Goal: Task Accomplishment & Management: Manage account settings

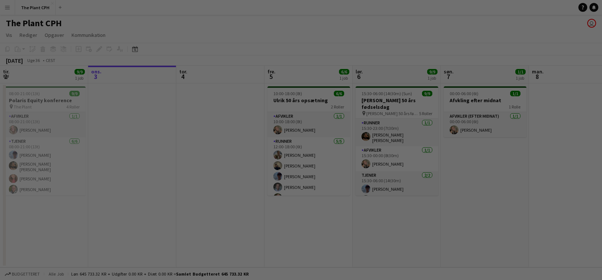
click at [336, 76] on div at bounding box center [304, 141] width 608 height 283
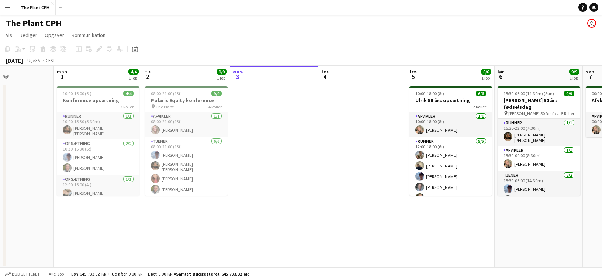
scroll to position [0, 196]
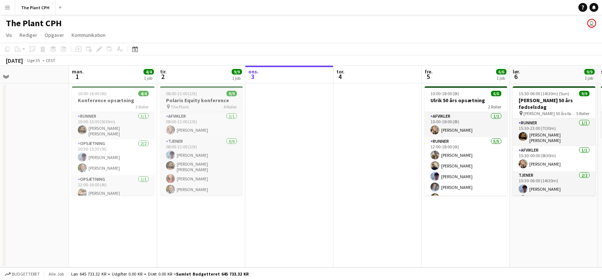
click at [196, 94] on span "08:00-21:00 (13t)" at bounding box center [181, 94] width 31 height 6
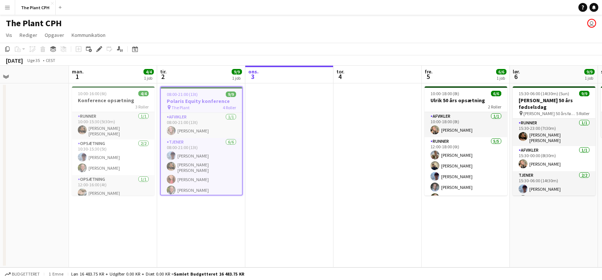
drag, startPoint x: 99, startPoint y: 50, endPoint x: 106, endPoint y: 52, distance: 6.8
click at [99, 49] on icon at bounding box center [99, 49] width 4 height 4
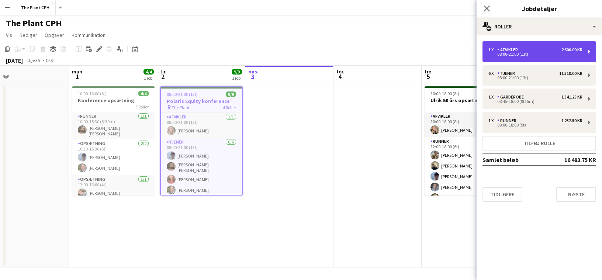
click at [545, 48] on div "1 x Afvikler 2 600.00 KR" at bounding box center [536, 49] width 94 height 5
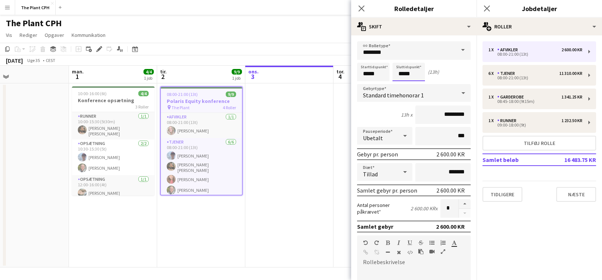
click at [411, 75] on body "Menu Boards Boards Boards Alle job Status Arbejdsstyrke Arbejdsstyrke Min arbej…" at bounding box center [301, 140] width 602 height 280
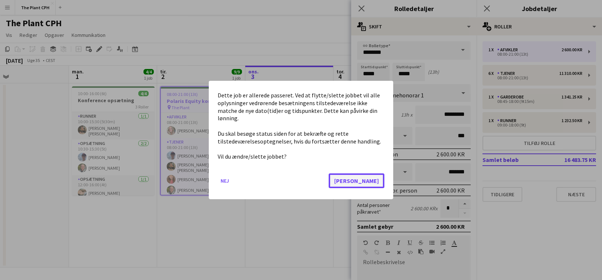
click at [378, 173] on button "[PERSON_NAME]" at bounding box center [357, 180] width 56 height 15
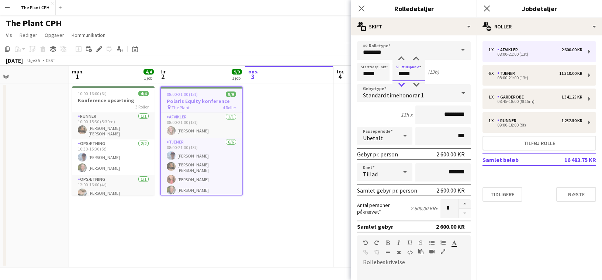
click at [401, 82] on div at bounding box center [401, 84] width 15 height 7
click at [403, 82] on div at bounding box center [401, 84] width 15 height 7
click at [417, 53] on input "********" at bounding box center [414, 50] width 114 height 18
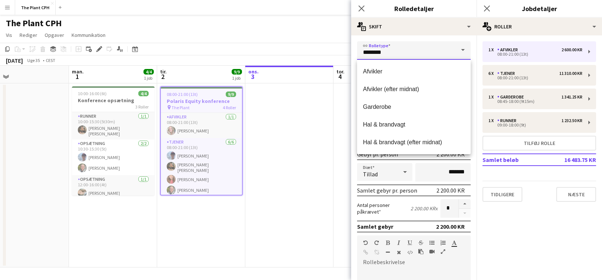
click at [417, 58] on input "********" at bounding box center [414, 50] width 114 height 18
click at [420, 38] on div "link Rolletype ******** Starttidspunkt ***** Sluttidspunkt ***** (11h) Gebyrtyp…" at bounding box center [413, 263] width 125 height 456
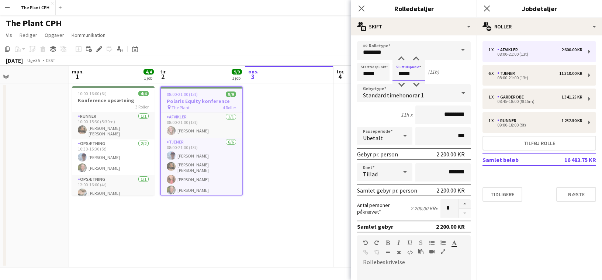
click at [414, 71] on input "*****" at bounding box center [409, 72] width 32 height 18
click at [420, 62] on div at bounding box center [416, 58] width 15 height 7
type input "*****"
click at [420, 62] on div at bounding box center [416, 58] width 15 height 7
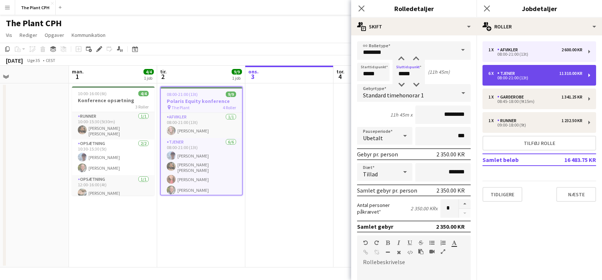
click at [539, 80] on div "6 x Tjener 11 310.00 KR 08:00-21:00 (13t)" at bounding box center [540, 75] width 114 height 21
type input "******"
type input "*****"
type input "*********"
type input "*"
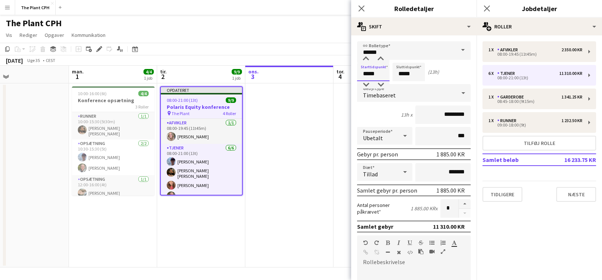
click at [376, 73] on input "*****" at bounding box center [373, 72] width 32 height 18
click at [408, 75] on input "*****" at bounding box center [409, 72] width 32 height 18
click at [403, 83] on div at bounding box center [401, 84] width 15 height 7
type input "*****"
click at [403, 83] on div at bounding box center [401, 84] width 15 height 7
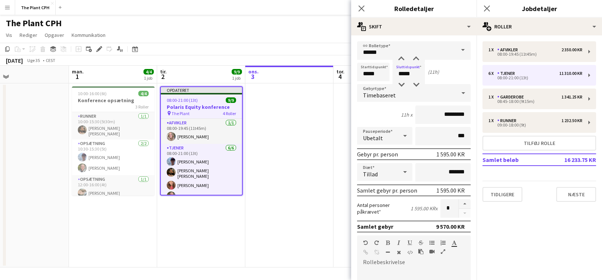
click at [330, 37] on app-page-menu "Vis Dagvisning udvidet Dagvisning kollapset Månedsvisning Datovælger Spring til…" at bounding box center [301, 36] width 602 height 14
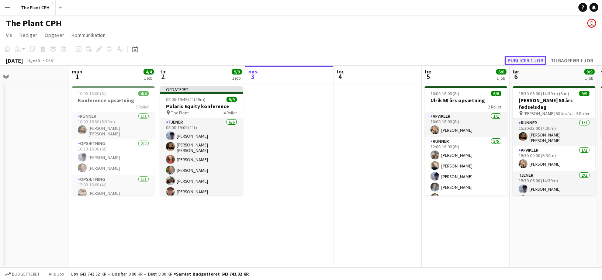
click at [536, 56] on button "Publicer 1 job" at bounding box center [526, 61] width 42 height 10
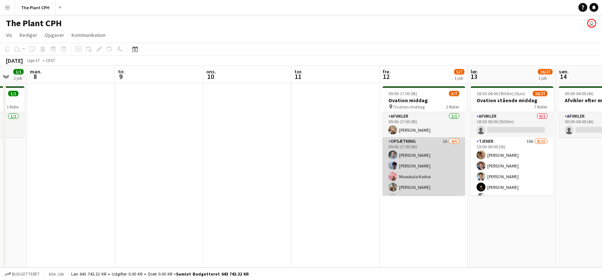
scroll to position [0, 240]
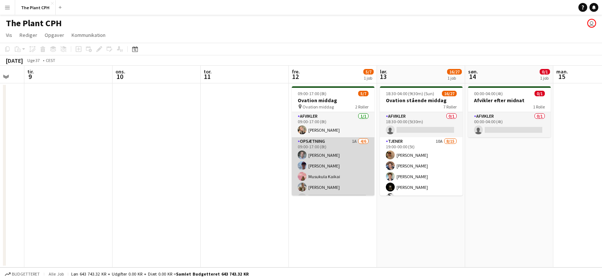
click at [365, 152] on app-card-role "Opsætning 1A [DATE] 09:00-17:00 (8t) [PERSON_NAME] [PERSON_NAME] [PERSON_NAME] …" at bounding box center [333, 176] width 83 height 79
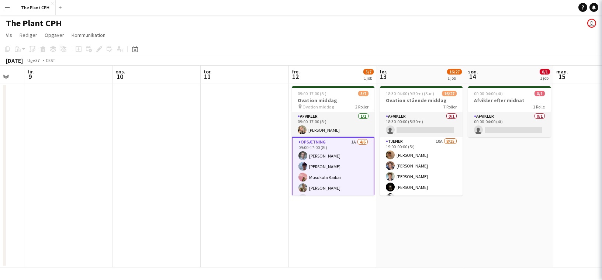
scroll to position [0, 240]
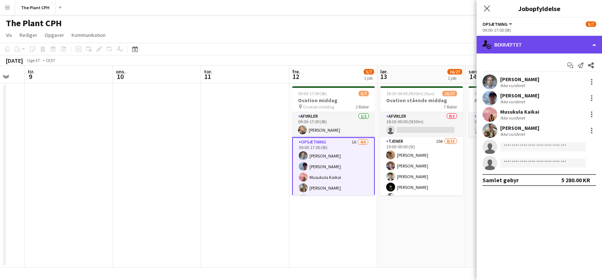
click at [516, 47] on div "single-neutral-actions-check-2 Bekræftet" at bounding box center [539, 45] width 125 height 18
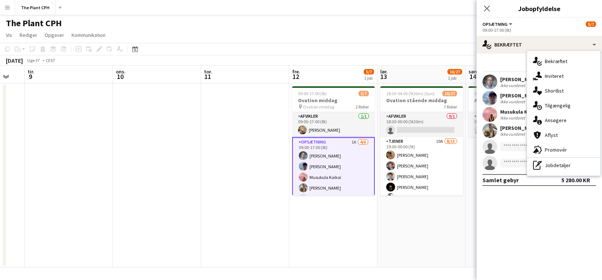
click at [557, 121] on span "Ansøgere" at bounding box center [556, 120] width 22 height 7
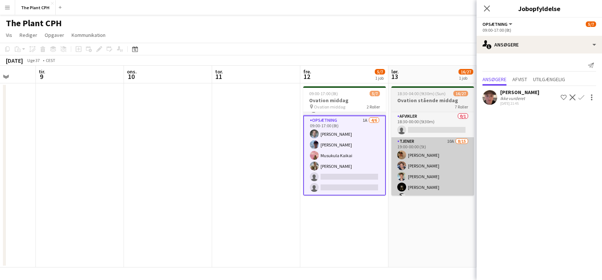
scroll to position [0, 241]
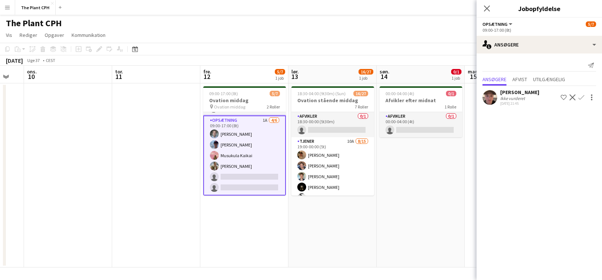
click at [583, 99] on app-icon "Bekræft" at bounding box center [582, 97] width 6 height 6
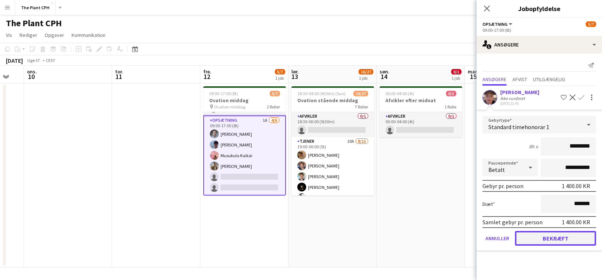
click at [572, 240] on button "Bekræft" at bounding box center [555, 238] width 81 height 15
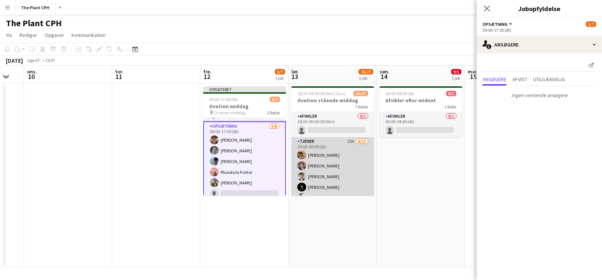
click at [332, 153] on app-card-role "Tjener 10A [DATE] 19:00-00:00 (5t) [PERSON_NAME] [PERSON_NAME] [PERSON_NAME] [P…" at bounding box center [333, 225] width 83 height 177
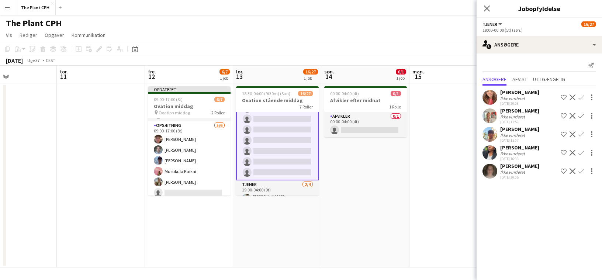
scroll to position [146, 0]
click at [583, 115] on app-icon "Bekræft" at bounding box center [582, 116] width 6 height 6
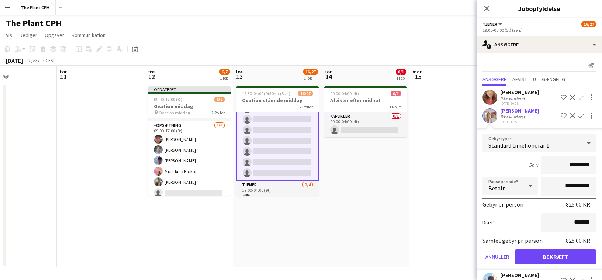
scroll to position [137, 0]
click at [559, 259] on button "Bekræft" at bounding box center [555, 256] width 81 height 15
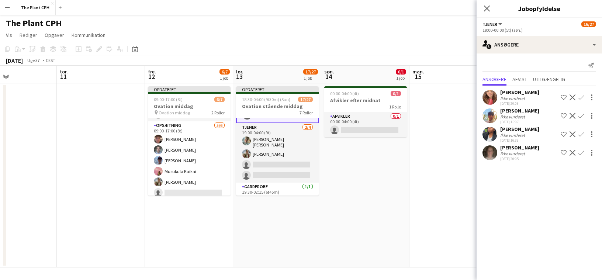
scroll to position [207, 0]
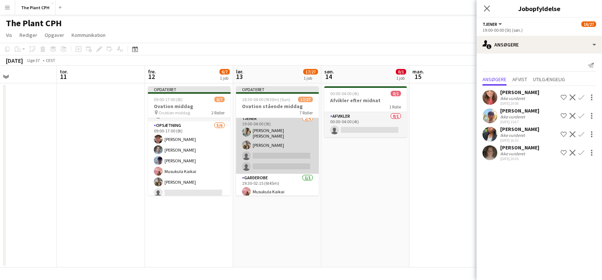
click at [249, 149] on app-card-role "Tjener [DATE] 19:00-04:00 (9t) [PERSON_NAME] [PERSON_NAME] [PERSON_NAME] single…" at bounding box center [277, 143] width 83 height 59
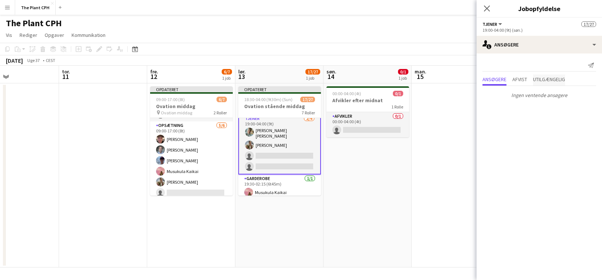
scroll to position [0, 294]
click at [548, 77] on span "Utilgængelig" at bounding box center [549, 79] width 32 height 5
click at [519, 82] on span "Afvist" at bounding box center [520, 79] width 15 height 5
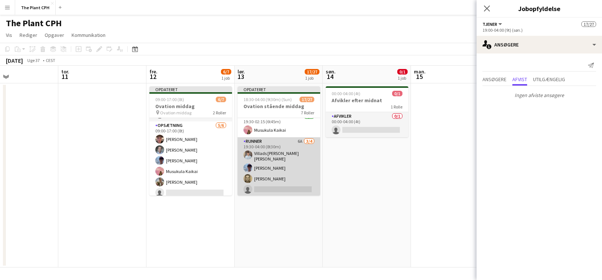
click at [292, 151] on app-card-role "Runner 6A [DATE] 19:30-04:00 (8t30m) Villads [PERSON_NAME] [PERSON_NAME] [PERSO…" at bounding box center [279, 166] width 83 height 59
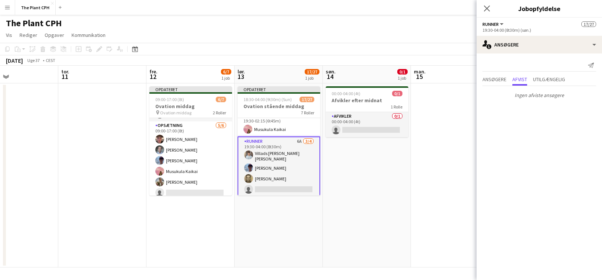
click at [458, 80] on app-board-header-date "man. 15" at bounding box center [455, 75] width 88 height 18
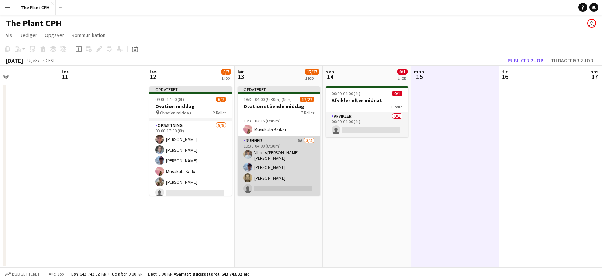
click at [272, 166] on app-card-role "Runner 6A [DATE] 19:30-04:00 (8t30m) Villads [PERSON_NAME] [PERSON_NAME] [PERSO…" at bounding box center [279, 166] width 83 height 59
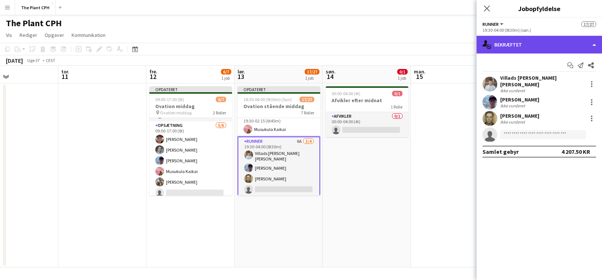
click at [507, 47] on div "single-neutral-actions-check-2 Bekræftet" at bounding box center [539, 45] width 125 height 18
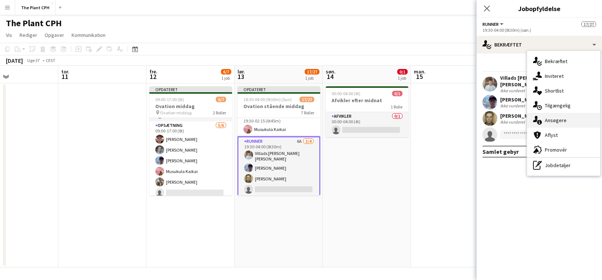
click at [561, 116] on div "single-neutral-actions-information Ansøgere" at bounding box center [563, 120] width 73 height 15
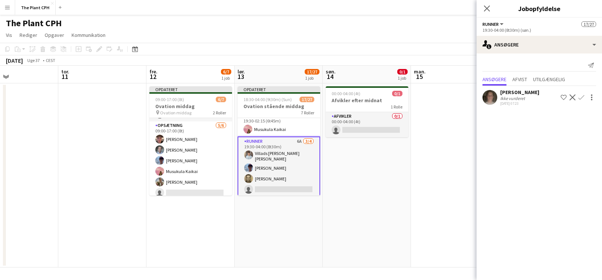
click at [515, 100] on div "Ikke vurderet" at bounding box center [513, 99] width 26 height 6
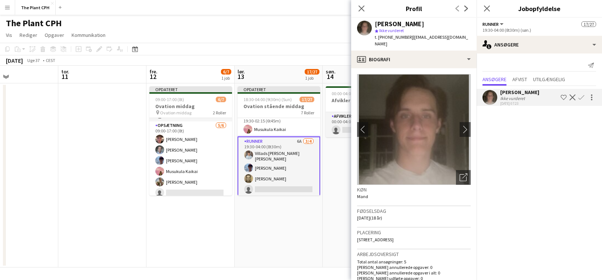
click at [515, 100] on div "Ikke vurderet" at bounding box center [513, 99] width 26 height 6
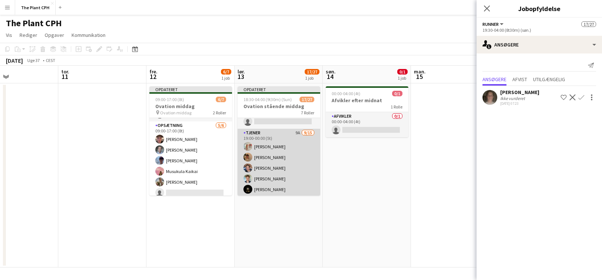
scroll to position [14, 0]
click at [301, 146] on app-card-role "Tjener 9A [DATE] 19:00-00:00 (5t) [PERSON_NAME] [PERSON_NAME] [PERSON_NAME] [PE…" at bounding box center [279, 217] width 83 height 177
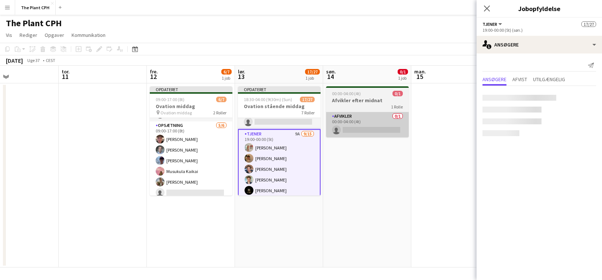
click at [375, 121] on app-card-role "Afvikler 0/1 00:00-04:00 (4t) single-neutral-actions" at bounding box center [367, 124] width 83 height 25
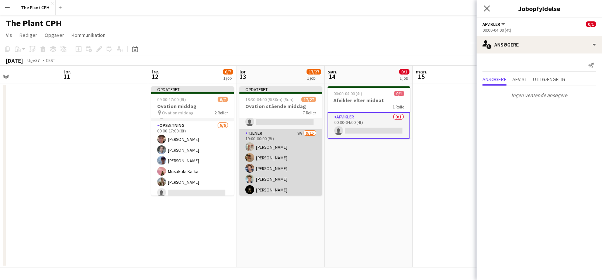
scroll to position [0, 0]
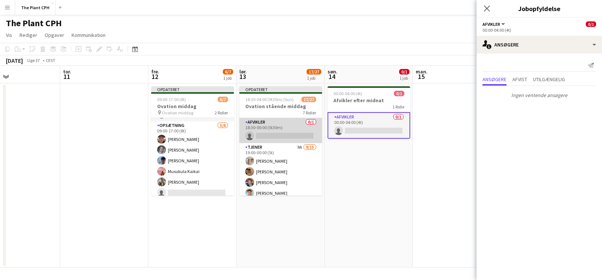
click at [277, 134] on app-card-role "Afvikler 0/1 18:30-00:00 (5t30m) single-neutral-actions" at bounding box center [280, 130] width 83 height 25
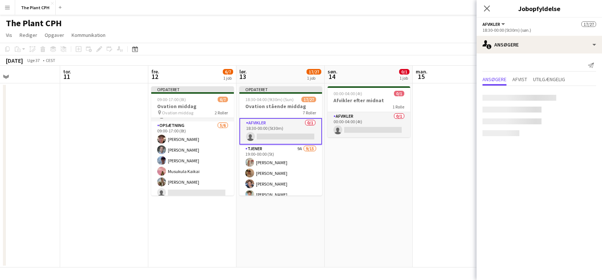
scroll to position [0, 289]
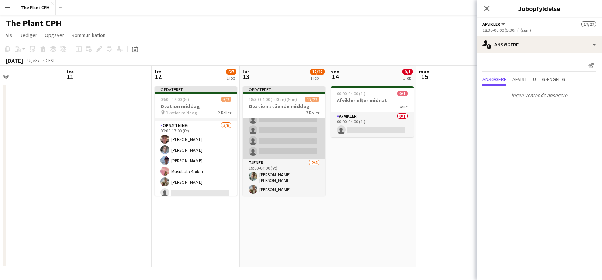
click at [290, 162] on app-card-role "Tjener [DATE] 19:00-04:00 (9t) [PERSON_NAME] [PERSON_NAME] [PERSON_NAME] single…" at bounding box center [284, 188] width 83 height 59
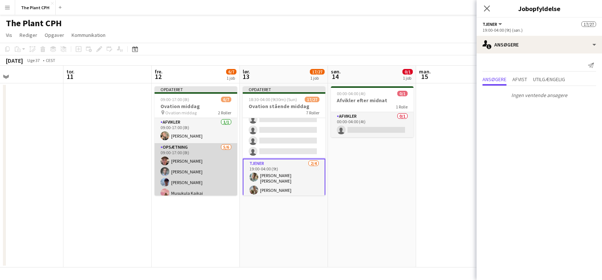
scroll to position [26, 0]
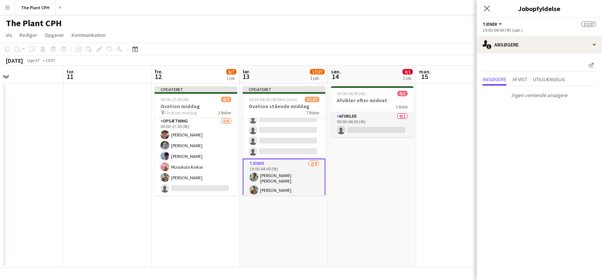
click at [375, 160] on app-date-cell "00:00-04:00 (4t) 0/1 Afvikler efter midnat 1 Rolle Afvikler 0/1 00:00-04:00 (4t…" at bounding box center [372, 175] width 88 height 184
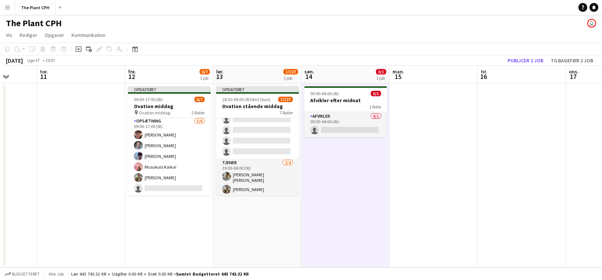
scroll to position [0, 297]
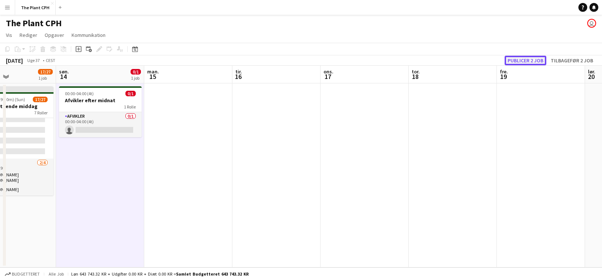
click at [532, 60] on button "Publicer 2 job" at bounding box center [526, 61] width 42 height 10
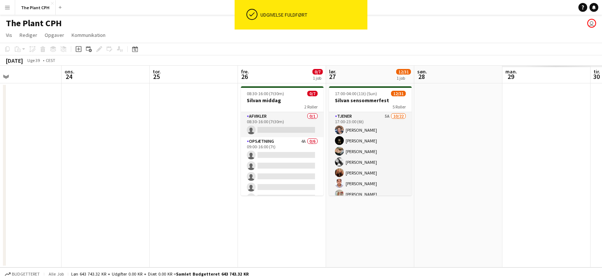
scroll to position [0, 223]
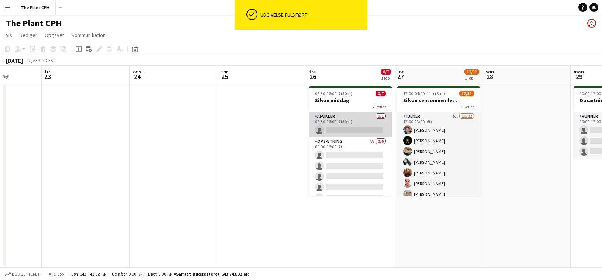
click at [339, 123] on app-card-role "Afvikler 0/1 08:30-16:00 (7t30m) single-neutral-actions" at bounding box center [350, 124] width 83 height 25
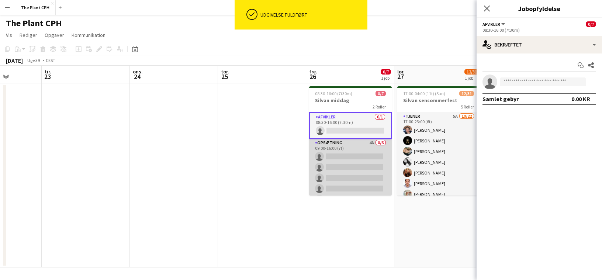
click at [342, 151] on app-card-role "Opsætning 4A 0/6 09:00-16:00 (7t) single-neutral-actions single-neutral-actions…" at bounding box center [350, 178] width 83 height 79
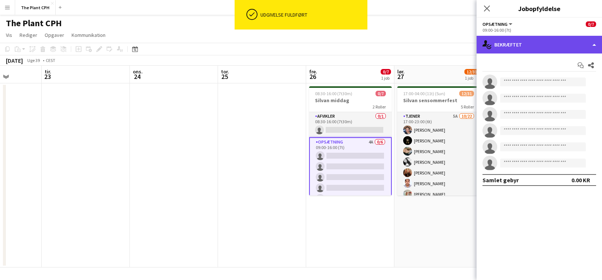
click at [538, 48] on div "single-neutral-actions-check-2 Bekræftet" at bounding box center [539, 45] width 125 height 18
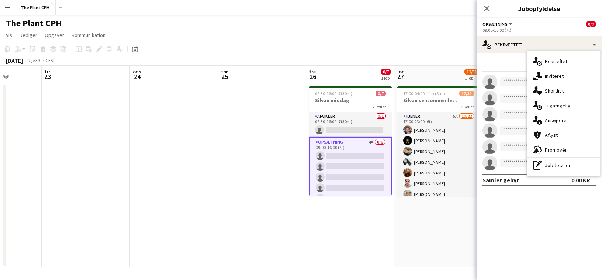
click at [564, 121] on span "Ansøgere" at bounding box center [556, 120] width 22 height 7
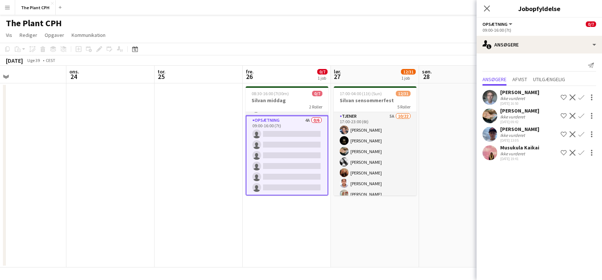
scroll to position [0, 0]
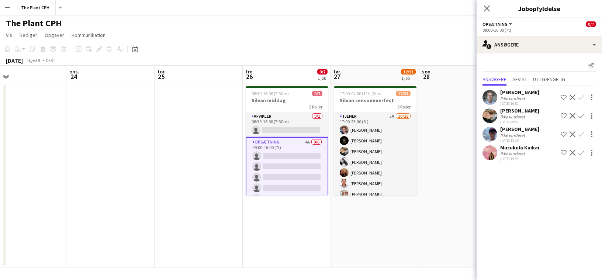
click at [582, 97] on app-icon "Bekræft" at bounding box center [582, 97] width 6 height 6
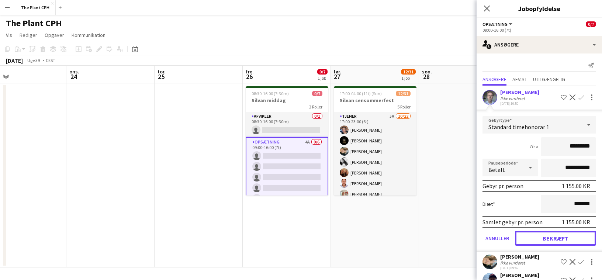
drag, startPoint x: 563, startPoint y: 234, endPoint x: 569, endPoint y: 192, distance: 42.5
click at [563, 234] on button "Bekræft" at bounding box center [555, 238] width 81 height 15
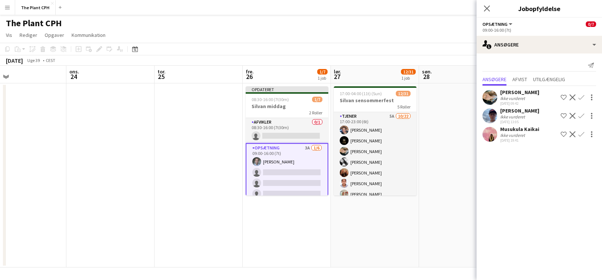
click at [583, 100] on app-icon "Bekræft" at bounding box center [582, 97] width 6 height 6
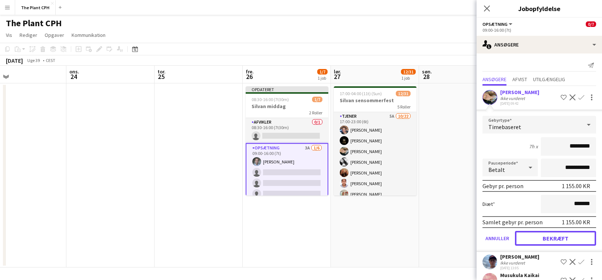
click at [566, 234] on button "Bekræft" at bounding box center [555, 238] width 81 height 15
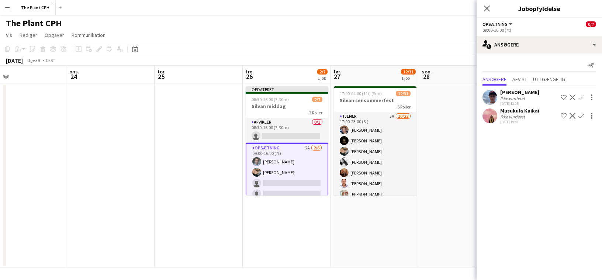
click at [580, 94] on app-icon "Bekræft" at bounding box center [582, 97] width 6 height 6
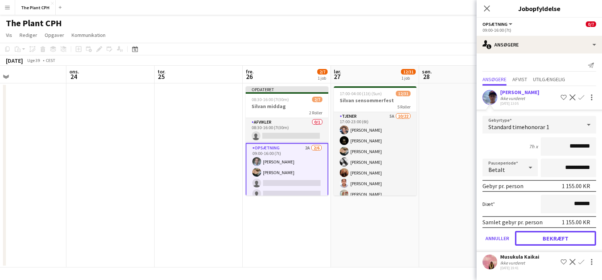
click at [558, 235] on button "Bekræft" at bounding box center [555, 238] width 81 height 15
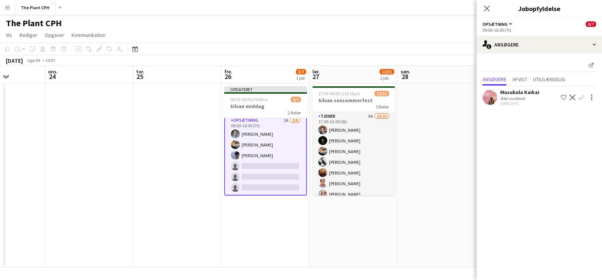
scroll to position [27, 0]
click at [581, 98] on app-icon "Bekræft" at bounding box center [582, 97] width 6 height 6
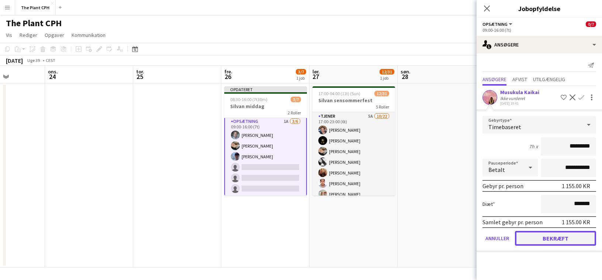
click at [550, 240] on button "Bekræft" at bounding box center [555, 238] width 81 height 15
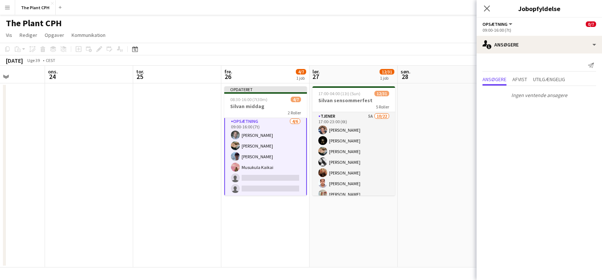
click at [424, 52] on app-toolbar "Kopier Indsæt Indsæt Kommando V Indsæt med mandskab Kommando Skift V Indsæt lin…" at bounding box center [301, 49] width 602 height 13
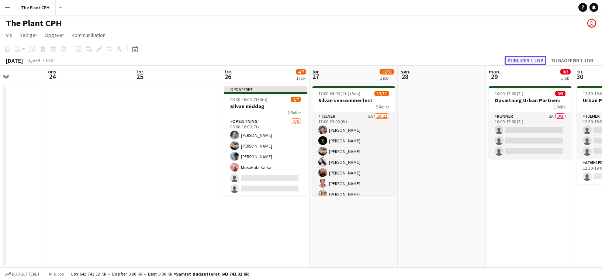
click at [537, 61] on button "Publicer 1 job" at bounding box center [526, 61] width 42 height 10
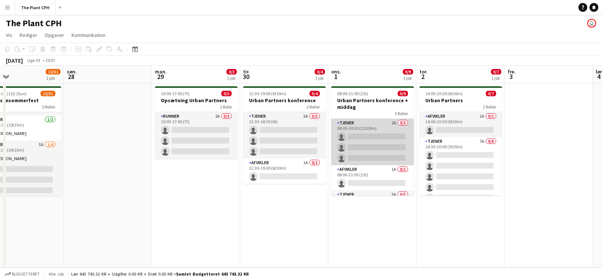
scroll to position [0, 166]
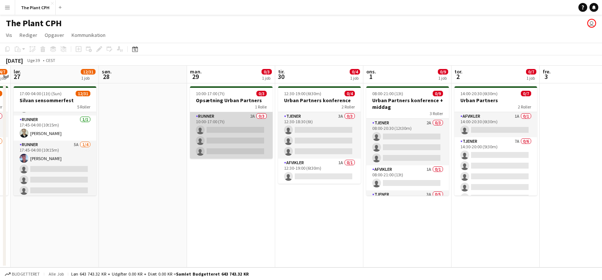
click at [239, 147] on app-card-role "Runner 2A 0/3 10:00-17:00 (7t) single-neutral-actions single-neutral-actions si…" at bounding box center [231, 135] width 83 height 46
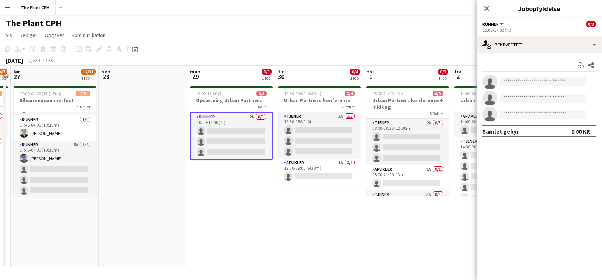
click at [508, 54] on div "Start chat Del single-neutral-actions single-neutral-actions single-neutral-act…" at bounding box center [539, 99] width 125 height 90
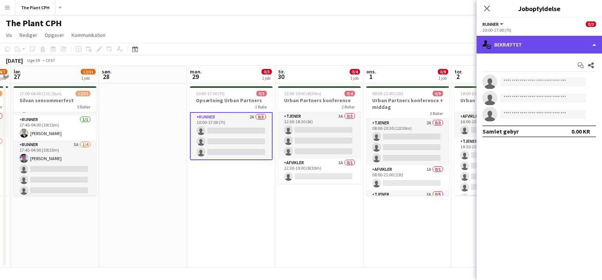
click at [510, 50] on div "single-neutral-actions-check-2 Bekræftet" at bounding box center [539, 45] width 125 height 18
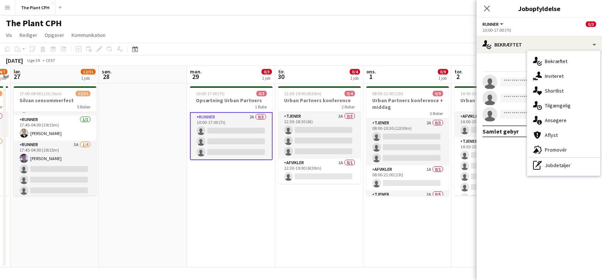
click at [551, 118] on span "Ansøgere" at bounding box center [556, 120] width 22 height 7
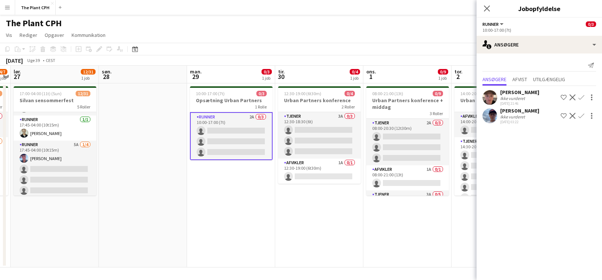
click at [580, 116] on app-icon "Bekræft" at bounding box center [582, 116] width 6 height 6
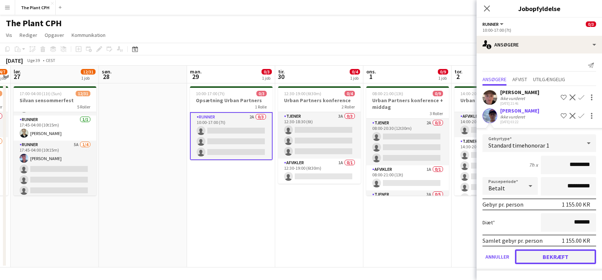
click at [554, 252] on button "Bekræft" at bounding box center [555, 256] width 81 height 15
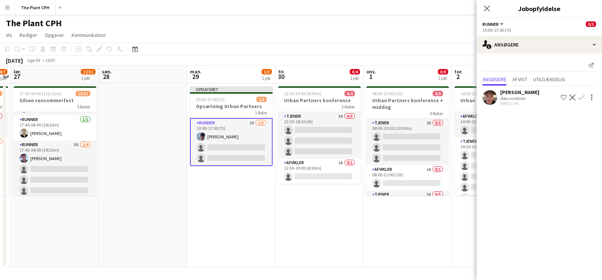
click at [581, 93] on button "Bekræft" at bounding box center [581, 97] width 9 height 9
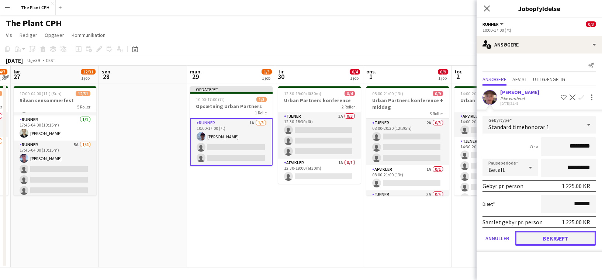
click at [566, 240] on button "Bekræft" at bounding box center [555, 238] width 81 height 15
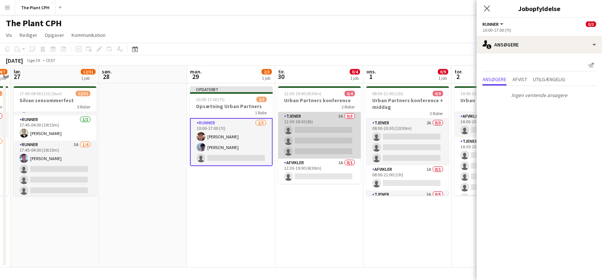
scroll to position [0, 185]
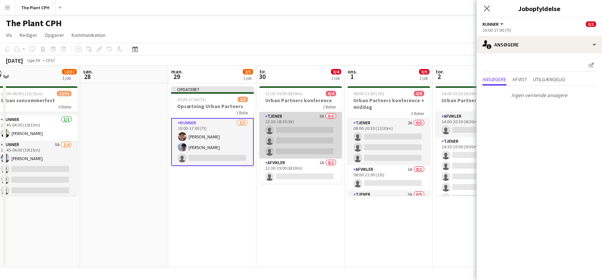
click at [313, 148] on app-card-role "Tjener 3A 0/3 12:30-18:30 (6t) single-neutral-actions single-neutral-actions si…" at bounding box center [300, 135] width 83 height 46
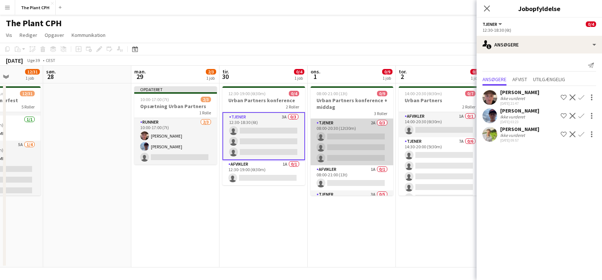
scroll to position [0, 223]
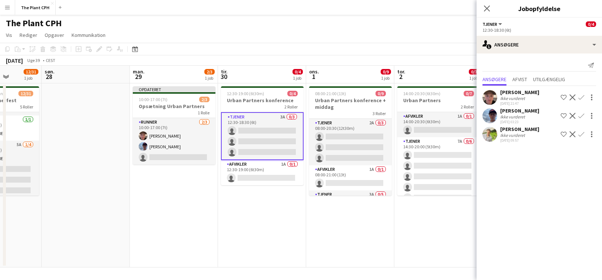
click at [356, 52] on app-toolbar "Kopier Indsæt Indsæt Kommando V Indsæt med mandskab Kommando Skift V Indsæt lin…" at bounding box center [301, 49] width 602 height 13
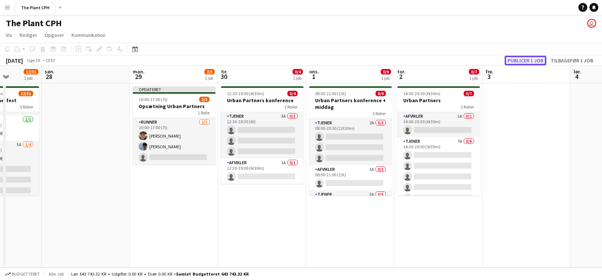
click at [528, 61] on button "Publicer 1 job" at bounding box center [526, 61] width 42 height 10
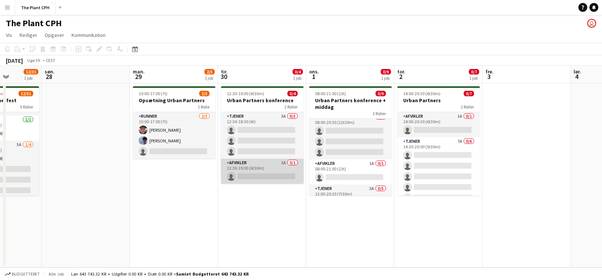
scroll to position [6, 0]
click at [262, 168] on app-card-role "Afvikler 1A 0/1 12:30-19:00 (6t30m) single-neutral-actions" at bounding box center [262, 171] width 83 height 25
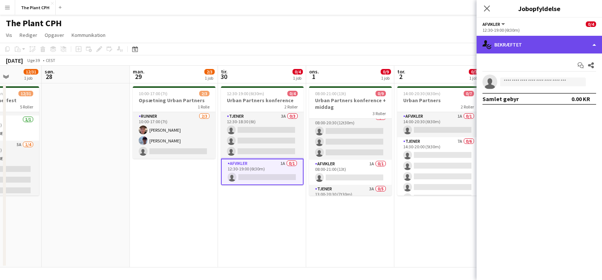
click at [541, 45] on div "single-neutral-actions-check-2 Bekræftet" at bounding box center [539, 45] width 125 height 18
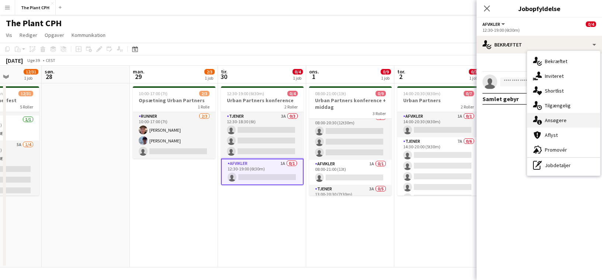
click at [562, 121] on span "Ansøgere" at bounding box center [556, 120] width 22 height 7
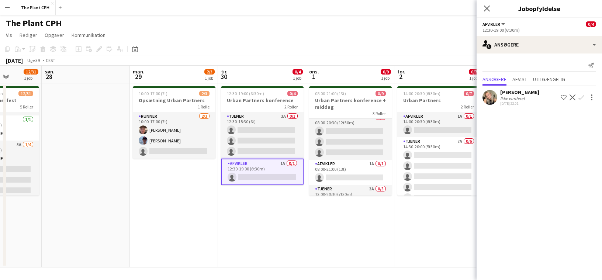
click at [580, 97] on app-icon "Bekræft" at bounding box center [582, 97] width 6 height 6
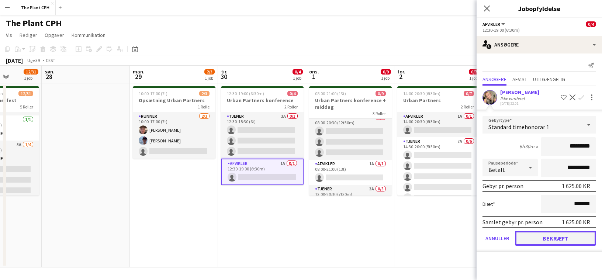
click at [556, 234] on button "Bekræft" at bounding box center [555, 238] width 81 height 15
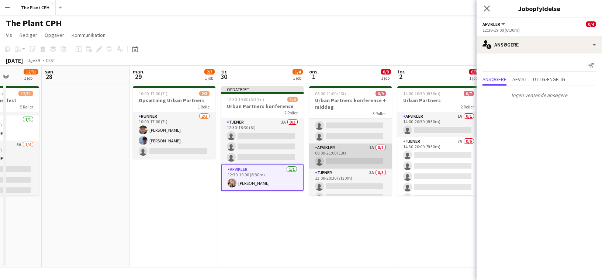
scroll to position [29, 0]
click at [362, 144] on app-card-role "Afvikler 1A 0/1 08:00-21:00 (13t) single-neutral-actions" at bounding box center [350, 148] width 83 height 25
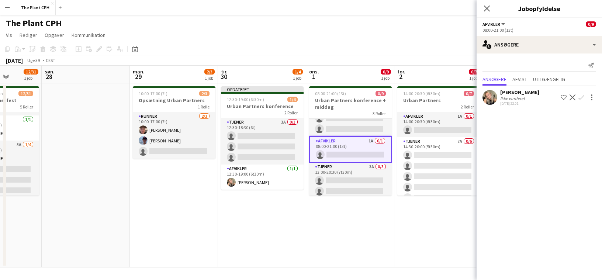
click at [583, 99] on app-icon "Bekræft" at bounding box center [582, 97] width 6 height 6
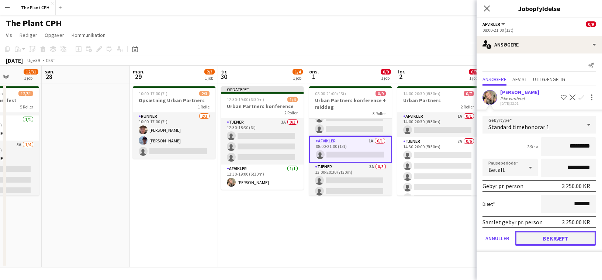
click at [555, 235] on button "Bekræft" at bounding box center [555, 238] width 81 height 15
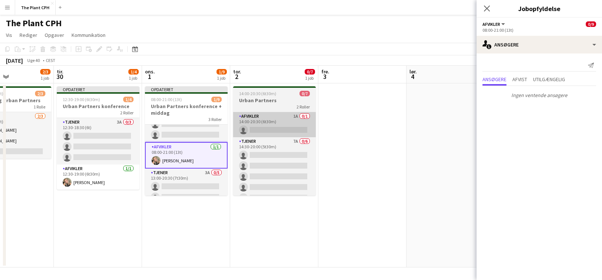
scroll to position [0, 301]
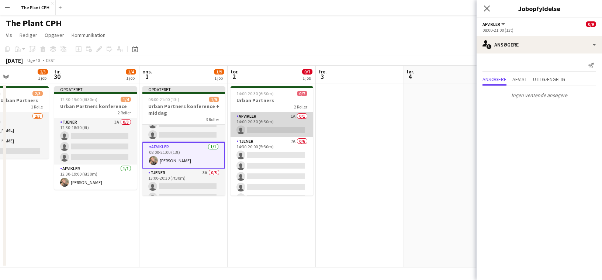
click at [283, 125] on app-card-role "Afvikler 1A 0/1 14:00-20:30 (6t30m) single-neutral-actions" at bounding box center [272, 124] width 83 height 25
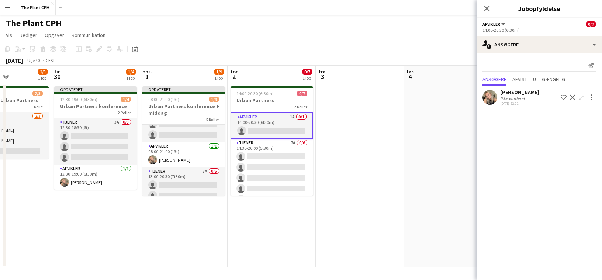
click at [581, 96] on app-icon "Bekræft" at bounding box center [582, 97] width 6 height 6
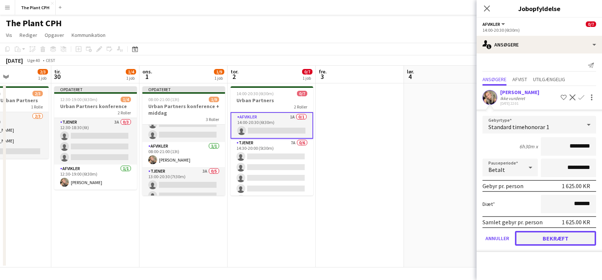
click at [537, 241] on button "Bekræft" at bounding box center [555, 238] width 81 height 15
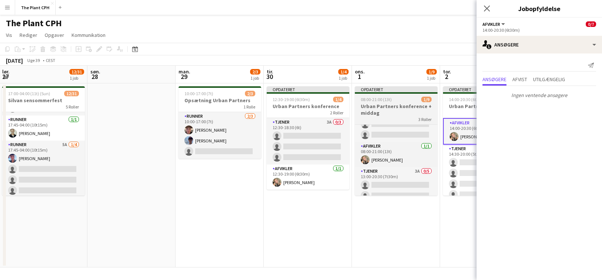
scroll to position [0, 232]
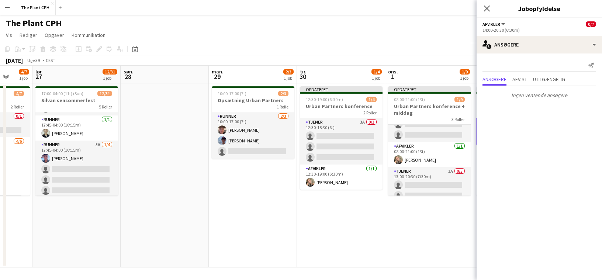
click at [375, 51] on app-toolbar "Kopier Indsæt Indsæt Kommando V Indsæt med mandskab Kommando Skift V Indsæt lin…" at bounding box center [301, 49] width 602 height 13
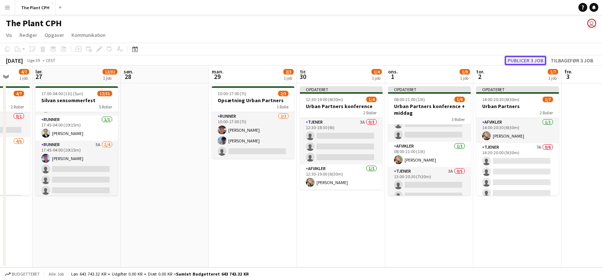
click at [518, 62] on button "Publicer 3 job" at bounding box center [526, 61] width 42 height 10
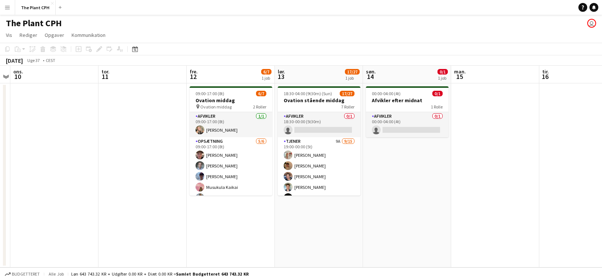
scroll to position [0, 250]
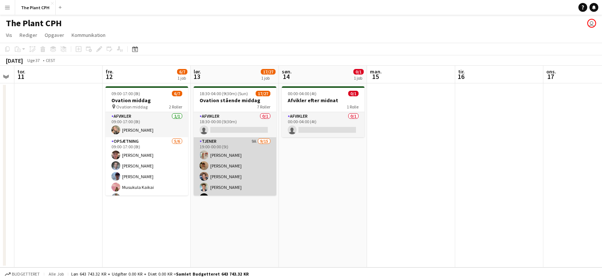
click at [244, 167] on app-card-role "Tjener 9A [DATE] 19:00-00:00 (5t) [PERSON_NAME] [PERSON_NAME] [PERSON_NAME] [PE…" at bounding box center [235, 225] width 83 height 177
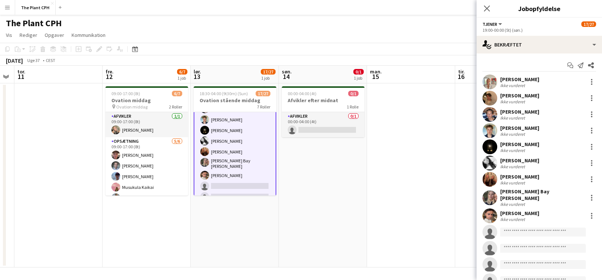
scroll to position [72, 0]
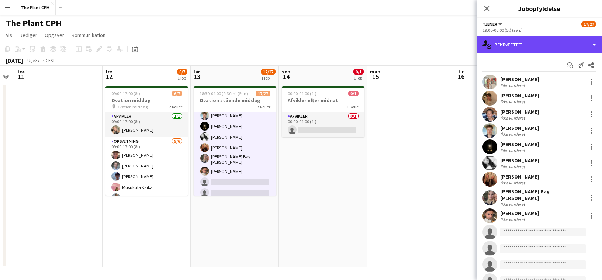
click at [544, 49] on div "single-neutral-actions-check-2 Bekræftet" at bounding box center [539, 45] width 125 height 18
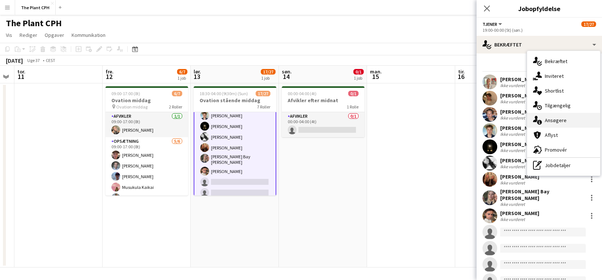
drag, startPoint x: 560, startPoint y: 134, endPoint x: 563, endPoint y: 119, distance: 14.6
click at [563, 119] on div "single-neutral-actions-check-2 Bekræftet single-neutral-actions-share-1 Inviter…" at bounding box center [563, 113] width 73 height 125
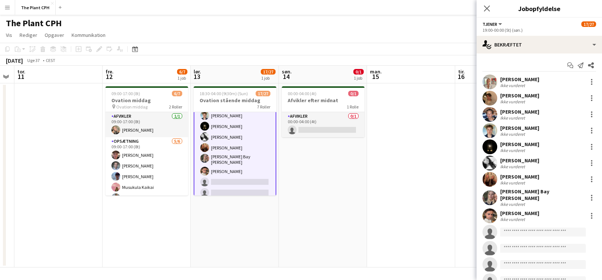
click at [563, 119] on div "[PERSON_NAME] Ikke vurderet" at bounding box center [539, 114] width 125 height 15
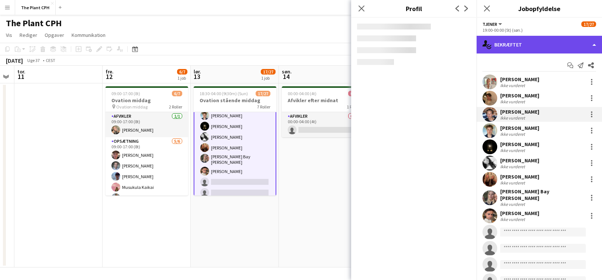
click at [535, 46] on div "single-neutral-actions-check-2 Bekræftet" at bounding box center [539, 45] width 125 height 18
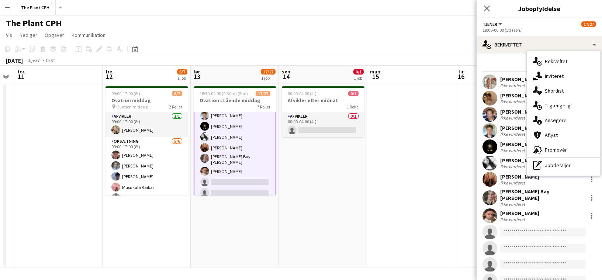
click at [565, 125] on div "single-neutral-actions-information Ansøgere" at bounding box center [563, 120] width 73 height 15
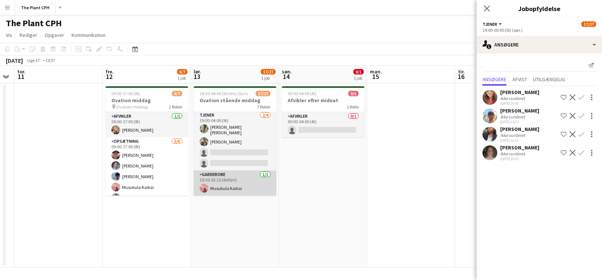
scroll to position [206, 0]
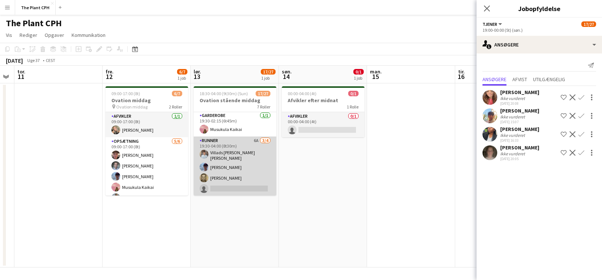
drag, startPoint x: 247, startPoint y: 152, endPoint x: 257, endPoint y: 150, distance: 9.8
click at [247, 152] on app-card-role "Runner 6A [DATE] 19:30-04:00 (8t30m) Villads [PERSON_NAME] [PERSON_NAME] [PERSO…" at bounding box center [235, 166] width 83 height 59
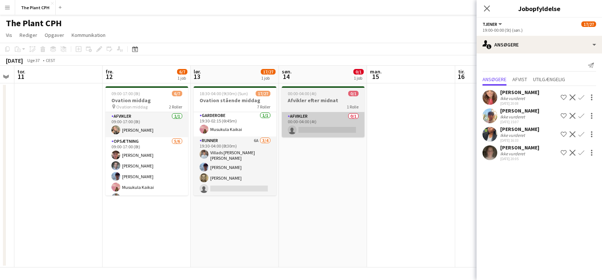
scroll to position [262, 0]
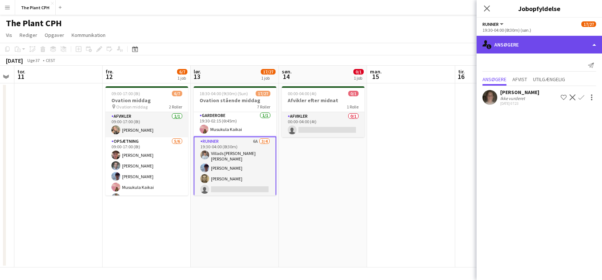
click at [574, 47] on div "single-neutral-actions-information Ansøgere" at bounding box center [539, 45] width 125 height 18
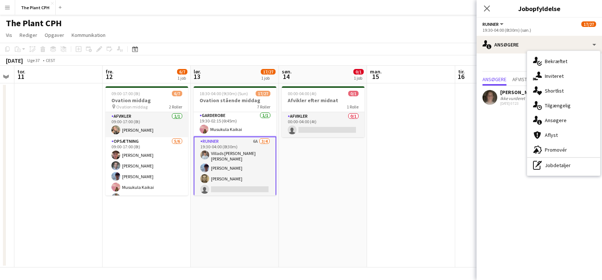
click at [556, 119] on span "Ansøgere" at bounding box center [556, 120] width 22 height 7
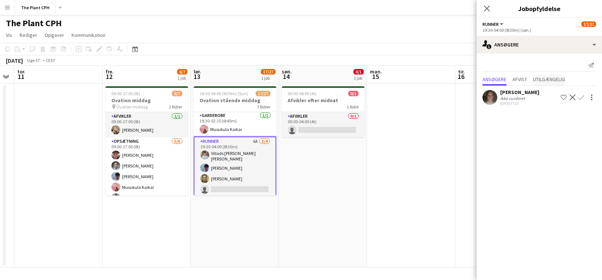
click at [554, 80] on span "Utilgængelig" at bounding box center [549, 79] width 32 height 5
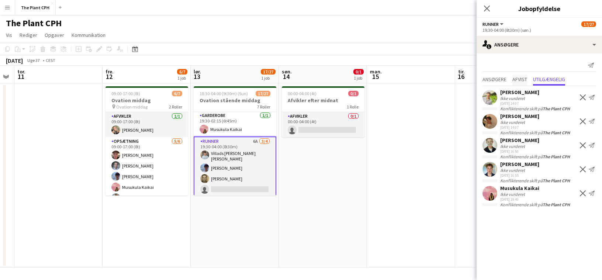
click at [520, 80] on span "Afvist" at bounding box center [520, 79] width 15 height 5
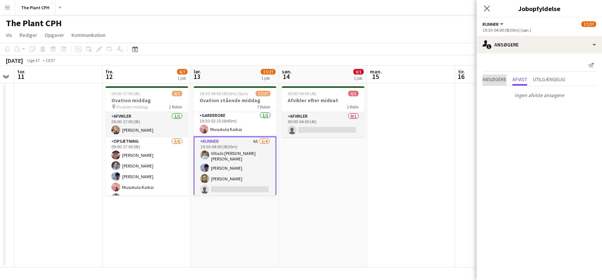
click at [488, 82] on span "Ansøgere" at bounding box center [495, 79] width 24 height 5
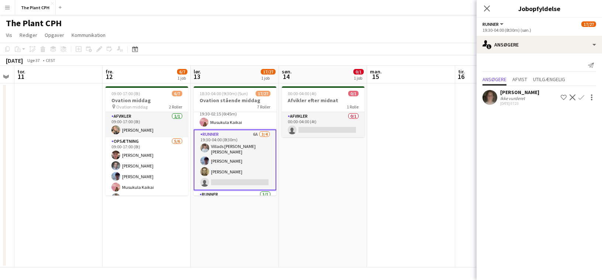
scroll to position [270, 0]
click at [290, 160] on app-date-cell "00:00-04:00 (4t) 0/1 Afvikler efter midnat 1 Rolle Afvikler 0/1 00:00-04:00 (4t…" at bounding box center [323, 175] width 88 height 184
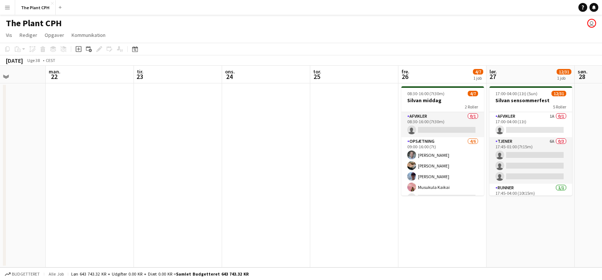
scroll to position [248, 0]
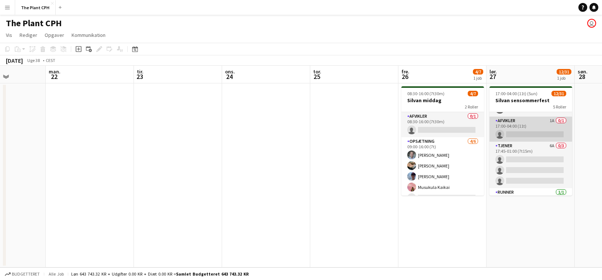
click at [529, 122] on app-card-role "Afvikler 1A 0/1 17:00-04:00 (11t) single-neutral-actions" at bounding box center [531, 129] width 83 height 25
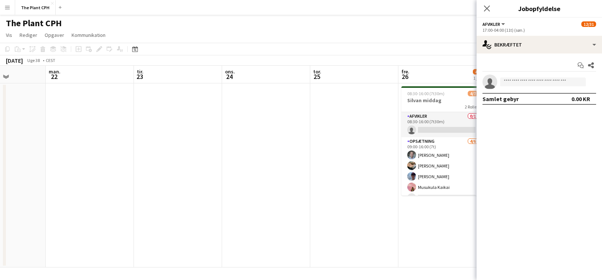
click at [541, 58] on div "Start chat Del single-neutral-actions Samlet gebyr 0.00 KR" at bounding box center [539, 82] width 125 height 57
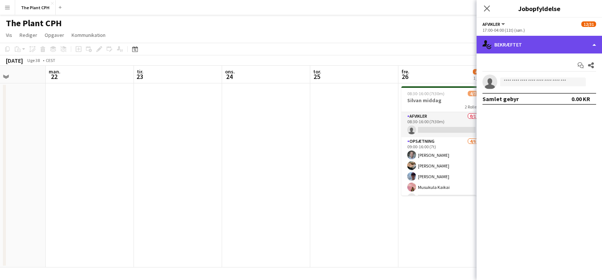
click at [541, 53] on div "single-neutral-actions-check-2 Bekræftet" at bounding box center [539, 45] width 125 height 18
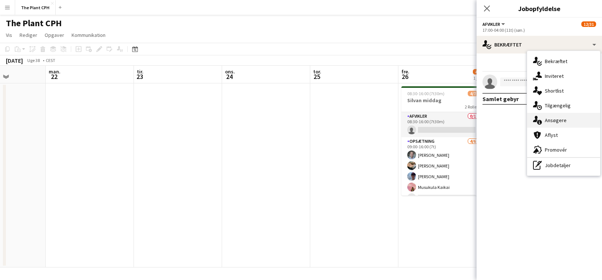
click at [569, 118] on div "single-neutral-actions-information Ansøgere" at bounding box center [563, 120] width 73 height 15
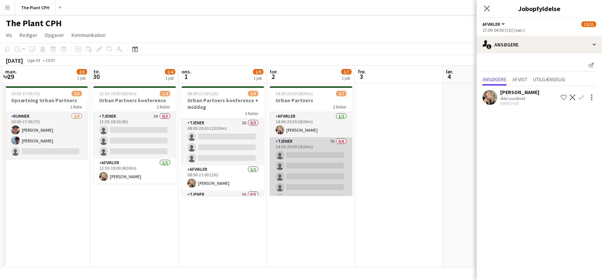
scroll to position [0, 263]
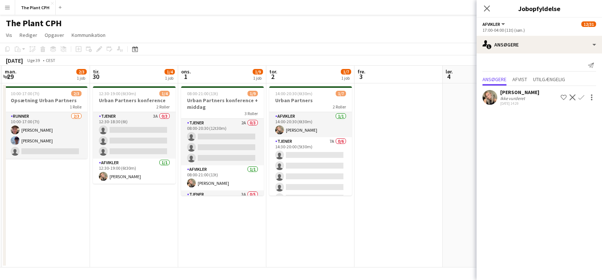
click at [582, 98] on app-icon "Bekræft" at bounding box center [582, 97] width 6 height 6
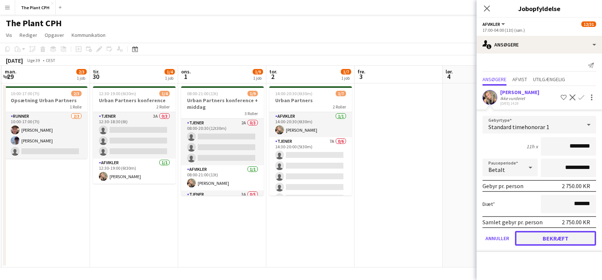
click at [579, 240] on button "Bekræft" at bounding box center [555, 238] width 81 height 15
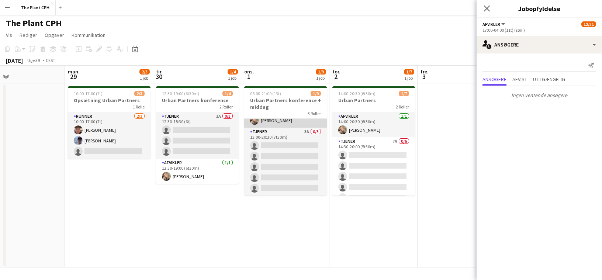
scroll to position [0, 0]
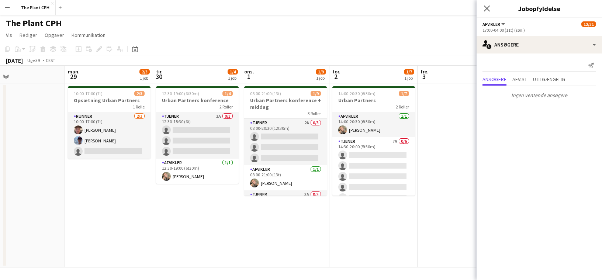
click at [269, 60] on div "[DATE] Uge 39 • CEST Publicer 1 job Tilbagefør 1 job" at bounding box center [301, 60] width 602 height 10
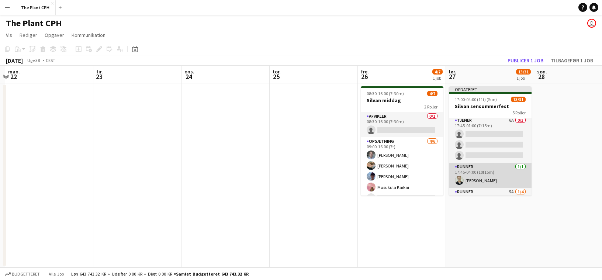
scroll to position [326, 0]
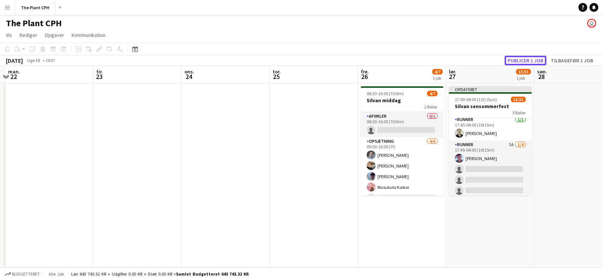
click at [531, 56] on button "Publicer 1 job" at bounding box center [526, 61] width 42 height 10
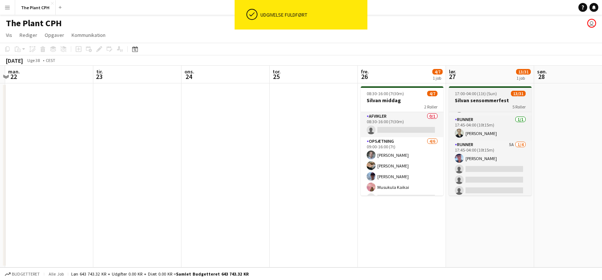
click at [486, 99] on h3 "Silvan sensommerfest" at bounding box center [490, 100] width 83 height 7
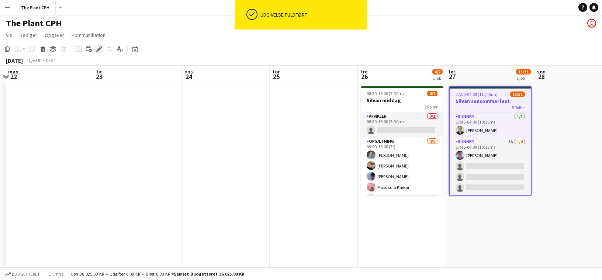
click at [96, 49] on icon "Rediger" at bounding box center [99, 49] width 6 height 6
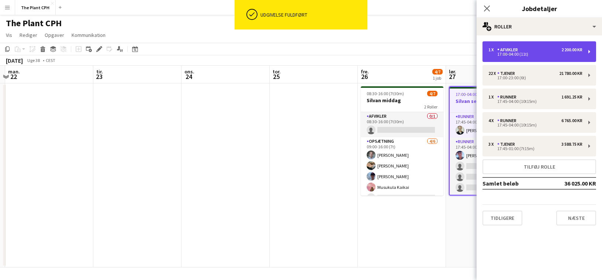
click at [542, 53] on div "17:00-04:00 (11t)" at bounding box center [536, 54] width 94 height 4
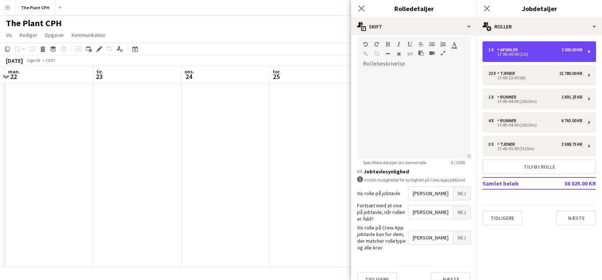
scroll to position [0, 0]
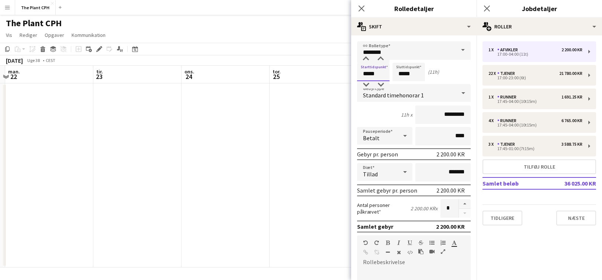
click at [377, 72] on input "*****" at bounding box center [373, 72] width 32 height 18
click at [367, 83] on div at bounding box center [366, 84] width 15 height 7
click at [379, 57] on div at bounding box center [380, 58] width 15 height 7
type input "*****"
click at [379, 57] on div at bounding box center [380, 58] width 15 height 7
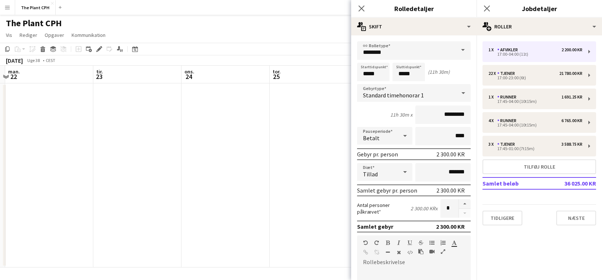
click at [314, 51] on app-toolbar "Kopier Indsæt Indsæt Kommando V Indsæt med mandskab Kommando Skift V Indsæt lin…" at bounding box center [301, 49] width 602 height 13
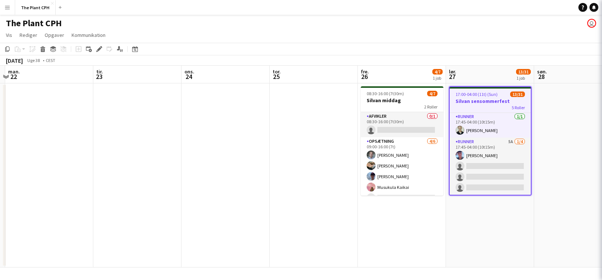
scroll to position [326, 0]
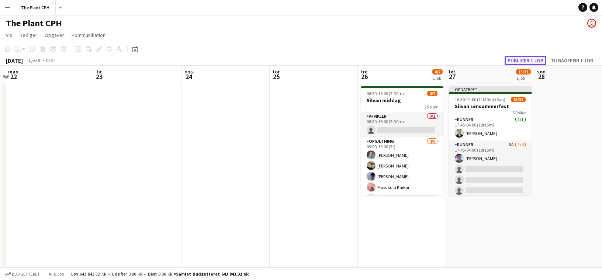
click at [532, 59] on button "Publicer 1 job" at bounding box center [526, 61] width 42 height 10
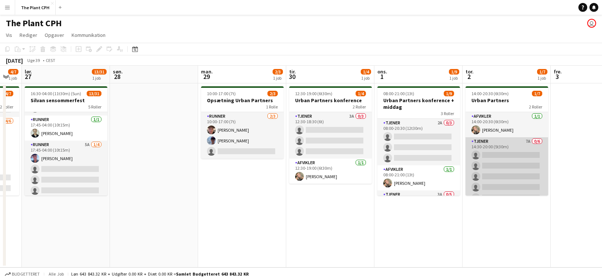
scroll to position [20, 0]
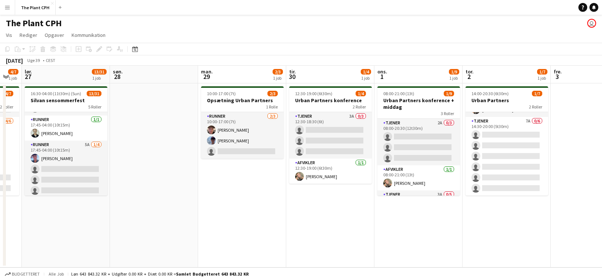
click at [565, 140] on app-date-cell at bounding box center [595, 175] width 88 height 184
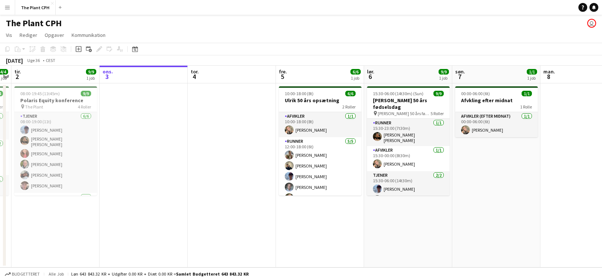
scroll to position [0, 251]
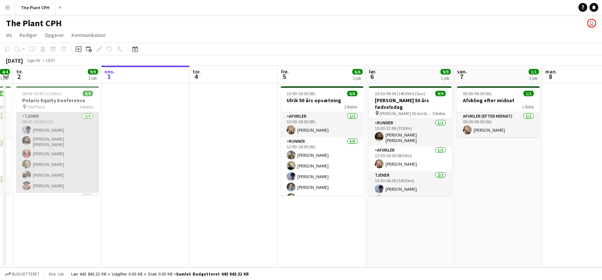
click at [95, 172] on app-card-role "Tjener [DATE] 08:00-19:00 (11t) [PERSON_NAME] [PERSON_NAME] [PERSON_NAME] [PERS…" at bounding box center [57, 152] width 83 height 81
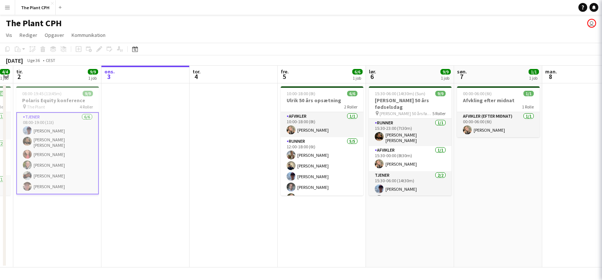
click at [197, 146] on app-date-cell at bounding box center [234, 175] width 88 height 184
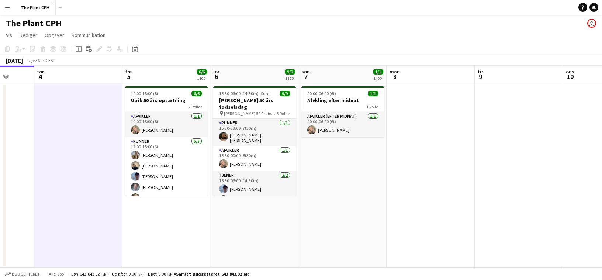
click at [431, 133] on app-date-cell at bounding box center [431, 175] width 88 height 184
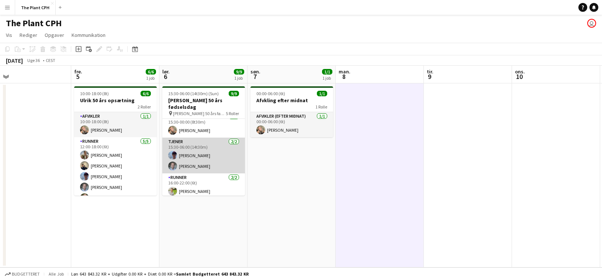
scroll to position [0, 0]
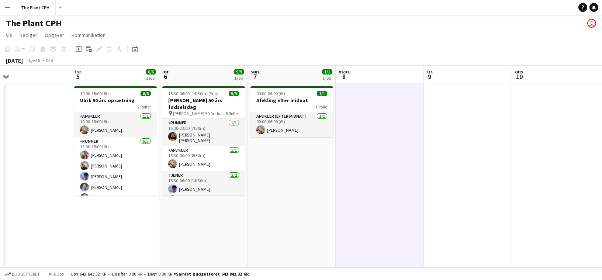
click at [297, 159] on app-date-cell "00:00-06:00 (6t) 1/1 Afvkling efter midnat 1 [PERSON_NAME] Afvikler (efter midn…" at bounding box center [292, 175] width 88 height 184
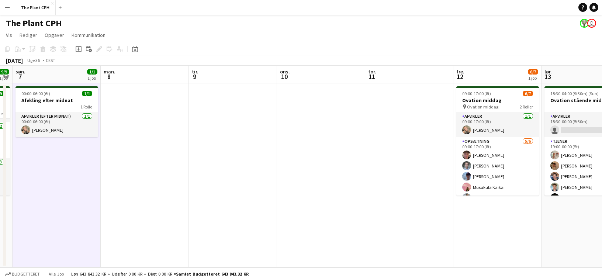
scroll to position [0, 172]
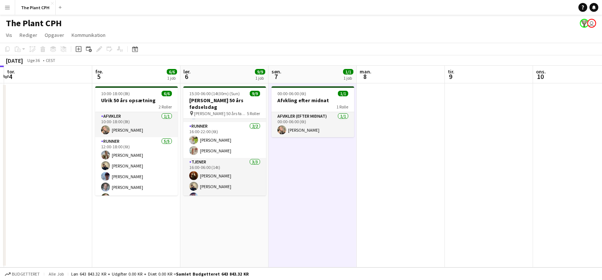
click at [383, 96] on app-date-cell at bounding box center [401, 175] width 88 height 184
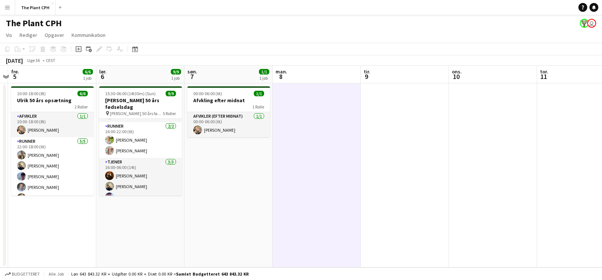
scroll to position [0, 252]
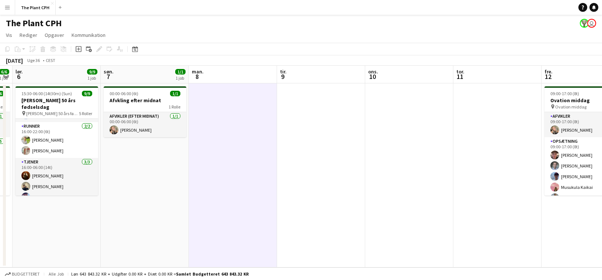
click at [330, 104] on app-date-cell at bounding box center [321, 175] width 88 height 184
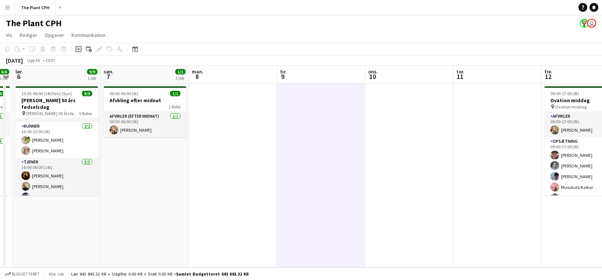
click at [80, 49] on div "Tilføj opgave Tilføj linket opgave [PERSON_NAME] [PERSON_NAME] tilknyttet job A…" at bounding box center [96, 49] width 56 height 9
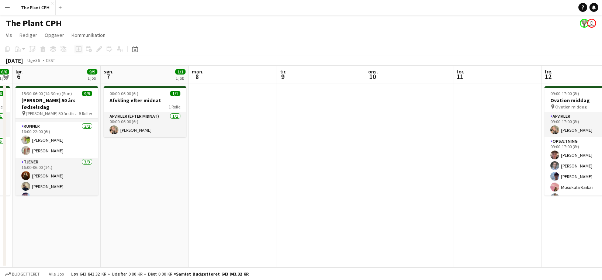
click at [80, 49] on div "Tilføj opgave Tilføj linket opgave [PERSON_NAME] [PERSON_NAME] tilknyttet job A…" at bounding box center [96, 49] width 56 height 9
click at [318, 115] on app-date-cell at bounding box center [321, 175] width 88 height 184
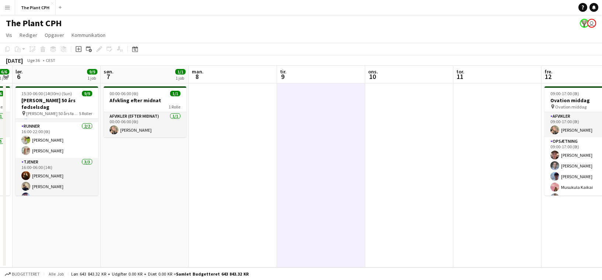
click at [407, 97] on app-date-cell at bounding box center [409, 175] width 88 height 184
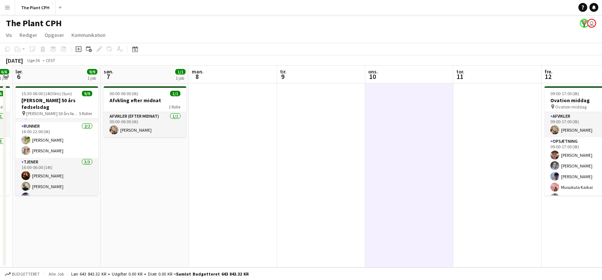
click at [368, 106] on app-date-cell at bounding box center [409, 175] width 88 height 184
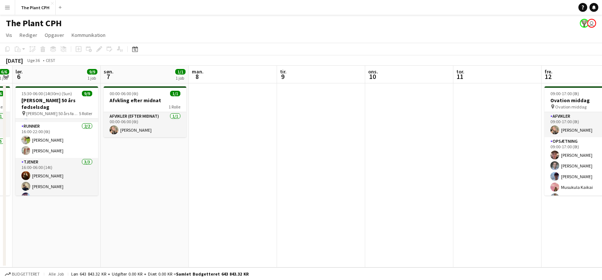
click at [339, 109] on app-date-cell at bounding box center [321, 175] width 88 height 184
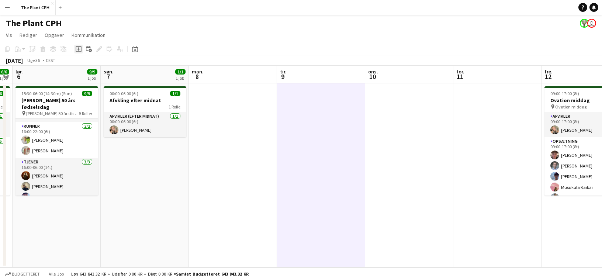
click at [80, 50] on icon "Tilføj opgave" at bounding box center [79, 49] width 6 height 6
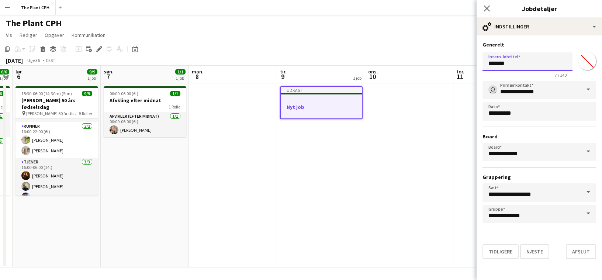
click at [534, 69] on input "*******" at bounding box center [528, 61] width 90 height 18
click at [497, 64] on input "******" at bounding box center [528, 61] width 90 height 18
type input "*******"
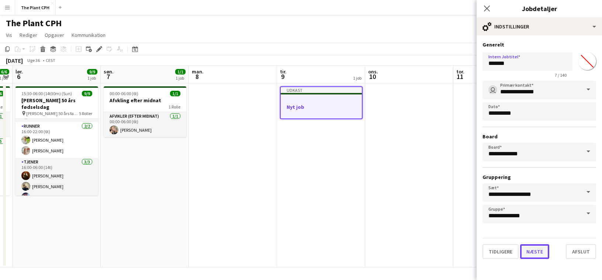
click at [542, 251] on button "Næste" at bounding box center [534, 251] width 29 height 15
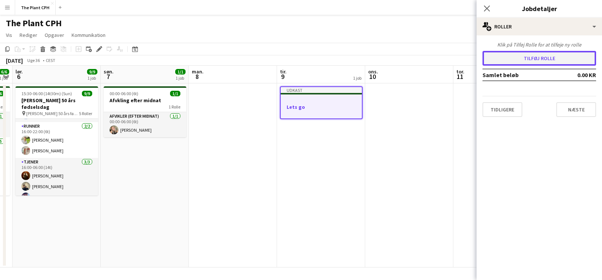
click at [552, 60] on button "Tilføj rolle" at bounding box center [540, 58] width 114 height 15
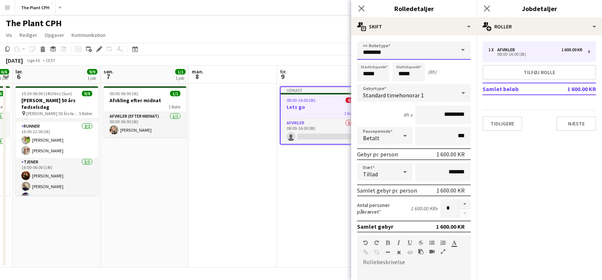
click at [392, 57] on input "********" at bounding box center [414, 50] width 114 height 18
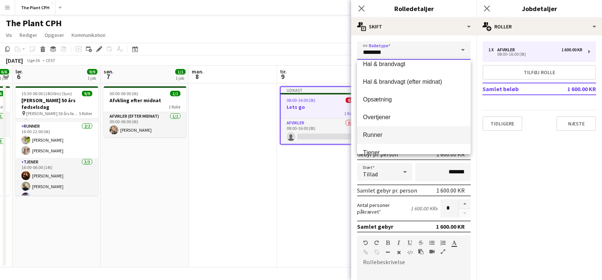
scroll to position [63, 0]
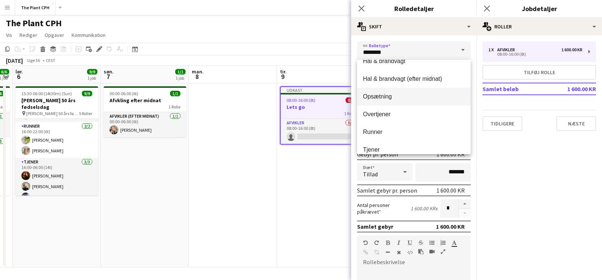
click at [407, 101] on mat-option "Opsætning" at bounding box center [414, 97] width 114 height 18
type input "*********"
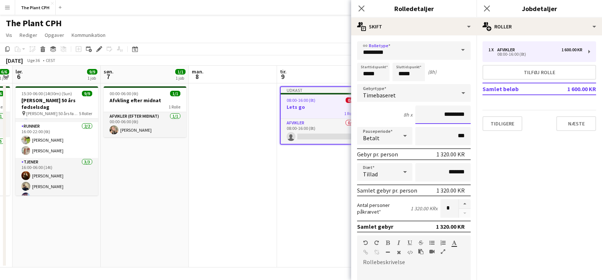
click at [456, 116] on input "*********" at bounding box center [443, 115] width 55 height 18
click at [384, 47] on input "*********" at bounding box center [414, 50] width 114 height 18
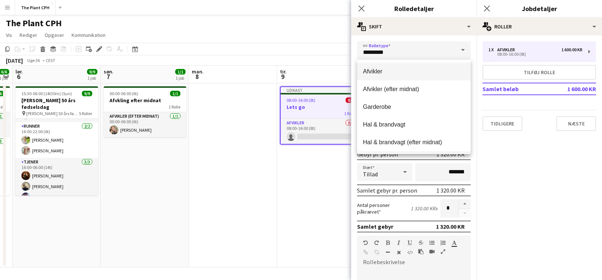
click at [406, 76] on mat-option "Afvikler" at bounding box center [414, 72] width 114 height 18
type input "********"
type input "*********"
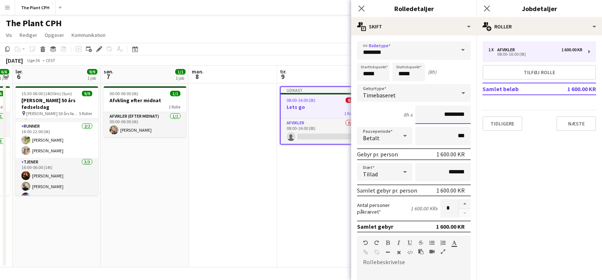
click at [454, 120] on input "*********" at bounding box center [443, 115] width 55 height 18
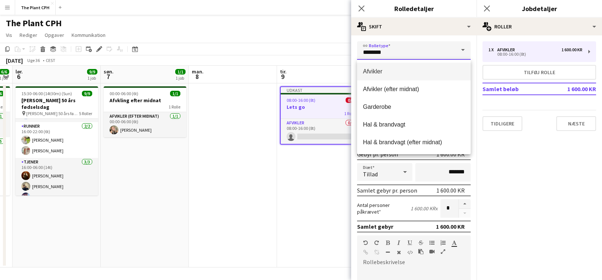
click at [404, 43] on input "********" at bounding box center [414, 50] width 114 height 18
click at [410, 121] on span "Hal & brandvagt" at bounding box center [414, 124] width 102 height 7
type input "**********"
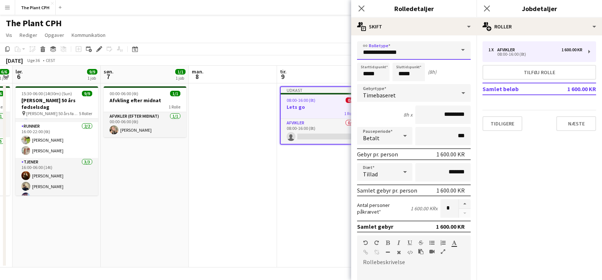
click at [439, 55] on input "**********" at bounding box center [414, 50] width 114 height 18
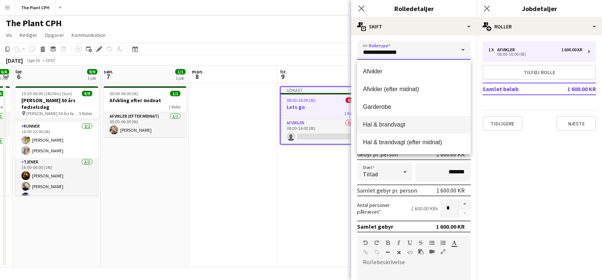
click at [440, 55] on input "**********" at bounding box center [414, 50] width 114 height 18
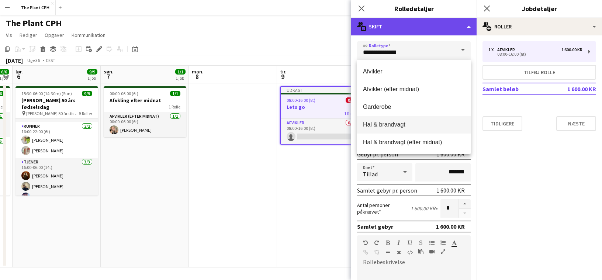
click at [404, 32] on div "multiple-actions-text Skift" at bounding box center [413, 27] width 125 height 18
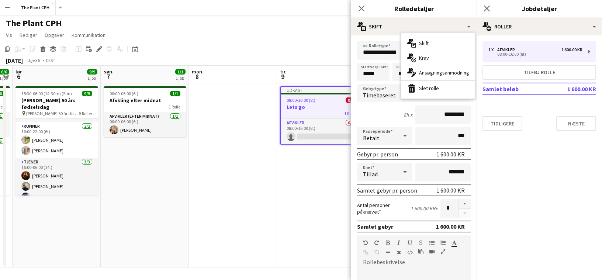
click at [377, 122] on div "8h x *********" at bounding box center [414, 115] width 114 height 18
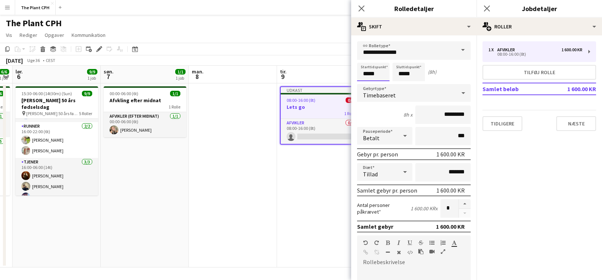
click at [368, 69] on input "*****" at bounding box center [373, 72] width 32 height 18
click at [367, 56] on div at bounding box center [366, 58] width 15 height 7
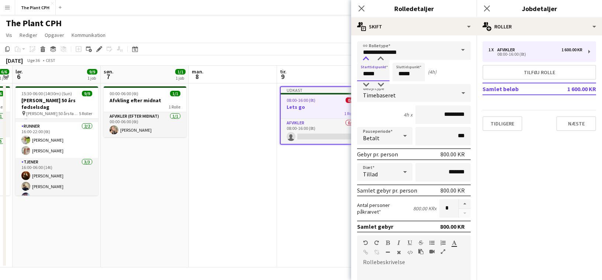
type input "*****"
click at [367, 56] on div at bounding box center [366, 58] width 15 height 7
click at [398, 74] on input "*****" at bounding box center [409, 72] width 32 height 18
click at [397, 64] on input "*****" at bounding box center [409, 72] width 32 height 18
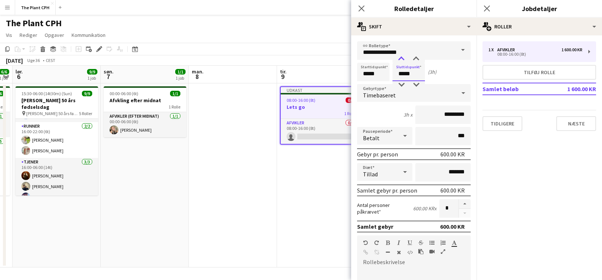
click at [404, 58] on div at bounding box center [401, 58] width 15 height 7
type input "*****"
drag, startPoint x: 404, startPoint y: 58, endPoint x: 407, endPoint y: 70, distance: 11.7
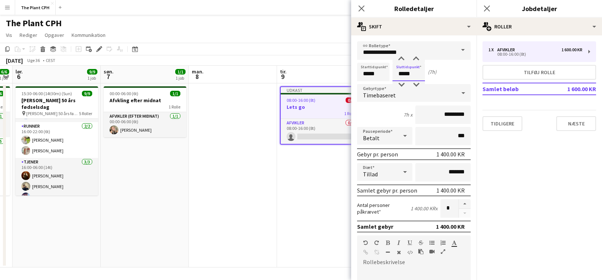
click at [405, 59] on div at bounding box center [401, 58] width 15 height 7
click at [387, 106] on div "7h x *********" at bounding box center [414, 115] width 114 height 18
click at [427, 92] on div "Timebaseret" at bounding box center [406, 93] width 99 height 18
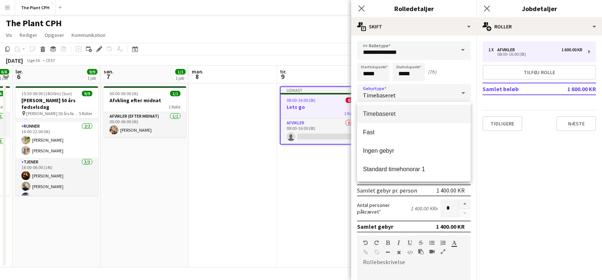
click at [427, 92] on div at bounding box center [301, 140] width 602 height 280
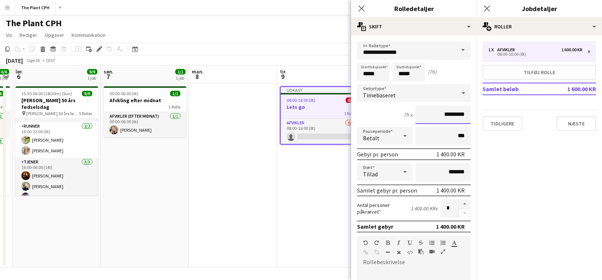
click at [445, 114] on input "*********" at bounding box center [443, 115] width 55 height 18
type input "******"
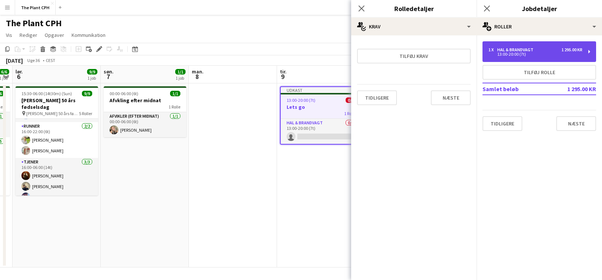
click at [534, 54] on div "13:00-20:00 (7t)" at bounding box center [536, 54] width 94 height 4
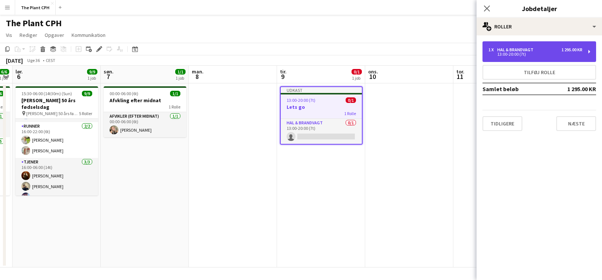
click at [536, 54] on div "13:00-20:00 (7t)" at bounding box center [536, 54] width 94 height 4
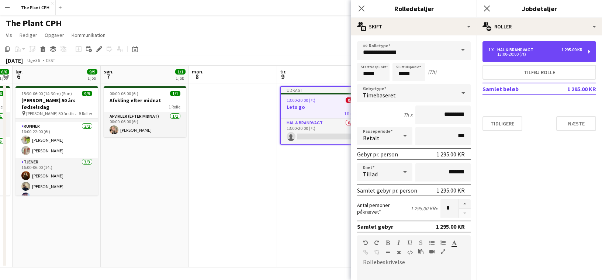
scroll to position [14, 0]
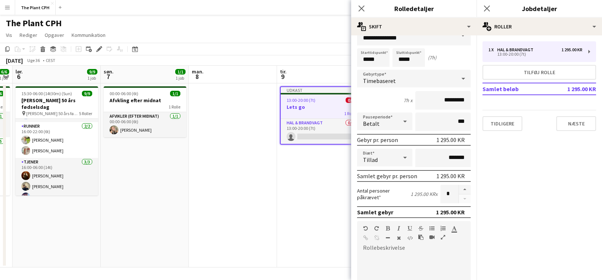
click at [369, 124] on span "Betalt" at bounding box center [371, 123] width 17 height 7
click at [431, 122] on div at bounding box center [301, 140] width 602 height 280
click at [456, 122] on input "***" at bounding box center [443, 122] width 55 height 18
drag, startPoint x: 393, startPoint y: 119, endPoint x: 388, endPoint y: 119, distance: 5.2
click at [386, 119] on div "Pauseperiode Betalt ***" at bounding box center [414, 122] width 114 height 18
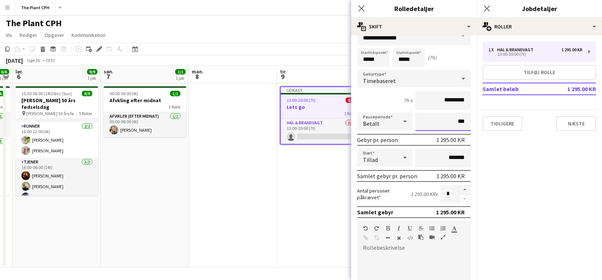
click at [438, 123] on input "***" at bounding box center [443, 122] width 55 height 18
click at [402, 121] on icon at bounding box center [405, 121] width 9 height 15
click at [448, 124] on div at bounding box center [301, 140] width 602 height 280
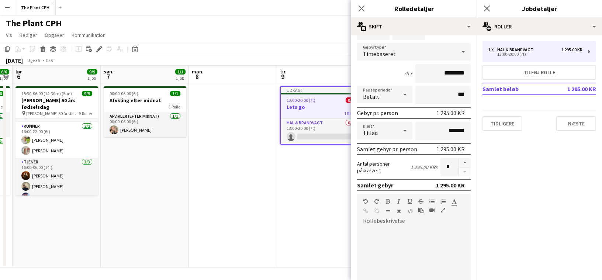
scroll to position [42, 0]
click at [451, 132] on input "*******" at bounding box center [443, 130] width 55 height 18
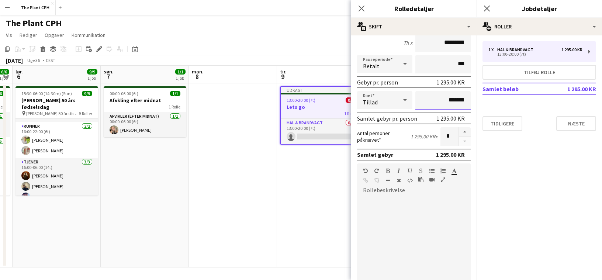
scroll to position [73, 0]
click at [461, 131] on button "button" at bounding box center [465, 132] width 12 height 10
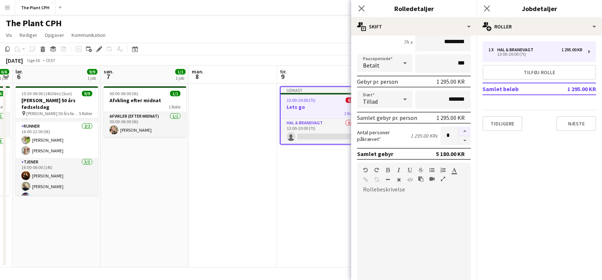
type input "*"
click at [404, 101] on icon at bounding box center [405, 99] width 9 height 15
click at [451, 101] on div at bounding box center [301, 140] width 602 height 280
click at [445, 100] on input "*******" at bounding box center [443, 99] width 55 height 18
click at [517, 70] on button "Tilføj rolle" at bounding box center [540, 72] width 114 height 15
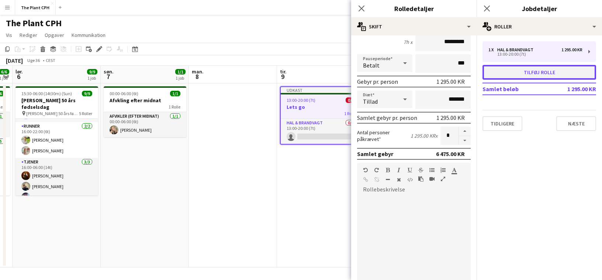
type input "********"
type input "*****"
type input "*********"
type input "*"
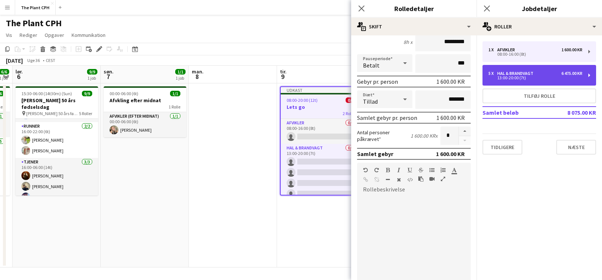
click at [500, 79] on div "13:00-20:00 (7t)" at bounding box center [536, 78] width 94 height 4
type input "**********"
type input "*****"
type input "*********"
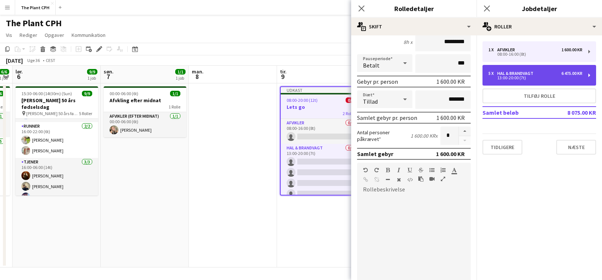
type input "*"
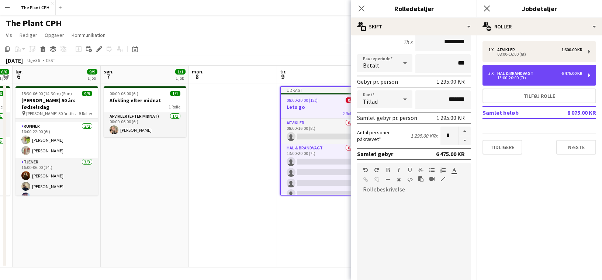
scroll to position [161, 0]
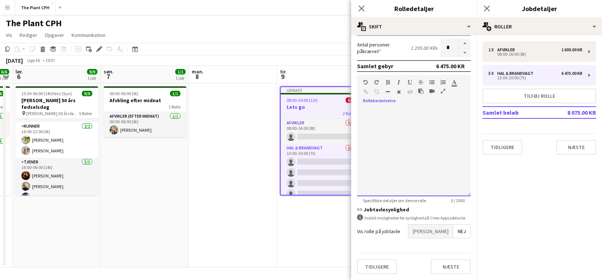
click at [433, 139] on div at bounding box center [414, 152] width 114 height 89
click at [439, 230] on span "[PERSON_NAME]" at bounding box center [430, 231] width 45 height 13
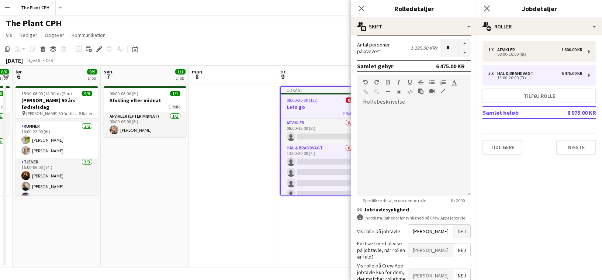
click at [442, 246] on span "[PERSON_NAME]" at bounding box center [430, 250] width 45 height 13
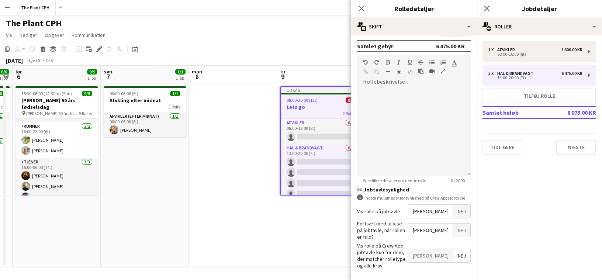
scroll to position [199, 0]
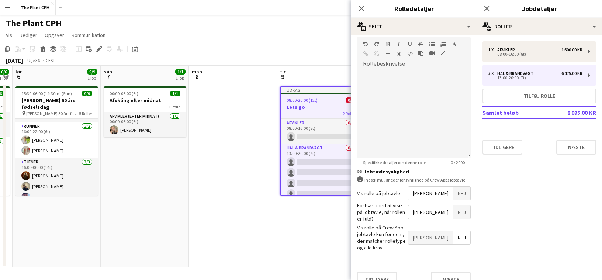
click at [444, 236] on div "Vis rolle på Crew App jobtavle kun for dem, der matcher rolletype og alle krav …" at bounding box center [414, 237] width 114 height 27
click at [448, 231] on span "[PERSON_NAME]" at bounding box center [430, 237] width 45 height 13
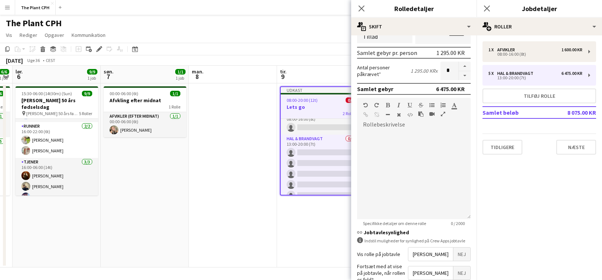
scroll to position [0, 0]
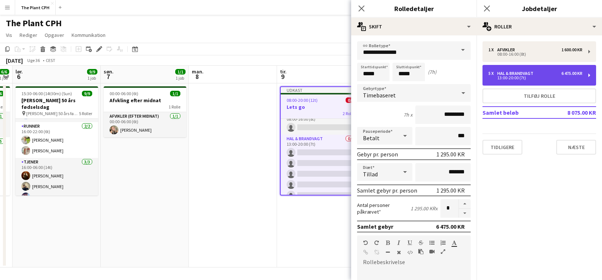
click at [531, 70] on div "5 x Hal & brandvagt 6 475.00 KR 13:00-20:00 (7t)" at bounding box center [540, 75] width 114 height 21
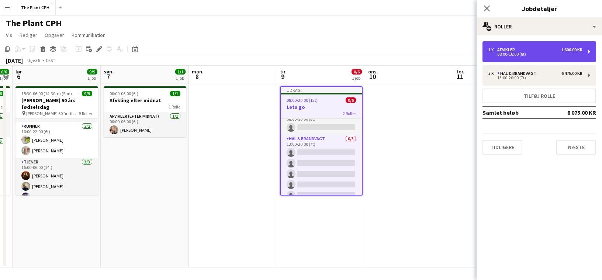
click at [527, 56] on div "08:00-16:00 (8t)" at bounding box center [536, 54] width 94 height 4
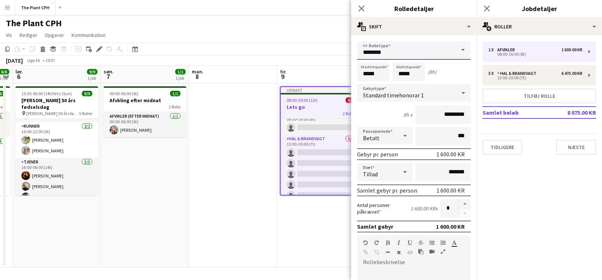
click at [440, 49] on input "********" at bounding box center [414, 50] width 114 height 18
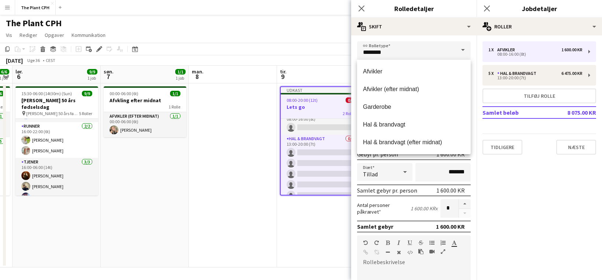
click at [262, 153] on app-date-cell at bounding box center [233, 175] width 88 height 184
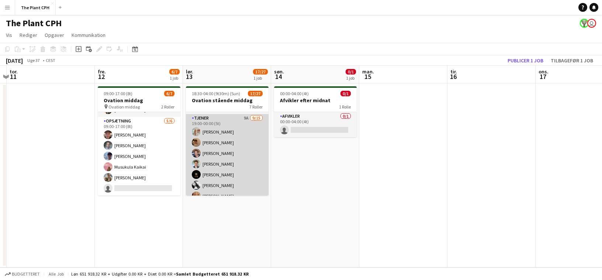
scroll to position [19, 0]
click at [210, 132] on app-card-role "Tjener 9A [DATE] 19:00-00:00 (5t) [PERSON_NAME] [PERSON_NAME] [PERSON_NAME] [PE…" at bounding box center [227, 206] width 83 height 177
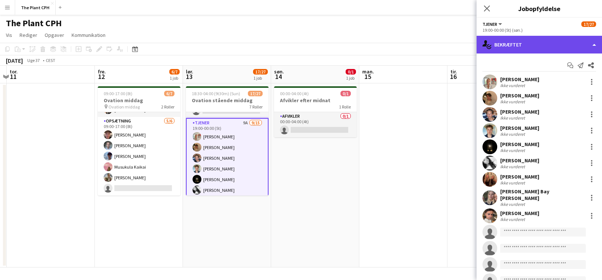
click at [530, 39] on div "single-neutral-actions-check-2 Bekræftet" at bounding box center [539, 45] width 125 height 18
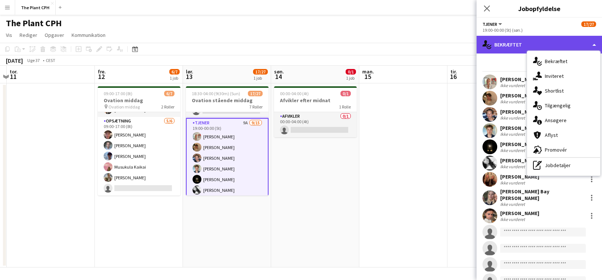
click at [522, 48] on div "single-neutral-actions-check-2 Bekræftet" at bounding box center [539, 45] width 125 height 18
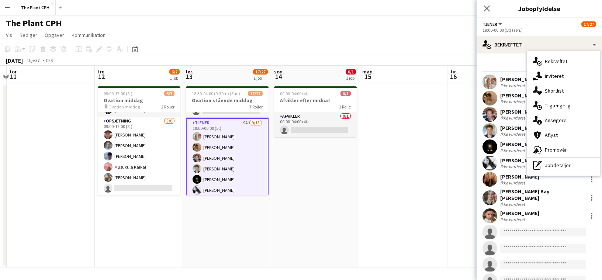
click at [233, 159] on app-card-role "Tjener 9A [DATE] 19:00-00:00 (5t) [PERSON_NAME] [PERSON_NAME] [PERSON_NAME] [PE…" at bounding box center [227, 207] width 83 height 179
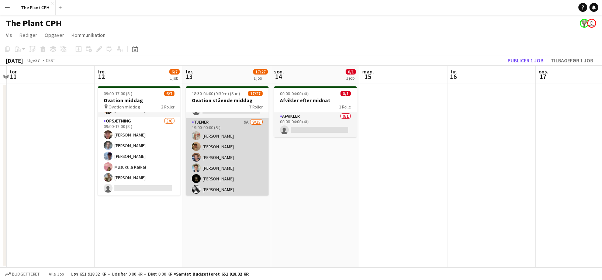
click at [235, 130] on app-card-role "Tjener 9A [DATE] 19:00-00:00 (5t) [PERSON_NAME] [PERSON_NAME] [PERSON_NAME] [PE…" at bounding box center [227, 206] width 83 height 177
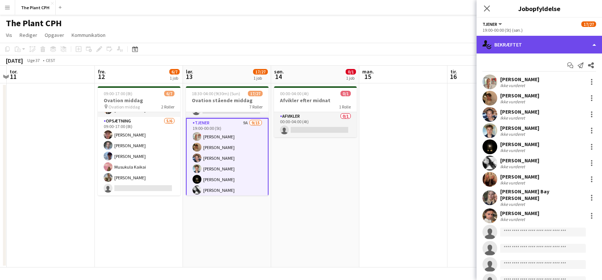
click at [518, 48] on div "single-neutral-actions-check-2 Bekræftet" at bounding box center [539, 45] width 125 height 18
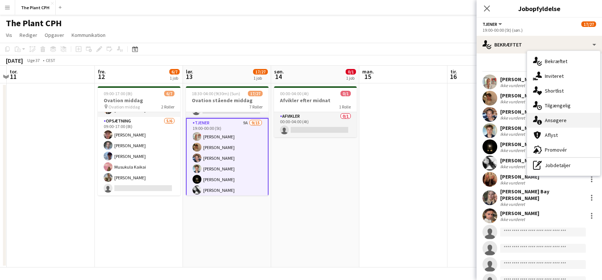
click at [570, 118] on div "single-neutral-actions-information Ansøgere" at bounding box center [563, 120] width 73 height 15
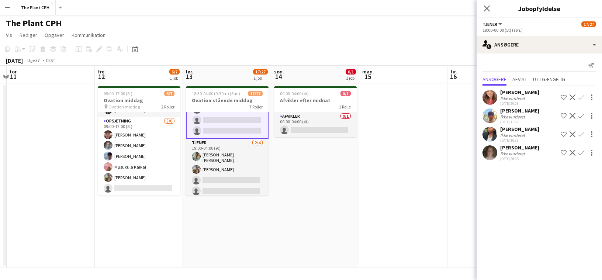
scroll to position [182, 0]
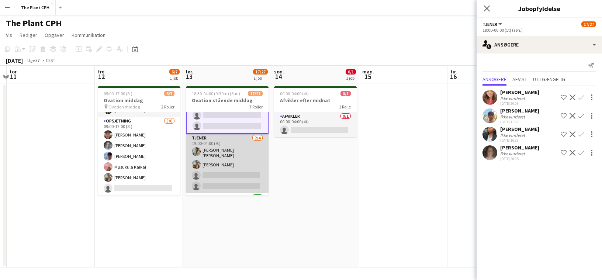
click at [220, 163] on app-card-role "Tjener [DATE] 19:00-04:00 (9t) [PERSON_NAME] [PERSON_NAME] [PERSON_NAME] single…" at bounding box center [227, 163] width 83 height 59
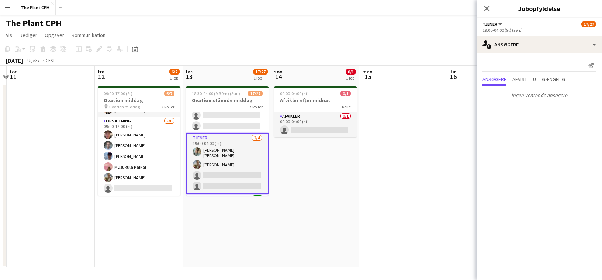
click at [298, 170] on app-date-cell "00:00-04:00 (4t) 0/1 Afvikler efter midnat 1 Rolle Afvikler 0/1 00:00-04:00 (4t…" at bounding box center [315, 175] width 88 height 184
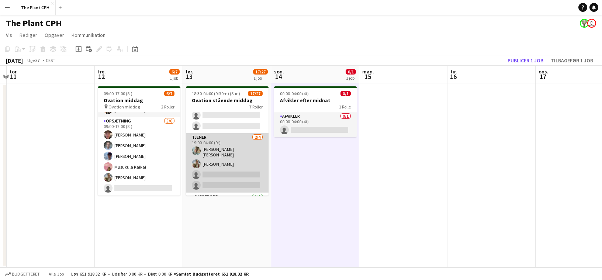
click at [234, 158] on app-card-role "Tjener [DATE] 19:00-04:00 (9t) [PERSON_NAME] [PERSON_NAME] [PERSON_NAME] single…" at bounding box center [227, 162] width 83 height 59
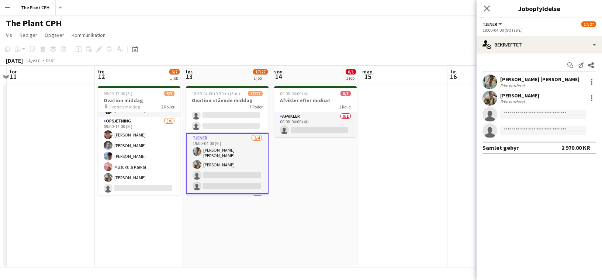
click at [518, 85] on div "Ikke vurderet" at bounding box center [513, 86] width 26 height 6
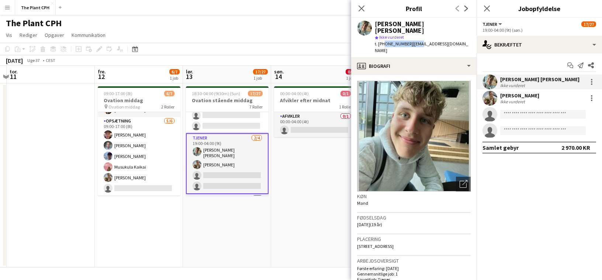
drag, startPoint x: 383, startPoint y: 38, endPoint x: 412, endPoint y: 39, distance: 28.8
click at [411, 41] on div "t. [PHONE_NUMBER] | [EMAIL_ADDRESS][DOMAIN_NAME]" at bounding box center [423, 47] width 96 height 13
click at [292, 164] on app-date-cell "00:00-04:00 (4t) 0/1 Afvikler efter midnat 1 Rolle Afvikler 0/1 00:00-04:00 (4t…" at bounding box center [315, 175] width 88 height 184
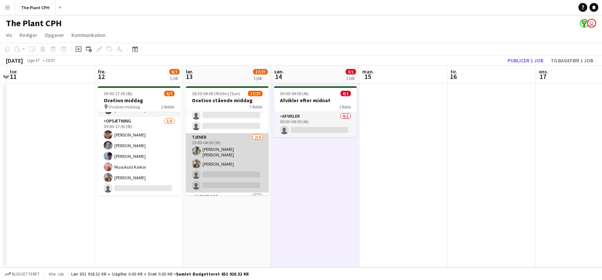
click at [247, 165] on app-card-role "Tjener [DATE] 19:00-04:00 (9t) [PERSON_NAME] [PERSON_NAME] [PERSON_NAME] single…" at bounding box center [227, 162] width 83 height 59
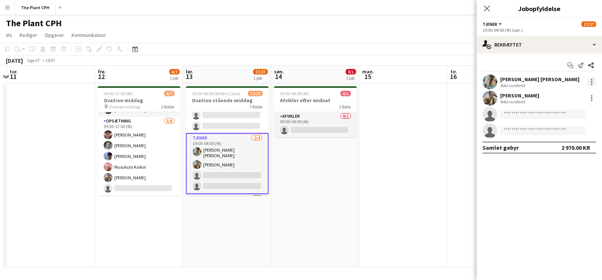
click at [590, 84] on div at bounding box center [591, 81] width 9 height 9
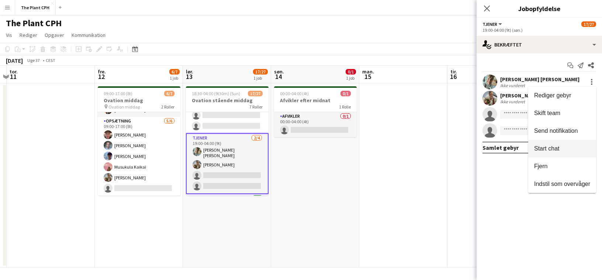
click at [575, 154] on button "Start chat" at bounding box center [562, 149] width 68 height 18
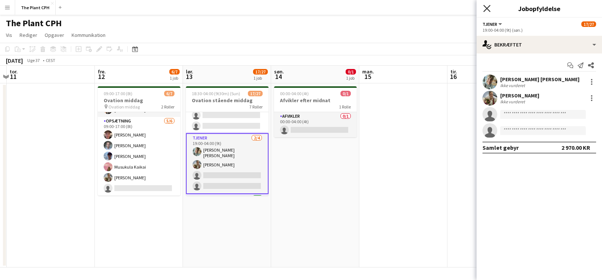
click at [486, 8] on icon "Luk pop-in" at bounding box center [486, 8] width 7 height 7
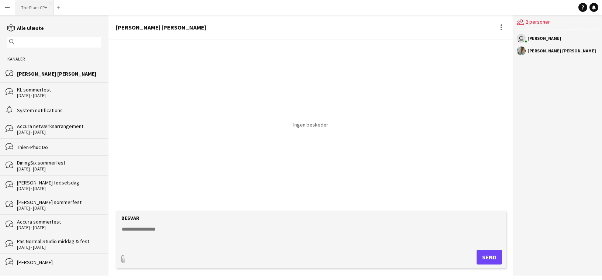
click at [35, 10] on button "The Plant CPH Luk" at bounding box center [34, 7] width 39 height 14
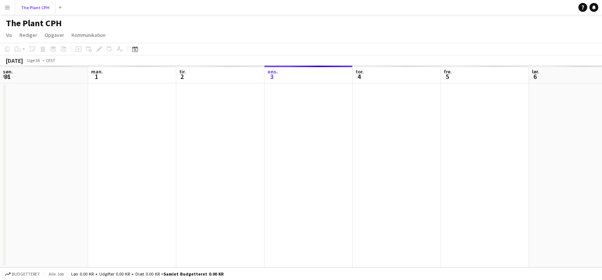
scroll to position [0, 176]
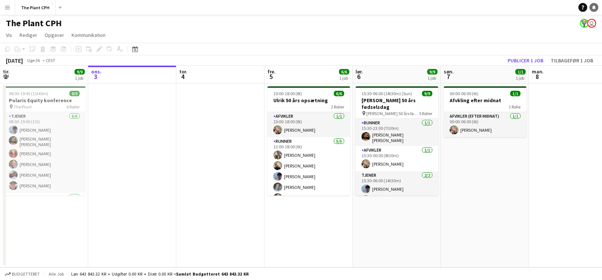
click at [592, 7] on icon "Notifikationer" at bounding box center [594, 7] width 4 height 4
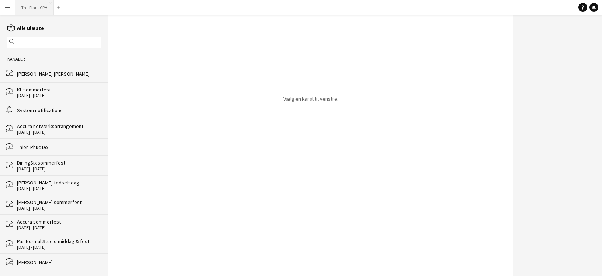
click at [37, 11] on button "The Plant CPH Luk" at bounding box center [34, 7] width 39 height 14
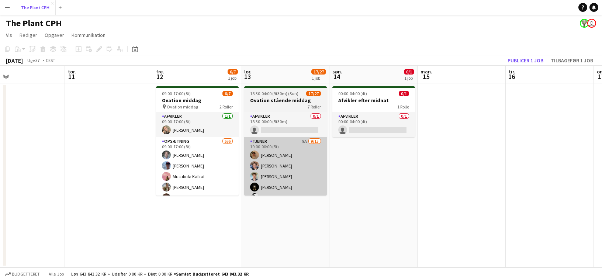
scroll to position [0, 262]
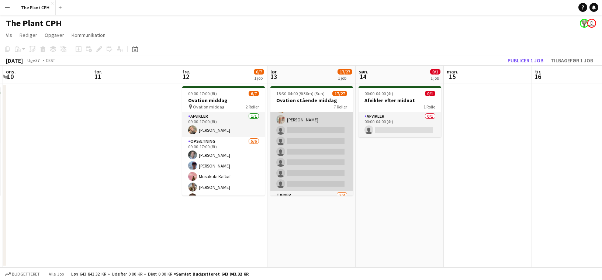
click at [306, 158] on app-card-role "Tjener 9A [DATE] 19:00-00:00 (5t) [PERSON_NAME] [PERSON_NAME] [PERSON_NAME] [PE…" at bounding box center [311, 102] width 83 height 177
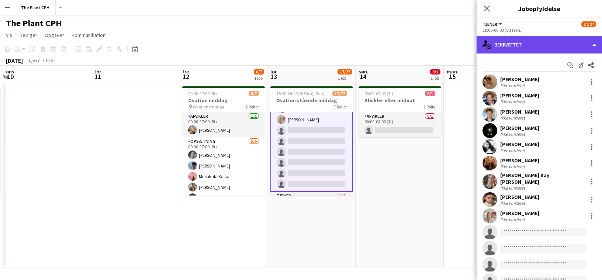
click at [532, 44] on div "single-neutral-actions-check-2 Bekræftet" at bounding box center [539, 45] width 125 height 18
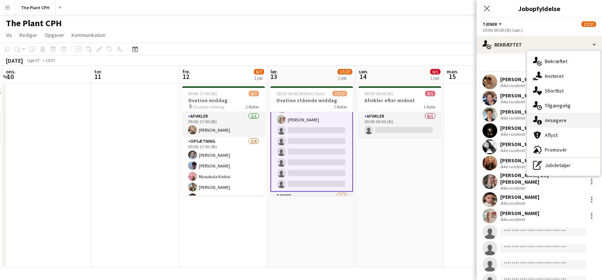
click at [573, 123] on div "single-neutral-actions-information Ansøgere" at bounding box center [563, 120] width 73 height 15
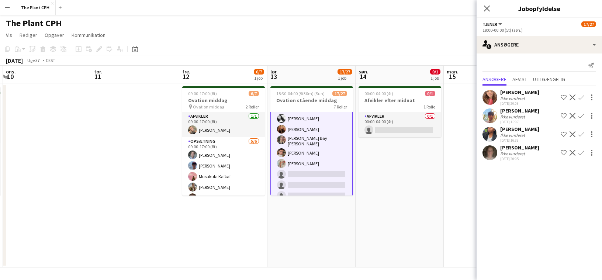
scroll to position [81, 0]
click at [520, 124] on div "[DATE] 15:07" at bounding box center [519, 122] width 39 height 5
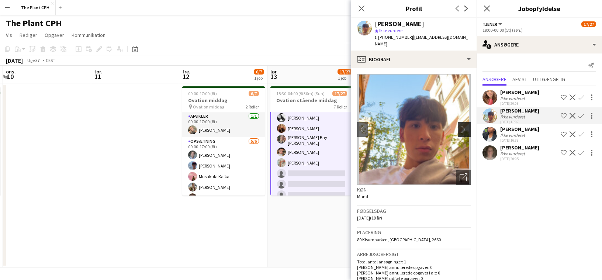
click at [461, 125] on app-icon "chevron-right" at bounding box center [465, 129] width 11 height 8
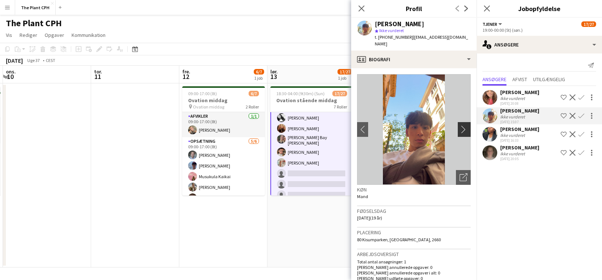
click at [461, 125] on app-icon "chevron-right" at bounding box center [465, 129] width 11 height 8
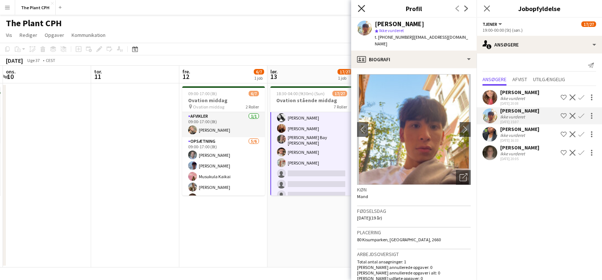
click at [360, 8] on icon "Luk pop-in" at bounding box center [361, 8] width 7 height 7
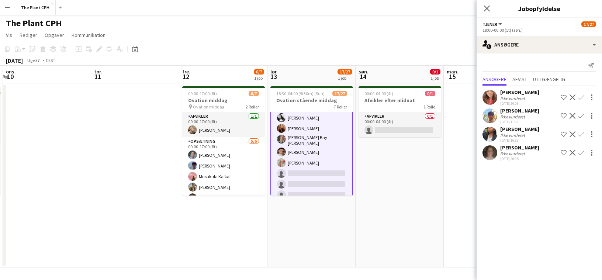
click at [521, 98] on div "Ikke vurderet" at bounding box center [513, 99] width 26 height 6
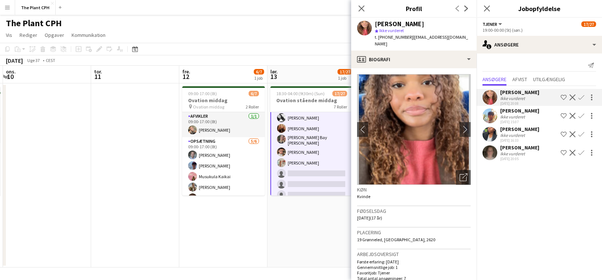
click at [517, 130] on div "[PERSON_NAME]" at bounding box center [519, 129] width 39 height 7
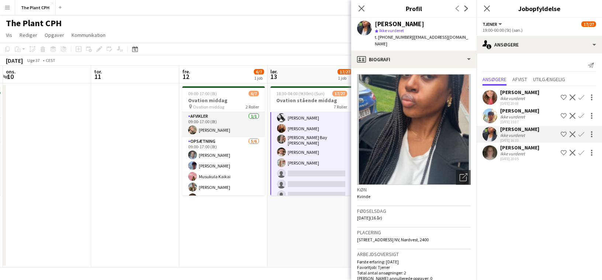
click at [526, 151] on div "Ikke vurderet" at bounding box center [513, 154] width 26 height 6
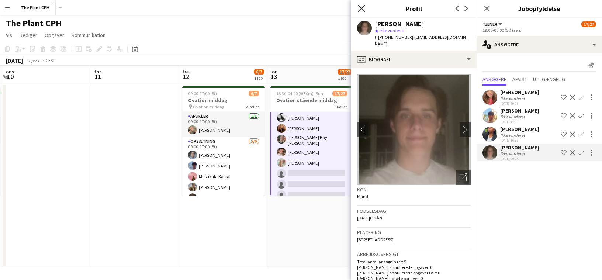
click at [364, 9] on icon "Luk pop-in" at bounding box center [361, 8] width 7 height 7
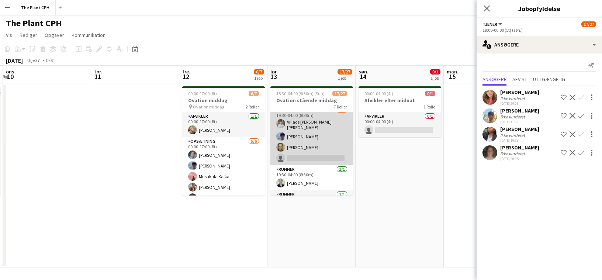
scroll to position [308, 0]
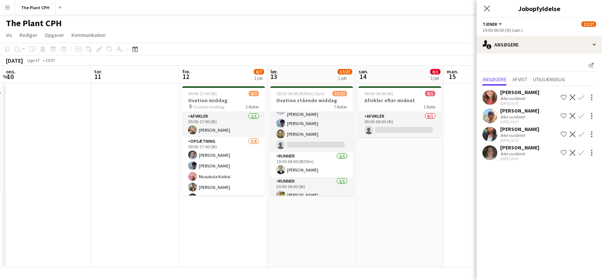
click at [309, 197] on app-date-cell "18:30-04:00 (9t30m) (Sun) 17/27 Ovation stående middag 7 Roller Afvikler 0/1 18…" at bounding box center [312, 175] width 88 height 184
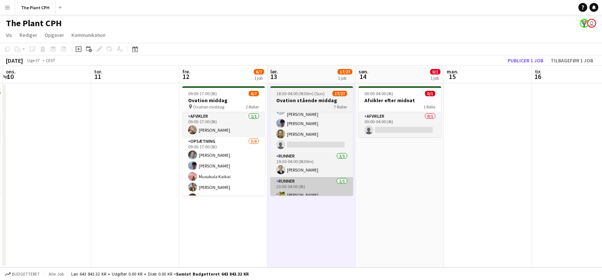
click at [312, 186] on app-card-role "Runner [DATE] 20:00-04:00 (8t) [PERSON_NAME]" at bounding box center [311, 189] width 83 height 25
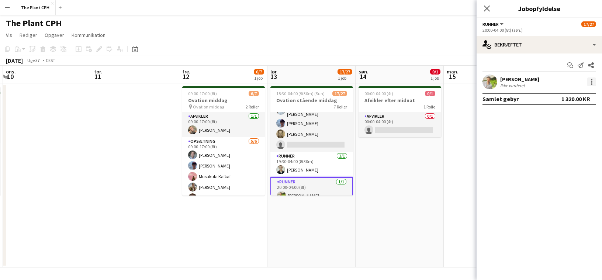
click at [589, 79] on div at bounding box center [591, 81] width 9 height 9
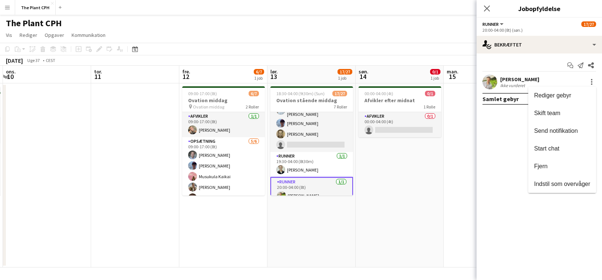
click at [417, 165] on div at bounding box center [301, 140] width 602 height 280
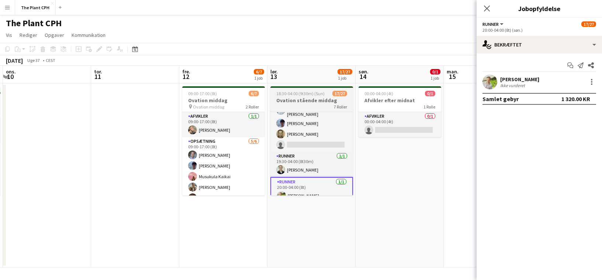
click at [306, 94] on span "18:30-04:00 (9t30m) (Sun)" at bounding box center [300, 94] width 48 height 6
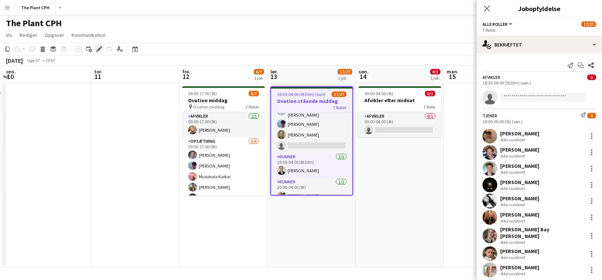
click at [101, 48] on icon "Rediger" at bounding box center [99, 49] width 6 height 6
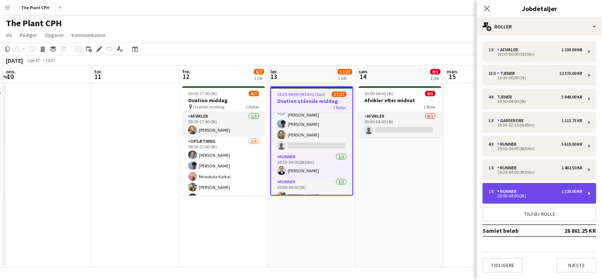
click at [544, 197] on div "20:00-04:00 (8t)" at bounding box center [536, 196] width 94 height 4
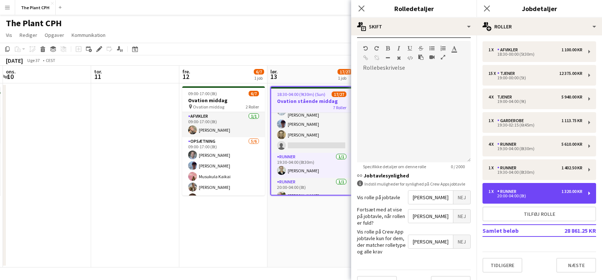
scroll to position [199, 0]
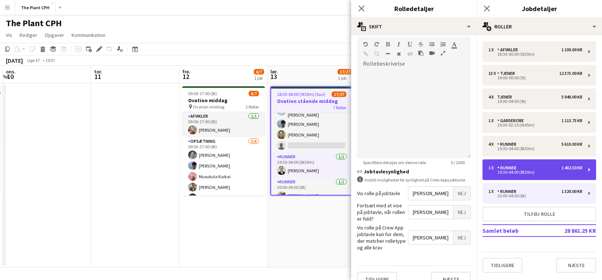
click at [545, 175] on div "1 x Runner 1 402.50 KR 19:30-04:00 (8t30m)" at bounding box center [540, 169] width 114 height 21
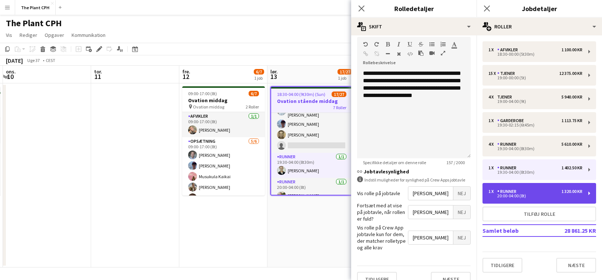
click at [542, 196] on div "20:00-04:00 (8t)" at bounding box center [536, 196] width 94 height 4
type input "*****"
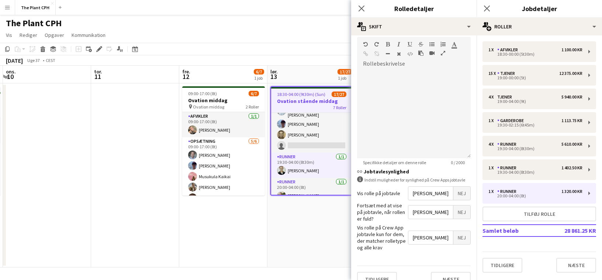
click at [313, 204] on app-date-cell "18:30-04:00 (9t30m) (Sun) 17/27 Ovation stående middag 7 Roller Afvikler 0/1 18…" at bounding box center [312, 175] width 88 height 184
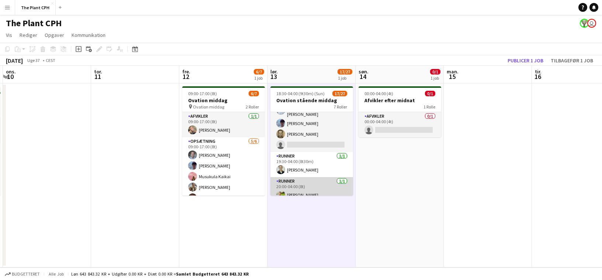
click at [310, 187] on app-card-role "Runner [DATE] 20:00-04:00 (8t) [PERSON_NAME]" at bounding box center [311, 189] width 83 height 25
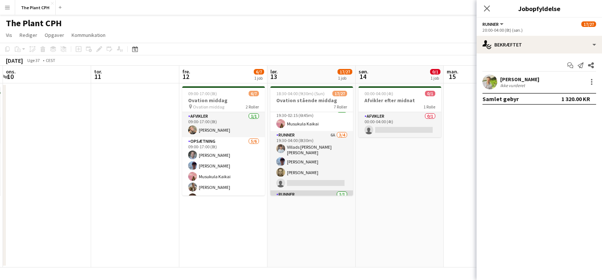
scroll to position [267, 0]
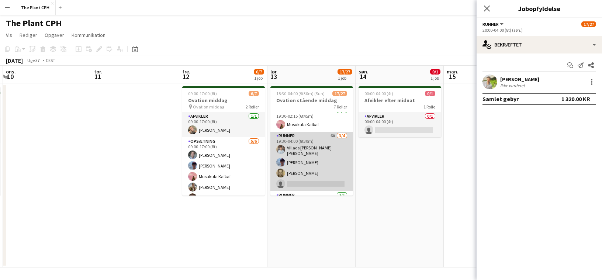
click at [300, 169] on app-card-role "Runner 6A [DATE] 19:30-04:00 (8t30m) Villads [PERSON_NAME] [PERSON_NAME] [PERSO…" at bounding box center [311, 161] width 83 height 59
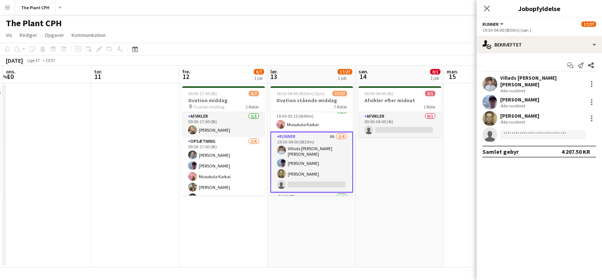
click at [406, 158] on app-date-cell "00:00-04:00 (4t) 0/1 Afvikler efter midnat 1 Rolle Afvikler 0/1 00:00-04:00 (4t…" at bounding box center [400, 175] width 88 height 184
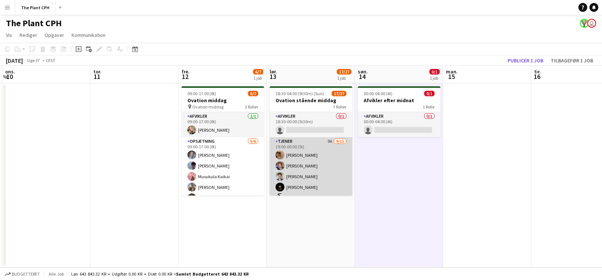
scroll to position [99, 0]
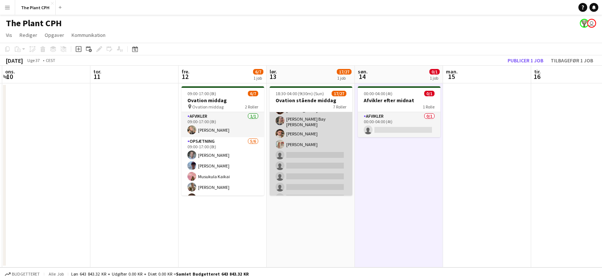
click at [315, 131] on app-card-role "Tjener 9A [DATE] 19:00-00:00 (5t) [PERSON_NAME] [PERSON_NAME] [PERSON_NAME] [PE…" at bounding box center [311, 127] width 83 height 177
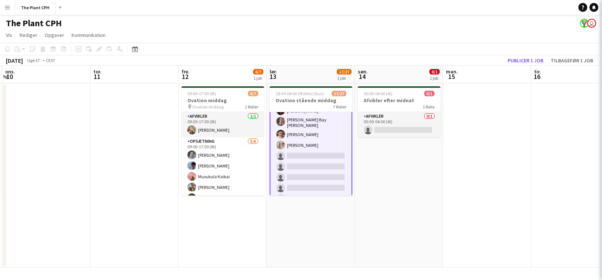
scroll to position [99, 0]
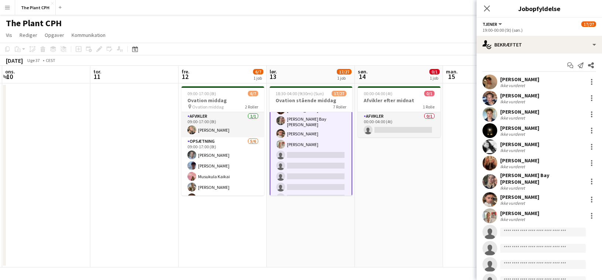
click at [410, 175] on app-date-cell "00:00-04:00 (4t) 0/1 Afvikler efter midnat 1 Rolle Afvikler 0/1 00:00-04:00 (4t…" at bounding box center [399, 175] width 88 height 184
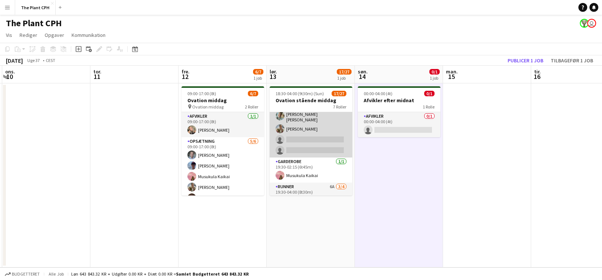
scroll to position [0, 263]
click at [320, 135] on app-card-role "Tjener [DATE] 19:00-04:00 (9t) [PERSON_NAME] [PERSON_NAME] [PERSON_NAME] single…" at bounding box center [310, 127] width 83 height 59
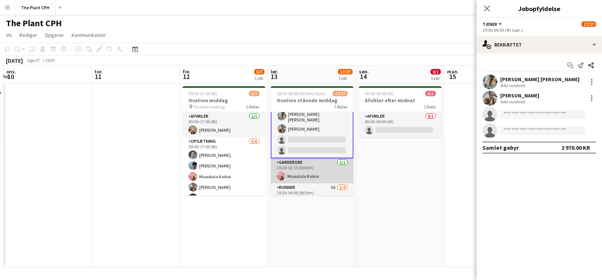
click at [314, 171] on app-card-role "Garderobe [DATE] 19:30-02:15 (6t45m) Musukula Kaikai" at bounding box center [312, 170] width 83 height 25
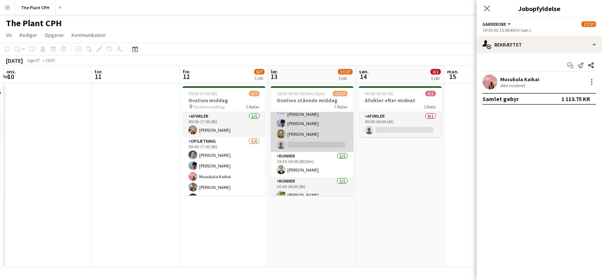
click at [324, 141] on app-card-role "Runner 6A [DATE] 19:30-04:00 (8t30m) Villads [PERSON_NAME] [PERSON_NAME] [PERSO…" at bounding box center [312, 122] width 83 height 59
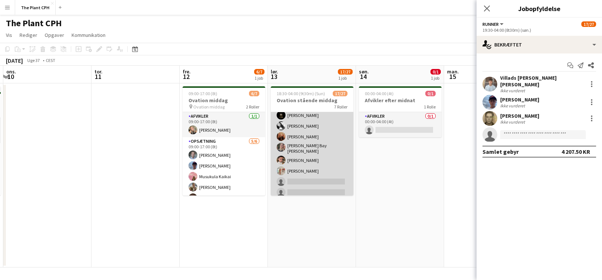
scroll to position [0, 0]
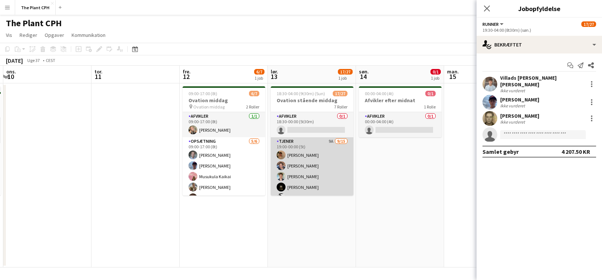
click at [332, 159] on app-card-role "Tjener 9A [DATE] 19:00-00:00 (5t) [PERSON_NAME] [PERSON_NAME] [PERSON_NAME] [PE…" at bounding box center [312, 225] width 83 height 177
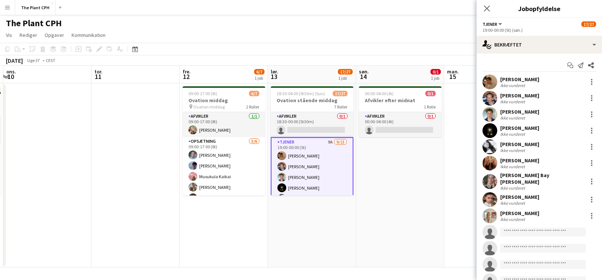
click at [368, 159] on app-date-cell "00:00-04:00 (4t) 0/1 Afvikler efter midnat 1 Rolle Afvikler 0/1 00:00-04:00 (4t…" at bounding box center [400, 175] width 88 height 184
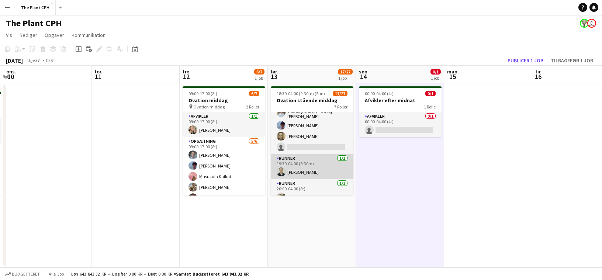
scroll to position [306, 0]
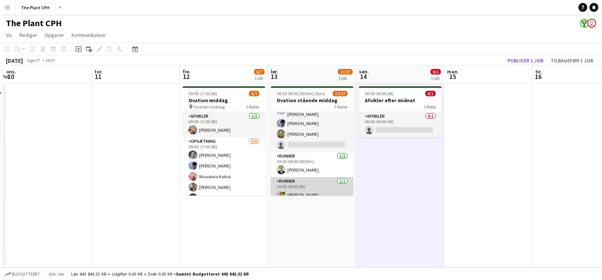
click at [314, 179] on app-card-role "Runner [DATE] 20:00-04:00 (8t) [PERSON_NAME]" at bounding box center [312, 189] width 83 height 25
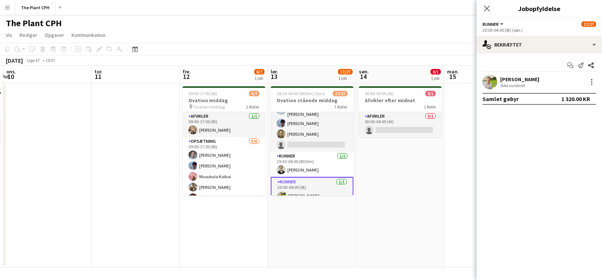
click at [513, 81] on div "[PERSON_NAME]" at bounding box center [519, 79] width 39 height 7
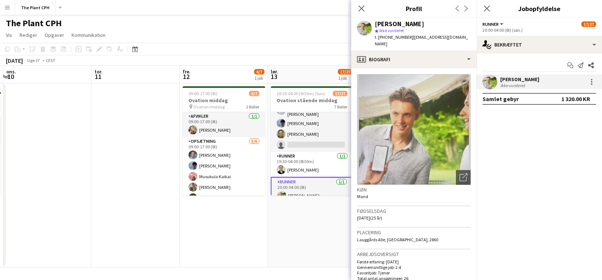
drag, startPoint x: 397, startPoint y: 210, endPoint x: 380, endPoint y: 211, distance: 16.7
click at [380, 211] on div "Fødselsdag [DATE] (25 år)" at bounding box center [414, 216] width 114 height 21
click at [417, 208] on h3 "Fødselsdag" at bounding box center [414, 211] width 114 height 7
click at [293, 56] on div "[DATE] Uge 37 • CEST Publicer 1 job Tilbagefør 1 job" at bounding box center [301, 60] width 602 height 10
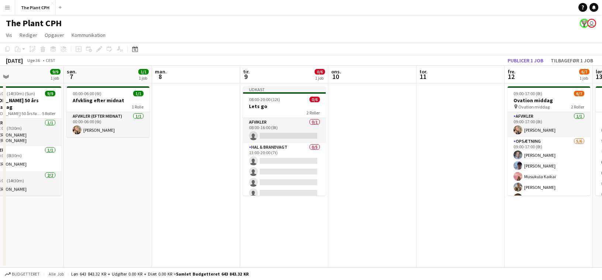
scroll to position [0, 196]
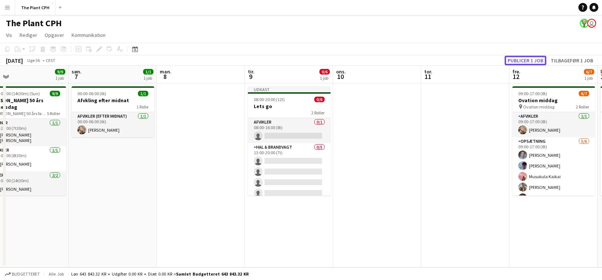
click at [521, 61] on button "Publicer 1 job" at bounding box center [526, 61] width 42 height 10
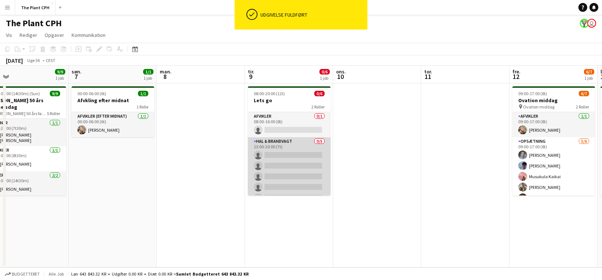
scroll to position [10, 0]
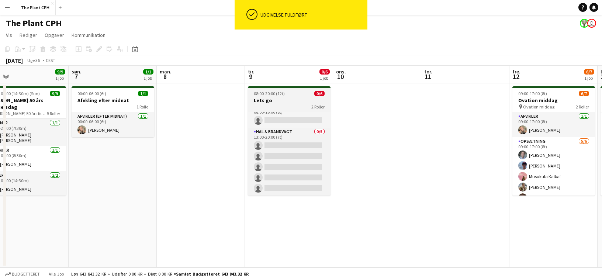
click at [291, 104] on div "2 Roller" at bounding box center [289, 107] width 83 height 6
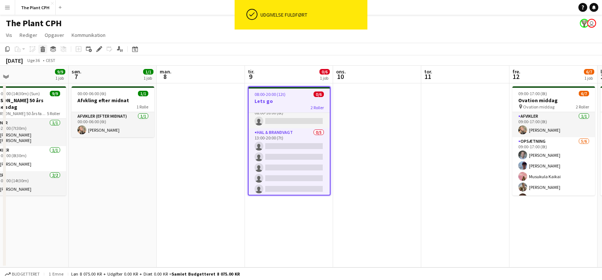
click at [41, 50] on icon at bounding box center [43, 50] width 4 height 4
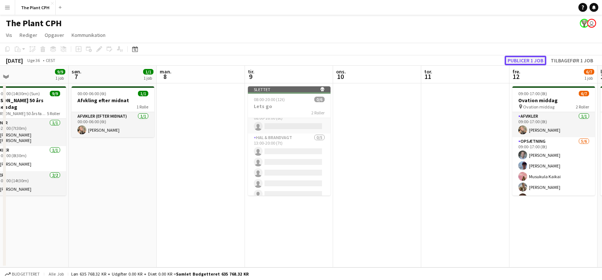
click at [526, 59] on button "Publicer 1 job" at bounding box center [526, 61] width 42 height 10
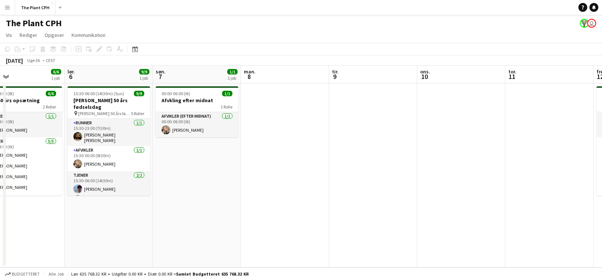
scroll to position [0, 216]
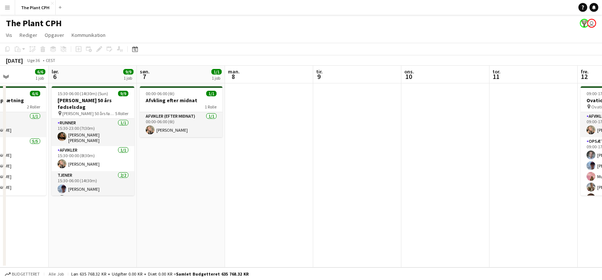
click at [294, 109] on app-date-cell at bounding box center [269, 175] width 88 height 184
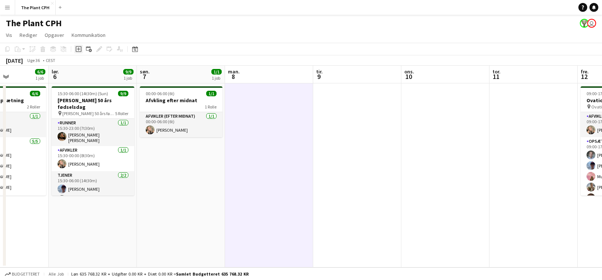
click at [78, 49] on icon at bounding box center [78, 49] width 3 height 3
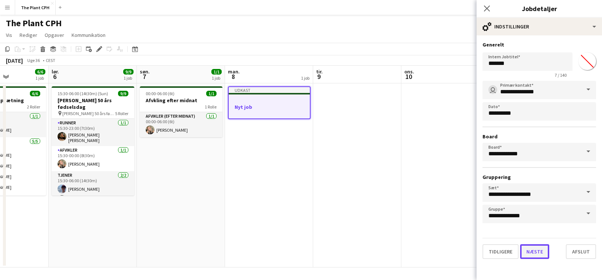
click at [544, 248] on button "Næste" at bounding box center [534, 251] width 29 height 15
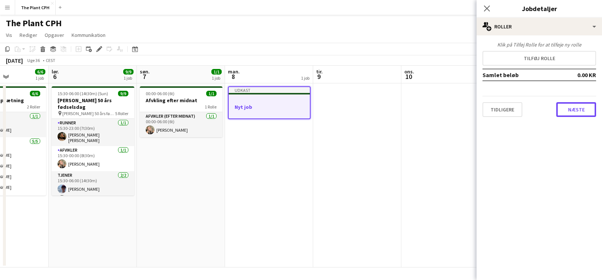
click at [561, 106] on button "Næste" at bounding box center [576, 109] width 40 height 15
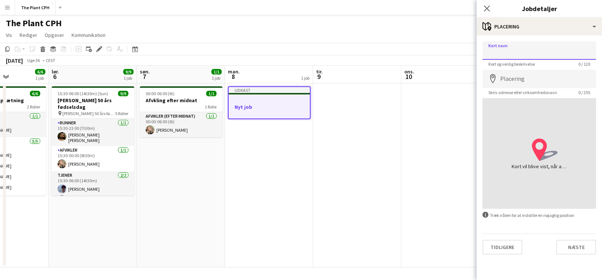
click at [521, 50] on input "Kort navn" at bounding box center [540, 50] width 114 height 18
click at [502, 79] on input "Placering" at bounding box center [540, 79] width 114 height 18
click at [586, 252] on button "Næste" at bounding box center [576, 247] width 40 height 15
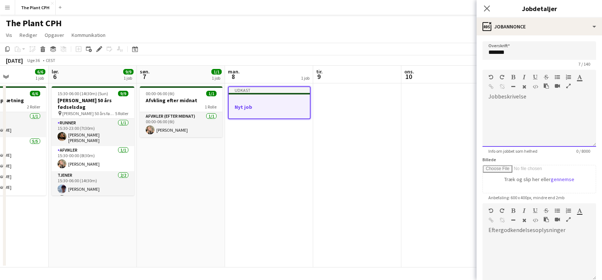
click at [517, 112] on div at bounding box center [540, 125] width 114 height 44
click at [535, 49] on input "*******" at bounding box center [540, 50] width 114 height 18
click at [404, 115] on app-date-cell at bounding box center [445, 175] width 88 height 184
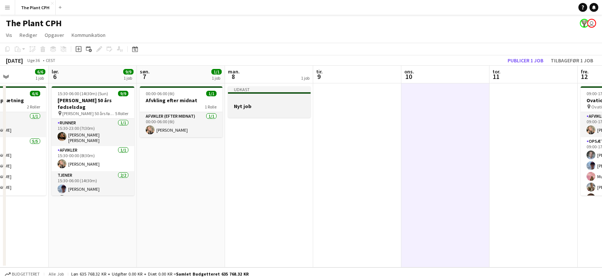
click at [264, 99] on div at bounding box center [269, 100] width 83 height 6
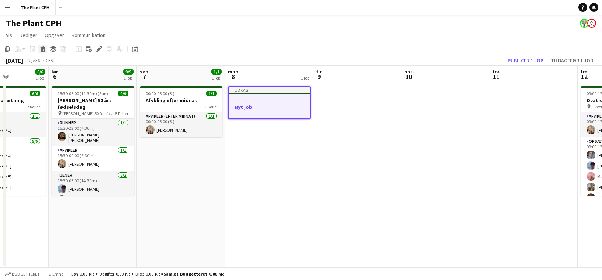
click at [45, 51] on icon "Slet" at bounding box center [43, 49] width 6 height 6
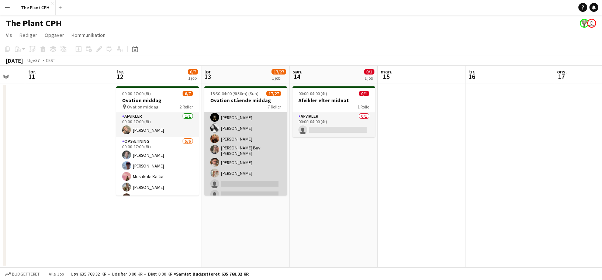
scroll to position [0, 242]
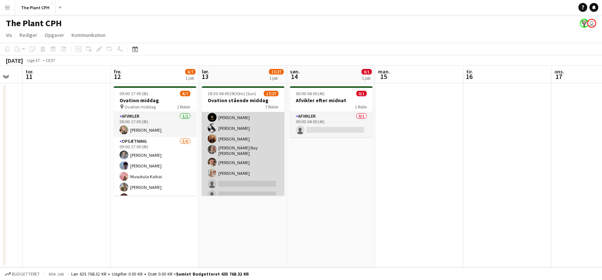
click at [241, 151] on app-card-role "Tjener 9A [DATE] 19:00-00:00 (5t) [PERSON_NAME] [PERSON_NAME] [PERSON_NAME] [PE…" at bounding box center [243, 156] width 83 height 177
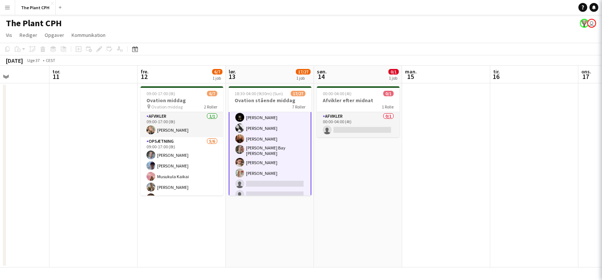
scroll to position [0, 213]
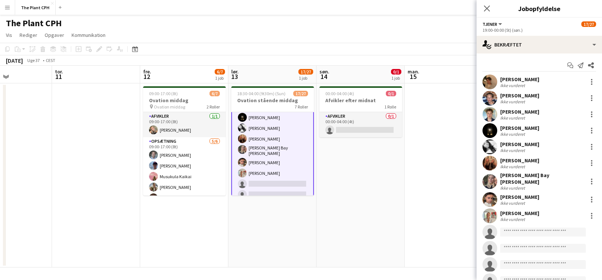
click at [78, 69] on app-board-header-date "tor. 11" at bounding box center [96, 75] width 88 height 18
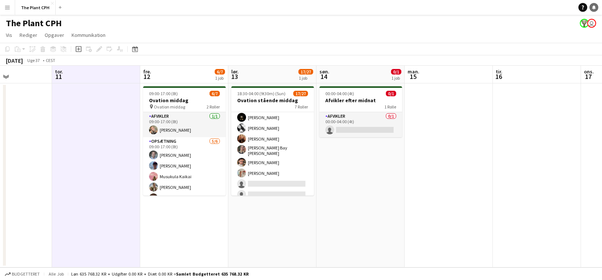
click at [592, 11] on link "Notifikationer" at bounding box center [594, 7] width 9 height 9
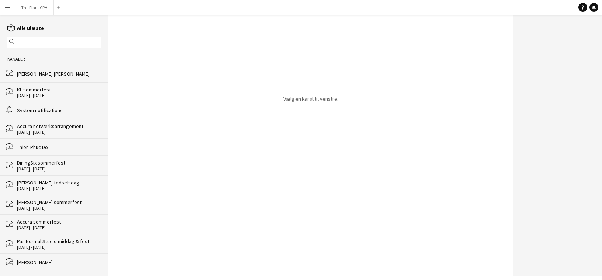
click at [54, 132] on div "[DATE] - [DATE]" at bounding box center [59, 132] width 84 height 5
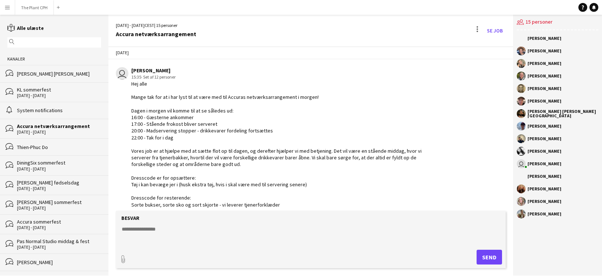
scroll to position [7, 0]
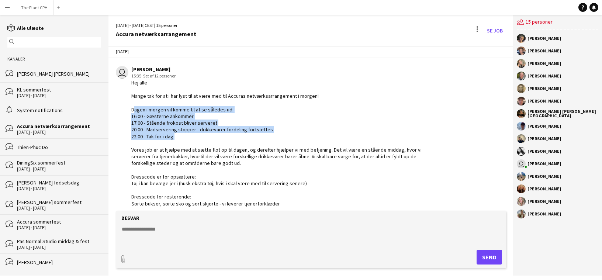
drag, startPoint x: 131, startPoint y: 111, endPoint x: 261, endPoint y: 136, distance: 132.0
click at [261, 136] on div "user [PERSON_NAME] 15:35 · Set af 12 personer" at bounding box center [278, 153] width 324 height 175
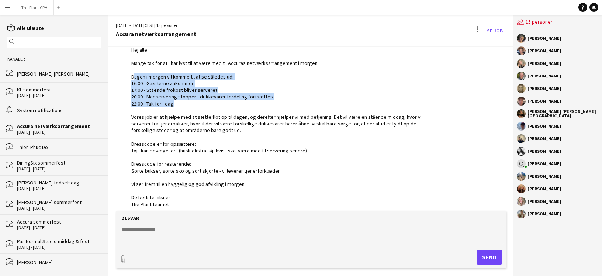
scroll to position [44, 0]
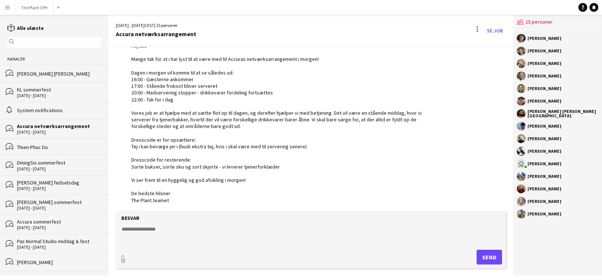
click at [161, 120] on div "Hej alle Mange tak for at i har lyst til at være med til Accuras netværksarrang…" at bounding box center [285, 122] width 308 height 161
click at [28, 9] on button "The Plant CPH Luk" at bounding box center [34, 7] width 39 height 14
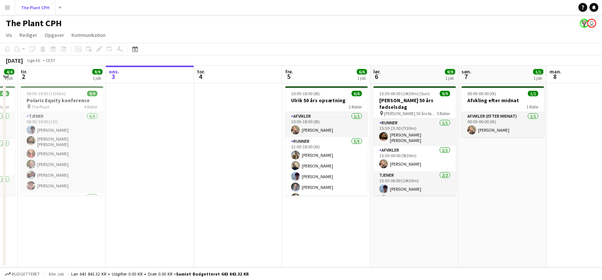
scroll to position [0, 259]
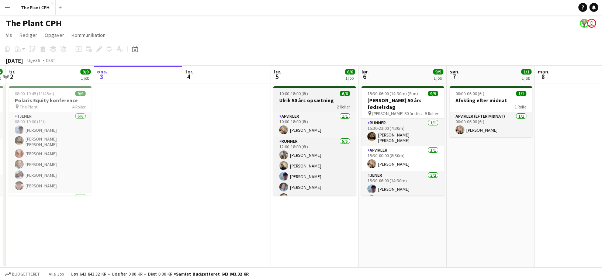
click at [324, 102] on h3 "Ulrik 50 års opsætning" at bounding box center [314, 100] width 83 height 7
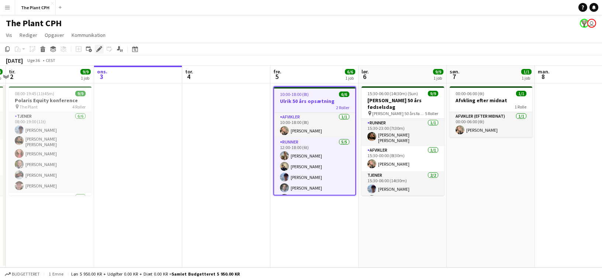
click at [99, 49] on icon at bounding box center [99, 49] width 4 height 4
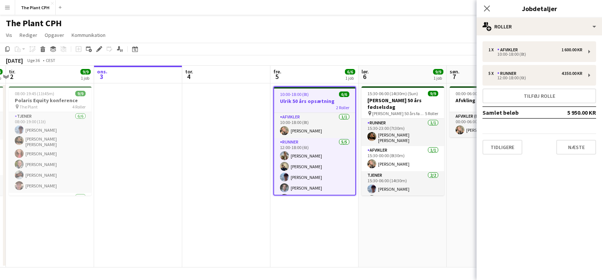
click at [332, 68] on app-board-header-date "fre. 5 6/6 1 job" at bounding box center [314, 75] width 88 height 18
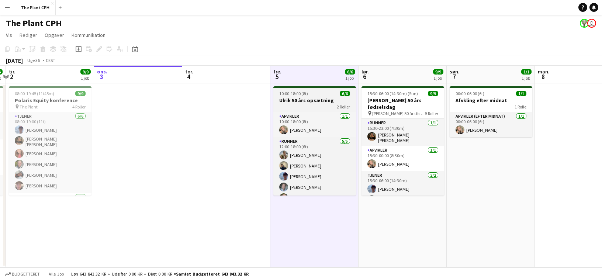
click at [326, 92] on div "10:00-18:00 (8t) 6/6" at bounding box center [314, 94] width 83 height 6
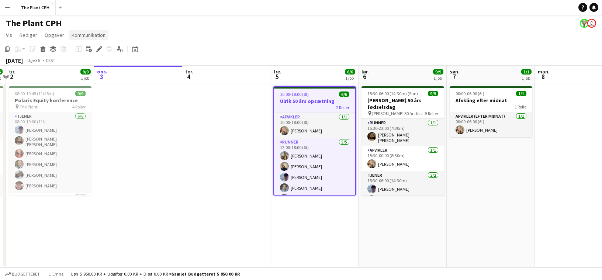
click at [91, 35] on span "Kommunikation" at bounding box center [89, 35] width 34 height 7
click at [318, 102] on h3 "Ulrik 50 års opsætning" at bounding box center [314, 101] width 81 height 7
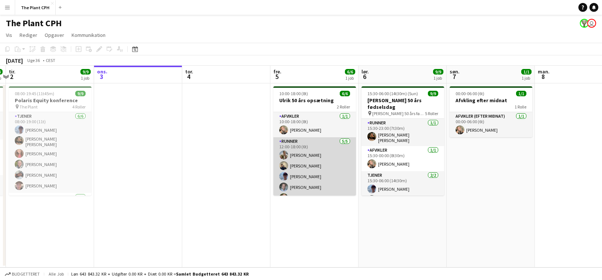
scroll to position [10, 0]
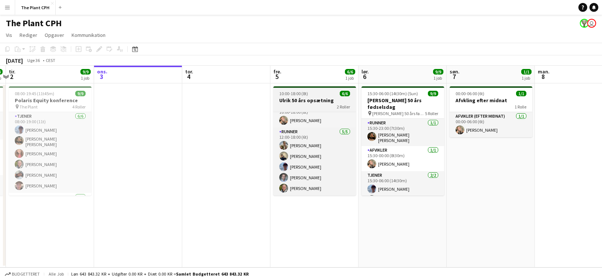
click at [301, 96] on span "10:00-18:00 (8t)" at bounding box center [293, 94] width 29 height 6
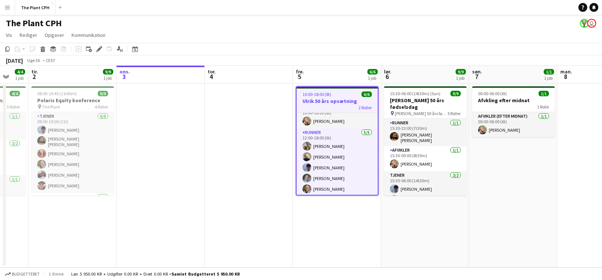
scroll to position [0, 228]
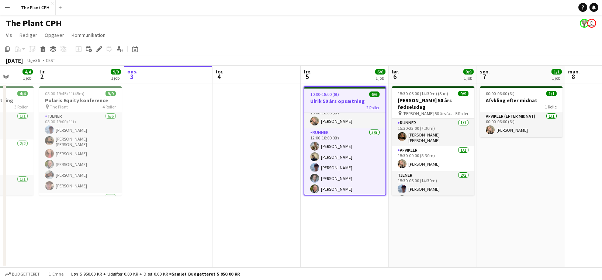
drag, startPoint x: 341, startPoint y: 101, endPoint x: 362, endPoint y: 100, distance: 21.1
click at [362, 100] on app-calendar-viewport "lør. 30 søn. 31 man. 1 4/4 1 job tir. 2 9/9 1 job ons. 3 tor. 4 fre. 5 6/6 1 jo…" at bounding box center [301, 167] width 602 height 202
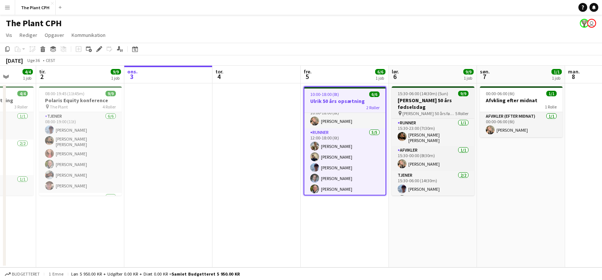
click at [406, 97] on h3 "[PERSON_NAME] 50 års fødselsdag" at bounding box center [433, 103] width 83 height 13
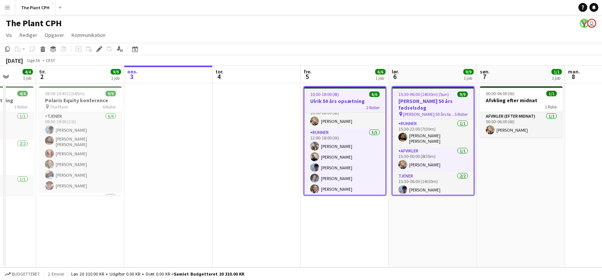
click at [371, 78] on app-board-header-date "fre. 5 6/6 1 job" at bounding box center [345, 75] width 88 height 18
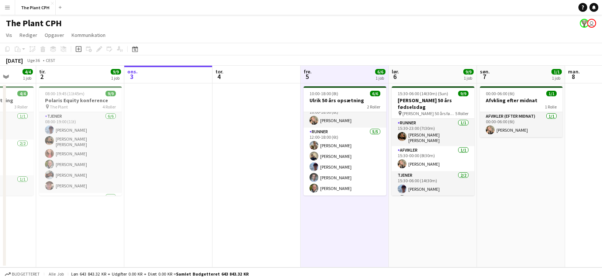
click at [326, 38] on app-page-menu "Vis Dagvisning udvidet Dagvisning kollapset Månedsvisning Datovælger Spring til…" at bounding box center [301, 36] width 602 height 14
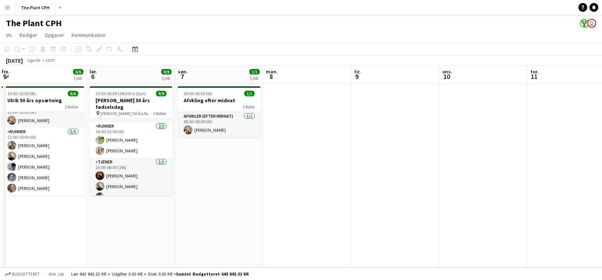
scroll to position [0, 162]
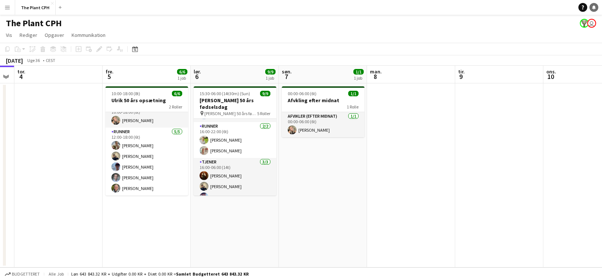
click at [591, 7] on link "Notifikationer" at bounding box center [594, 7] width 9 height 9
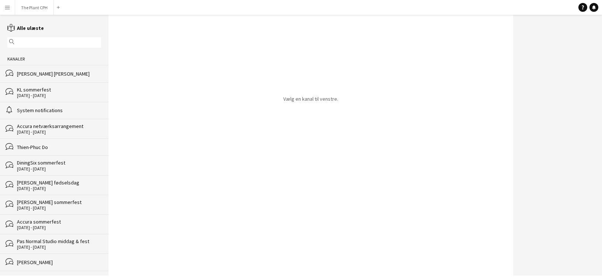
click at [42, 94] on div "[DATE] - [DATE]" at bounding box center [59, 95] width 84 height 5
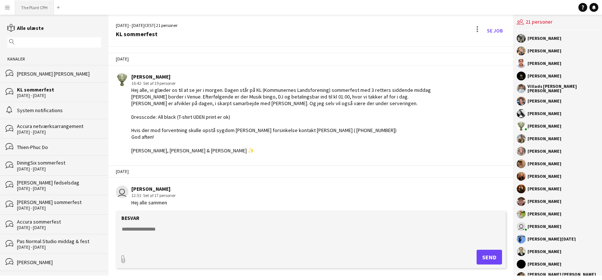
click at [44, 12] on button "The Plant CPH Luk" at bounding box center [34, 7] width 39 height 14
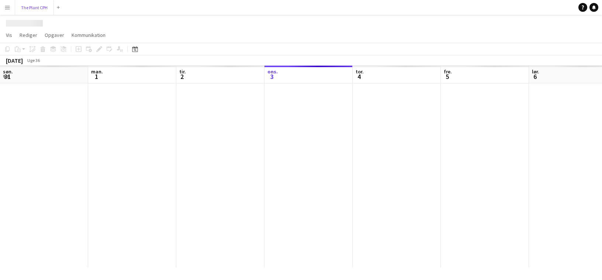
scroll to position [0, 176]
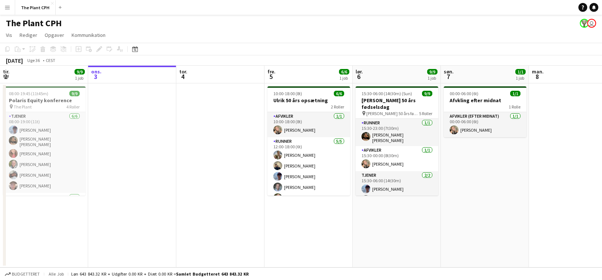
click at [148, 112] on app-date-cell at bounding box center [132, 175] width 88 height 184
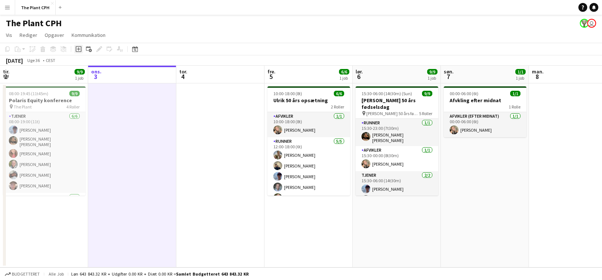
click at [81, 50] on icon "Tilføj opgave" at bounding box center [79, 49] width 6 height 6
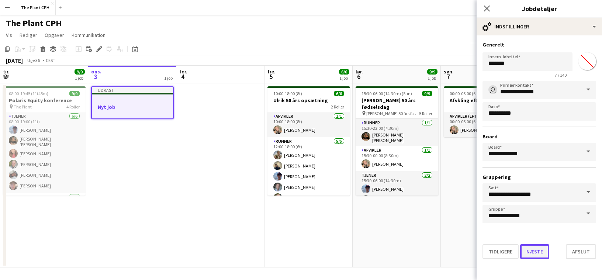
click at [538, 251] on button "Næste" at bounding box center [534, 251] width 29 height 15
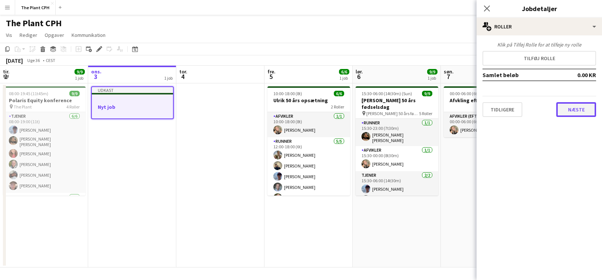
click at [566, 110] on button "Næste" at bounding box center [576, 109] width 40 height 15
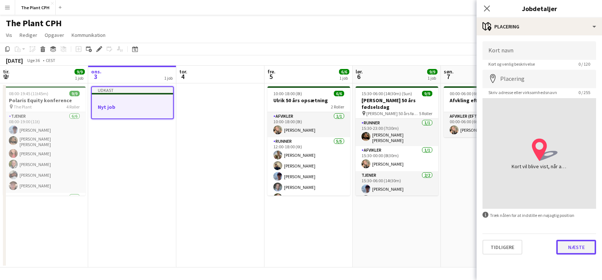
click at [580, 245] on button "Næste" at bounding box center [576, 247] width 40 height 15
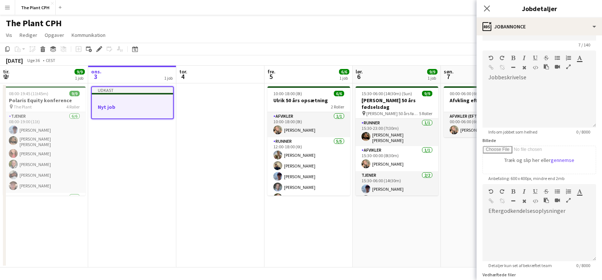
scroll to position [85, 0]
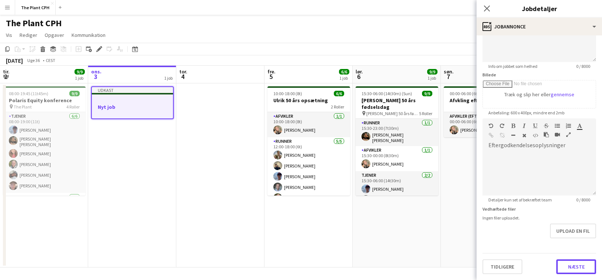
click at [581, 266] on button "Næste" at bounding box center [576, 266] width 40 height 15
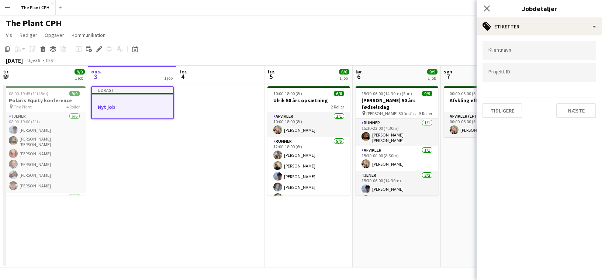
scroll to position [0, 0]
click at [488, 10] on icon at bounding box center [486, 8] width 7 height 7
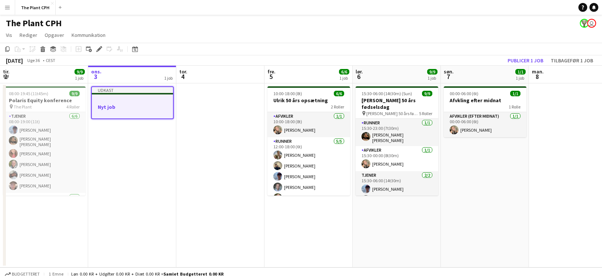
click at [139, 142] on app-date-cell "Udkast Nyt job" at bounding box center [132, 175] width 88 height 184
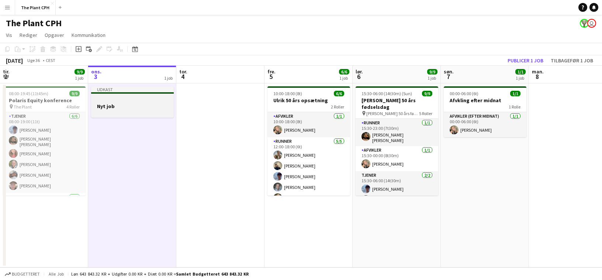
click at [134, 110] on div at bounding box center [132, 113] width 83 height 6
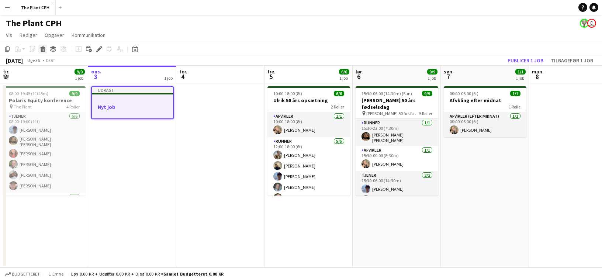
click at [44, 50] on icon at bounding box center [43, 50] width 4 height 4
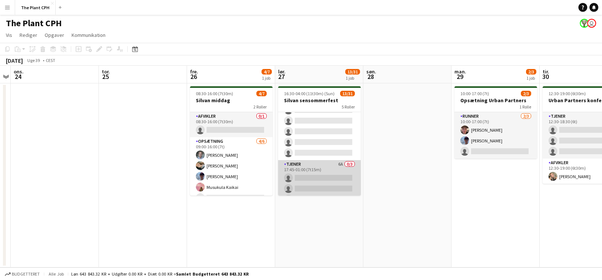
scroll to position [256, 0]
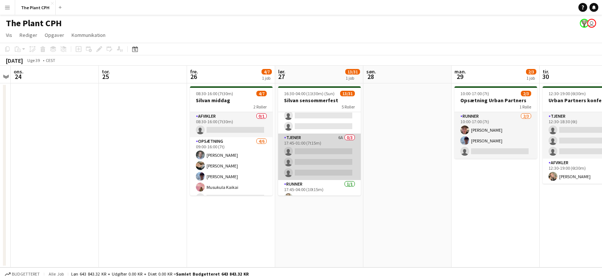
click at [326, 157] on app-card-role "Tjener 6A 0/3 17:45-01:00 (7t15m) single-neutral-actions single-neutral-actions…" at bounding box center [319, 157] width 83 height 46
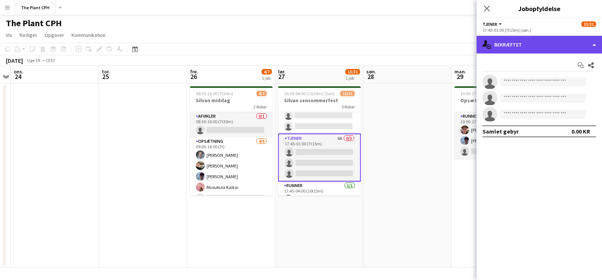
click at [532, 50] on div "single-neutral-actions-check-2 Bekræftet" at bounding box center [539, 45] width 125 height 18
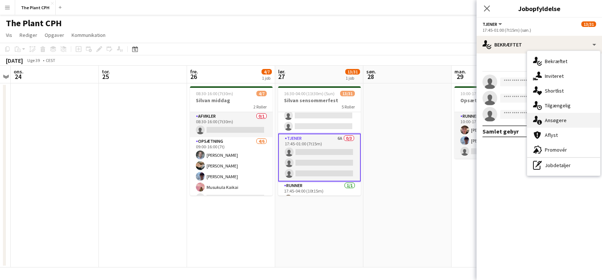
click at [566, 120] on div "single-neutral-actions-information Ansøgere" at bounding box center [563, 120] width 73 height 15
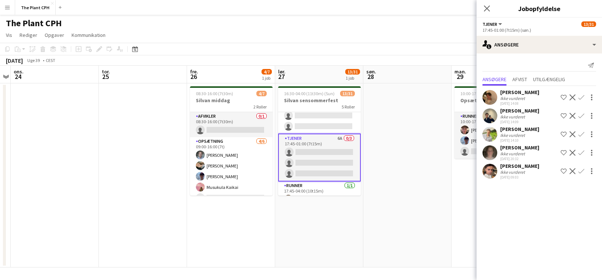
click at [502, 113] on div "[PERSON_NAME]" at bounding box center [519, 110] width 39 height 7
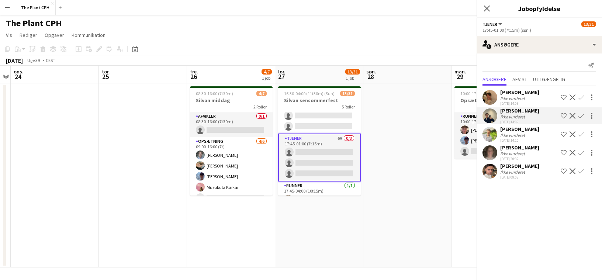
click at [510, 129] on div "[PERSON_NAME]" at bounding box center [519, 129] width 39 height 7
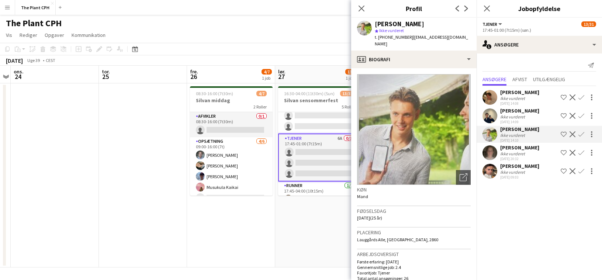
click at [524, 151] on div "[PERSON_NAME]" at bounding box center [519, 147] width 39 height 7
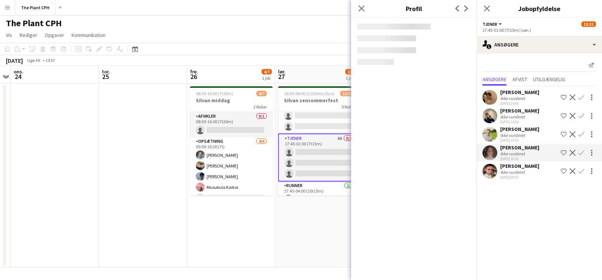
click at [525, 169] on div "[PERSON_NAME]" at bounding box center [519, 166] width 39 height 7
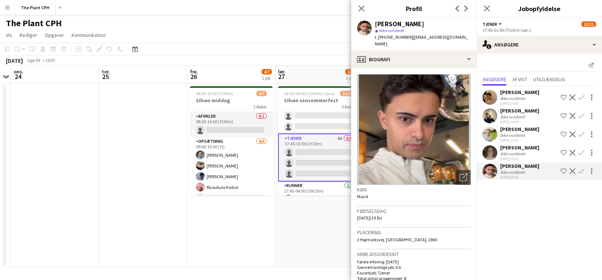
click at [517, 129] on div "[PERSON_NAME]" at bounding box center [519, 129] width 39 height 7
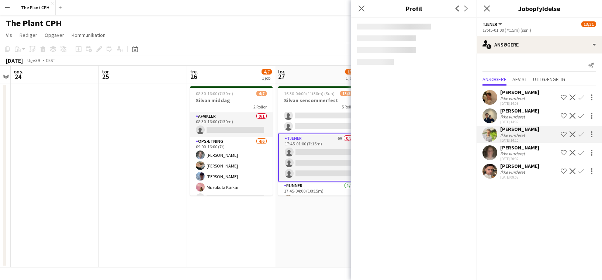
click at [521, 112] on div "[PERSON_NAME]" at bounding box center [519, 110] width 39 height 7
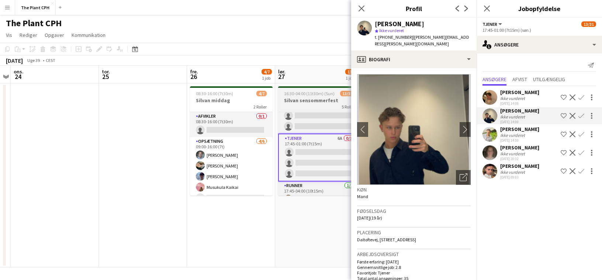
drag, startPoint x: 296, startPoint y: 57, endPoint x: 310, endPoint y: 104, distance: 49.7
click at [296, 80] on app-calendar "Kopier Indsæt Indsæt Kommando V Indsæt med mandskab Kommando Skift V Indsæt lin…" at bounding box center [301, 155] width 602 height 225
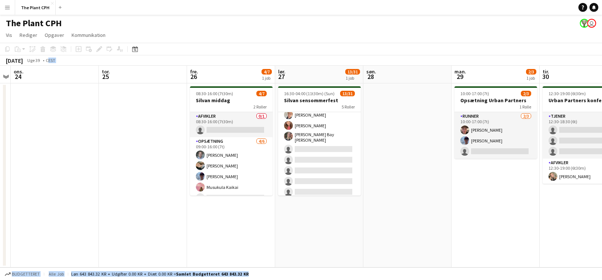
click at [338, 164] on app-card-role "Tjener 5A [DATE] 17:00-23:00 (6t) [PERSON_NAME] [PERSON_NAME] [PERSON_NAME] [PE…" at bounding box center [319, 148] width 83 height 252
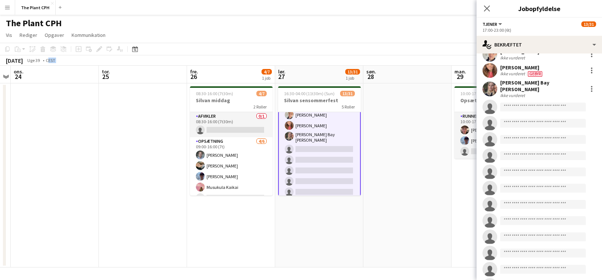
scroll to position [172, 0]
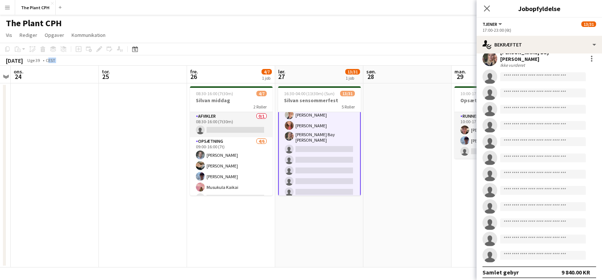
click at [428, 176] on app-date-cell at bounding box center [407, 175] width 88 height 184
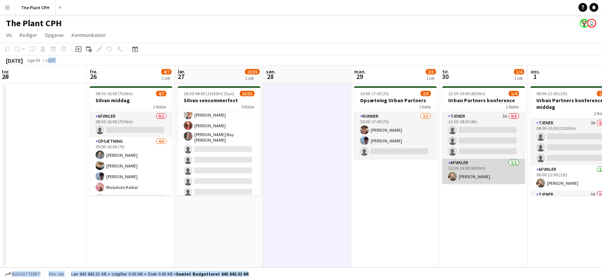
scroll to position [0, 269]
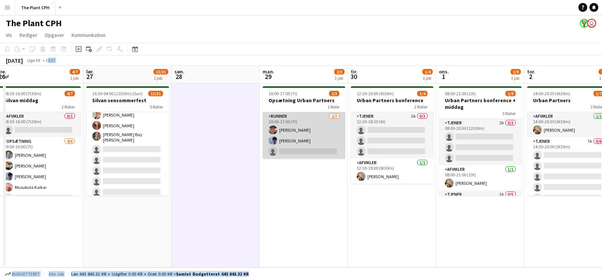
click at [302, 130] on app-card-role "Runner [DATE] 10:00-17:00 (7t) [PERSON_NAME] [PERSON_NAME] single-neutral-actio…" at bounding box center [304, 135] width 83 height 46
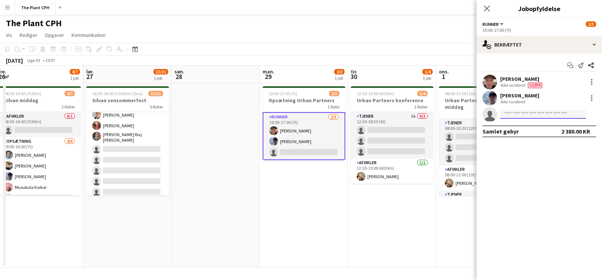
click at [532, 111] on input at bounding box center [543, 114] width 86 height 9
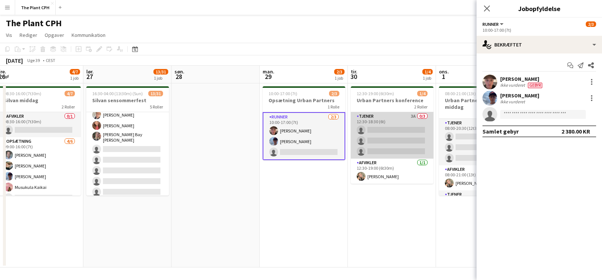
click at [393, 126] on app-card-role "Tjener 3A 0/3 12:30-18:30 (6t) single-neutral-actions single-neutral-actions si…" at bounding box center [392, 135] width 83 height 46
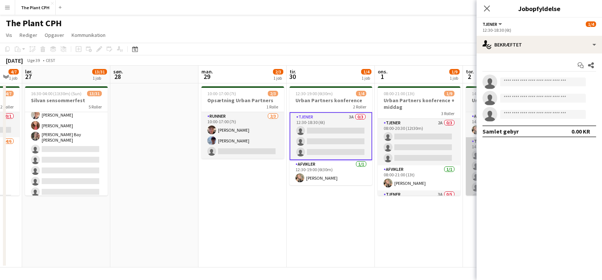
scroll to position [0, 303]
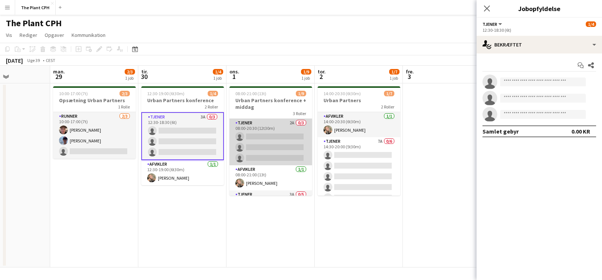
click at [233, 138] on app-card-role "Tjener 2A 0/3 08:00-20:30 (12t30m) single-neutral-actions single-neutral-action…" at bounding box center [271, 142] width 83 height 46
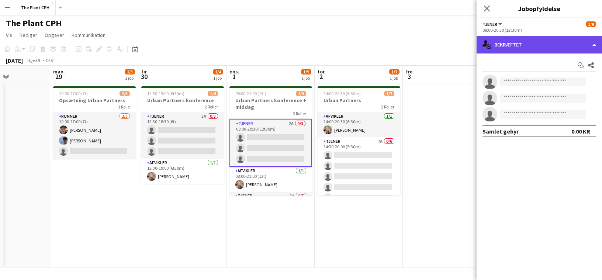
click at [533, 50] on div "single-neutral-actions-check-2 Bekræftet" at bounding box center [539, 45] width 125 height 18
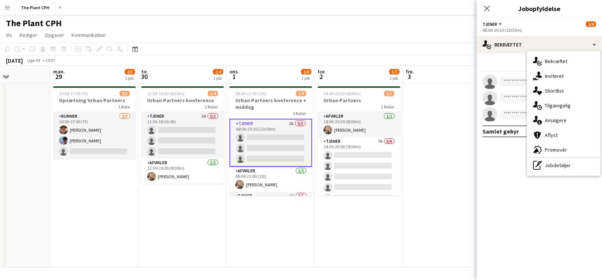
click at [552, 117] on span "Ansøgere" at bounding box center [556, 120] width 22 height 7
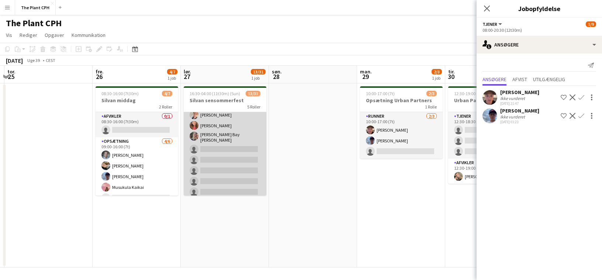
scroll to position [0, 170]
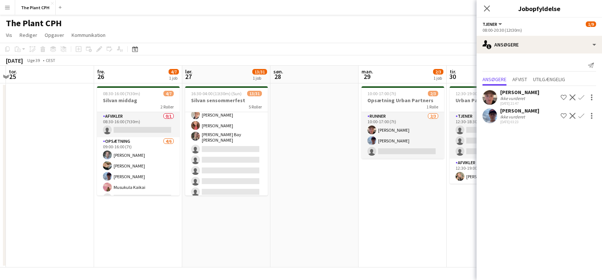
click at [336, 63] on div "[DATE] Uge 39 • CEST" at bounding box center [301, 60] width 602 height 10
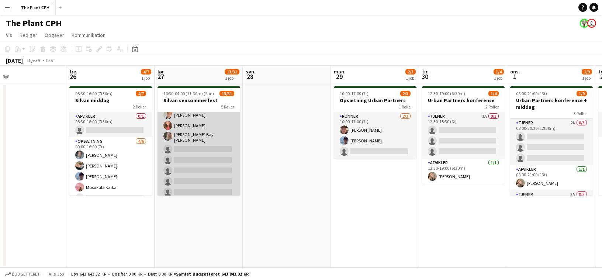
scroll to position [0, 196]
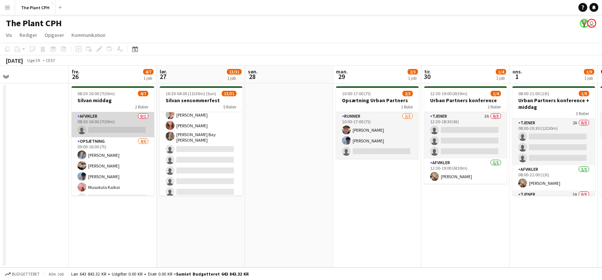
click at [104, 122] on app-card-role "Afvikler 0/1 08:30-16:00 (7t30m) single-neutral-actions" at bounding box center [113, 124] width 83 height 25
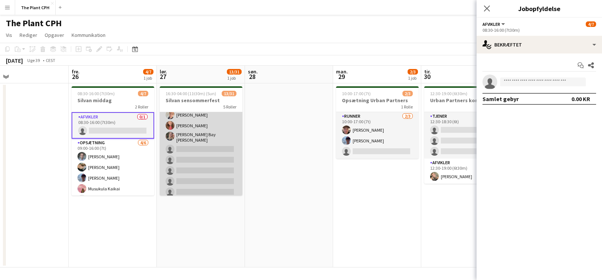
click at [174, 160] on app-card-role "Tjener 5A [DATE] 17:00-23:00 (6t) [PERSON_NAME] [PERSON_NAME] [PERSON_NAME] [PE…" at bounding box center [201, 148] width 83 height 252
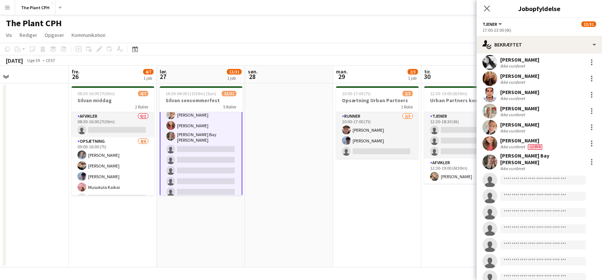
scroll to position [69, 0]
click at [537, 175] on input at bounding box center [543, 179] width 86 height 9
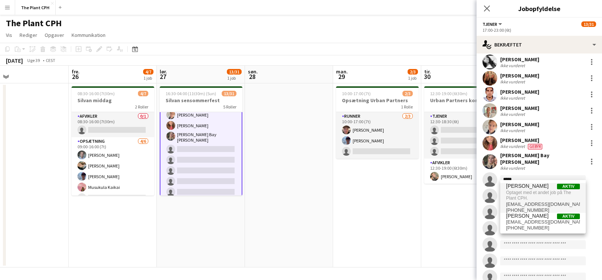
type input "*****"
click at [535, 189] on span "[PERSON_NAME]" at bounding box center [527, 186] width 42 height 6
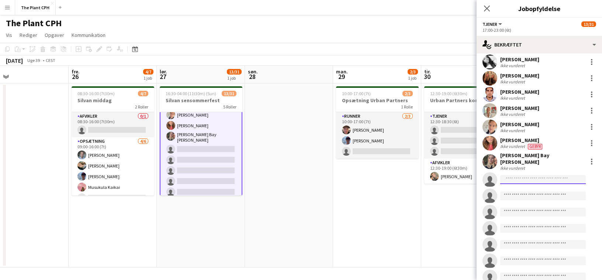
click at [550, 175] on input at bounding box center [543, 179] width 86 height 9
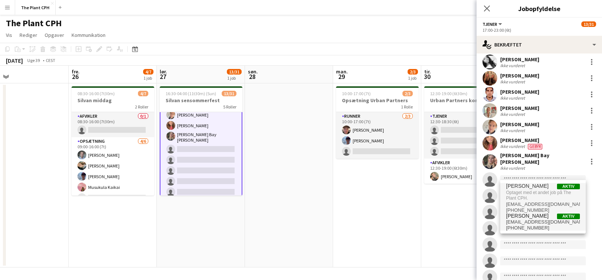
click at [536, 214] on span "[PERSON_NAME]" at bounding box center [527, 216] width 42 height 6
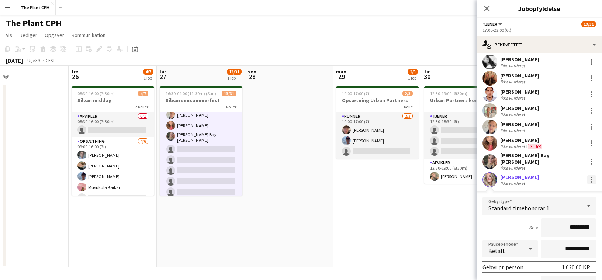
click at [592, 181] on div at bounding box center [591, 181] width 1 height 1
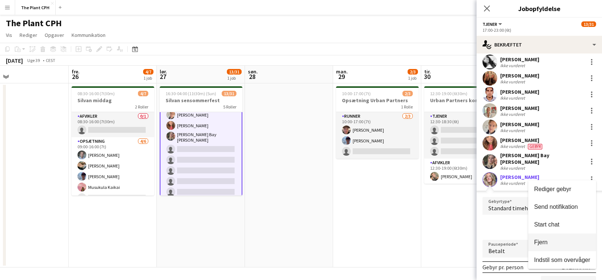
click at [568, 247] on button "Fjern" at bounding box center [562, 243] width 68 height 18
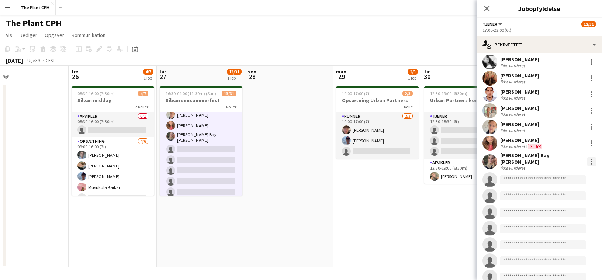
click at [589, 160] on div at bounding box center [591, 161] width 9 height 9
click at [573, 177] on button "Rediger gebyr" at bounding box center [562, 173] width 68 height 18
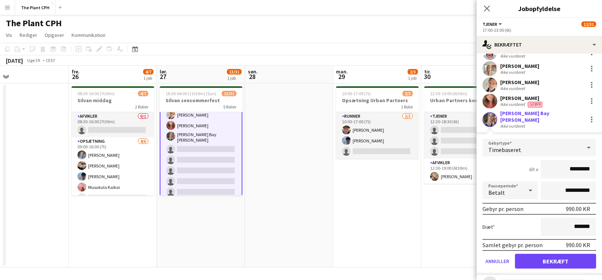
scroll to position [135, 0]
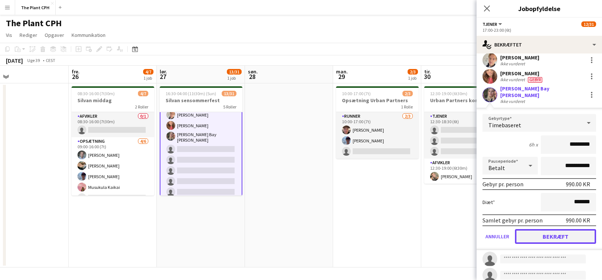
click at [575, 238] on button "Bekræft" at bounding box center [555, 236] width 81 height 15
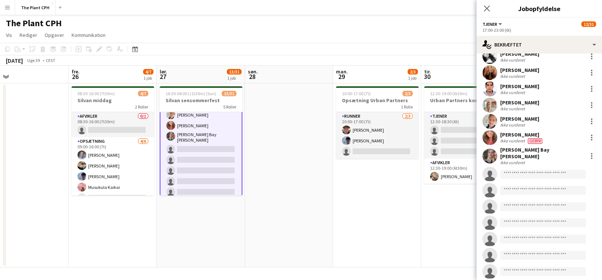
scroll to position [52, 0]
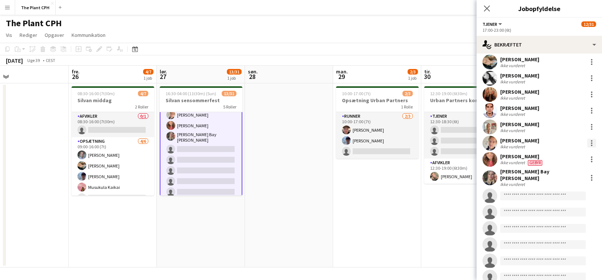
click at [591, 144] on div at bounding box center [591, 143] width 9 height 9
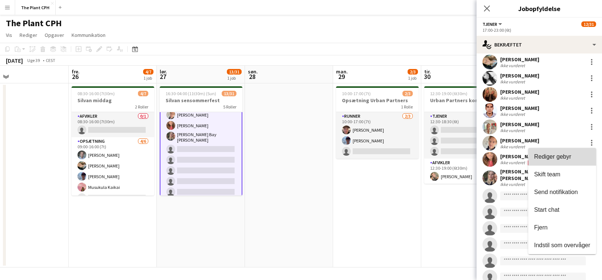
click at [584, 156] on span "Rediger gebyr" at bounding box center [562, 157] width 56 height 7
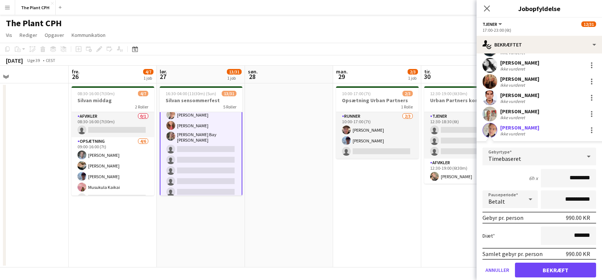
scroll to position [30, 0]
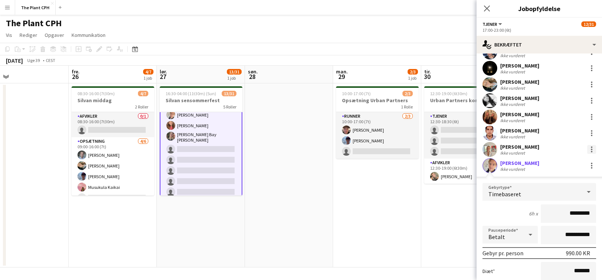
click at [591, 151] on div at bounding box center [591, 149] width 9 height 9
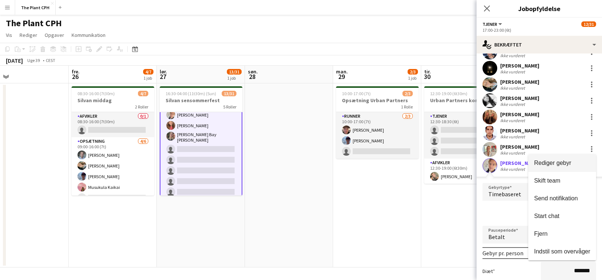
click at [576, 167] on button "Rediger gebyr" at bounding box center [562, 163] width 68 height 18
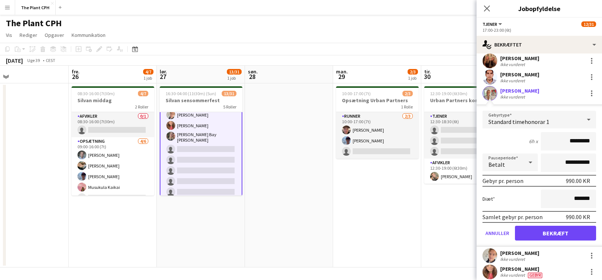
scroll to position [86, 0]
click at [576, 236] on button "Bekræft" at bounding box center [555, 232] width 81 height 15
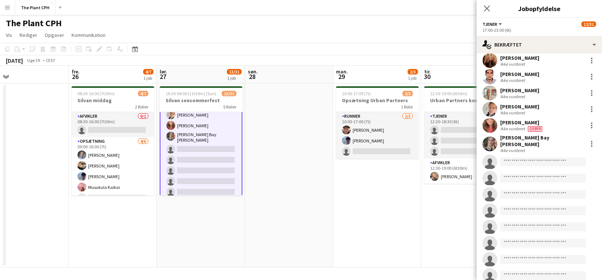
scroll to position [0, 0]
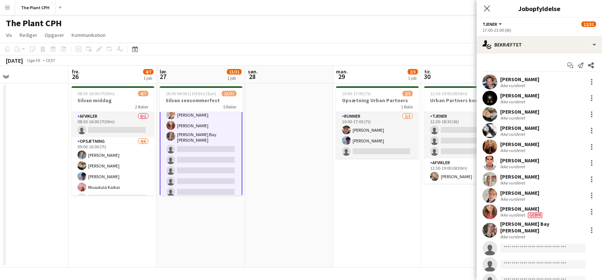
click at [176, 57] on div "[DATE] Uge 39 • CEST" at bounding box center [301, 60] width 602 height 10
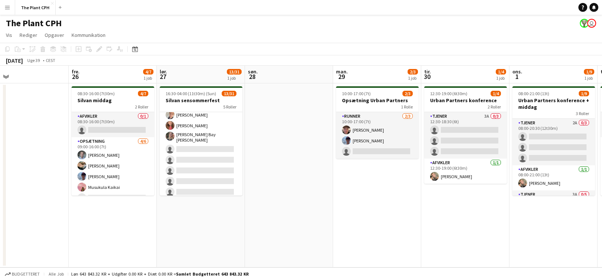
click at [9, 13] on button "Menu" at bounding box center [7, 7] width 15 height 15
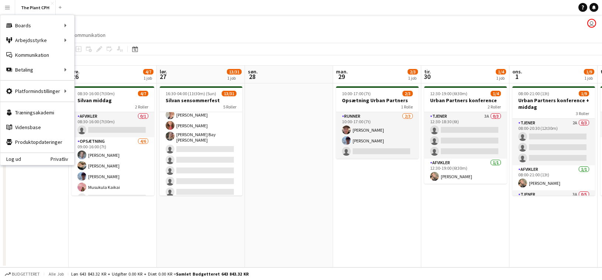
click at [268, 125] on app-date-cell at bounding box center [289, 175] width 88 height 184
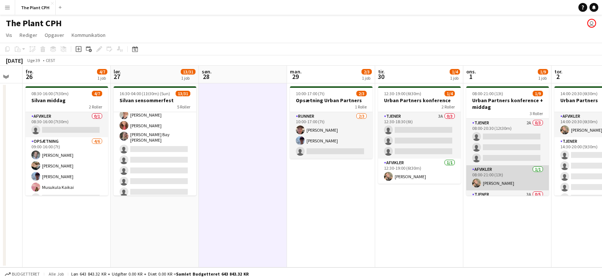
scroll to position [0, 299]
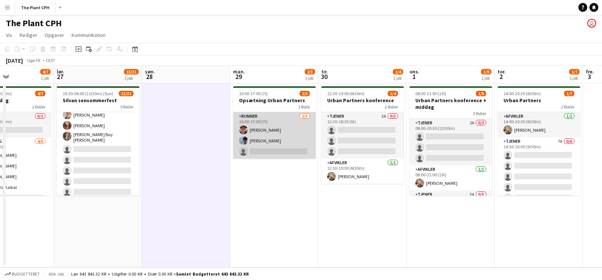
click at [272, 137] on app-card-role "Runner [DATE] 10:00-17:00 (7t) [PERSON_NAME] [PERSON_NAME] single-neutral-actio…" at bounding box center [274, 135] width 83 height 46
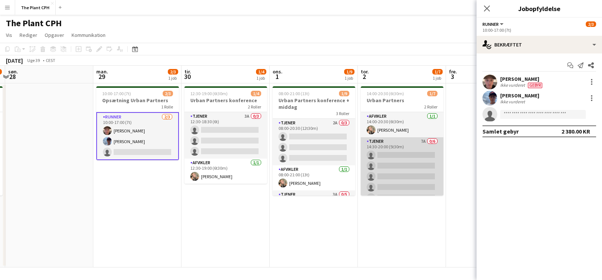
scroll to position [0, 282]
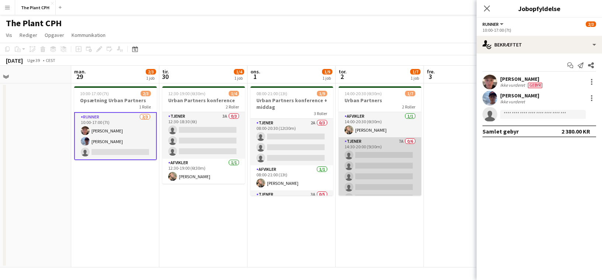
click at [404, 156] on app-card-role "Tjener 7A 0/6 14:30-20:00 (5t30m) single-neutral-actions single-neutral-actions…" at bounding box center [380, 176] width 83 height 79
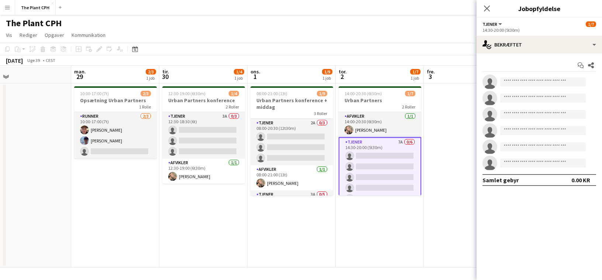
click at [485, 34] on app-options-switcher "Tjener Alle roller Tjener [DATE] 14:30-20:00 (5t30m)" at bounding box center [539, 27] width 125 height 18
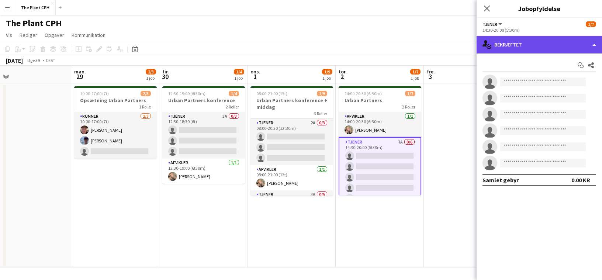
click at [499, 46] on div "single-neutral-actions-check-2 Bekræftet" at bounding box center [539, 45] width 125 height 18
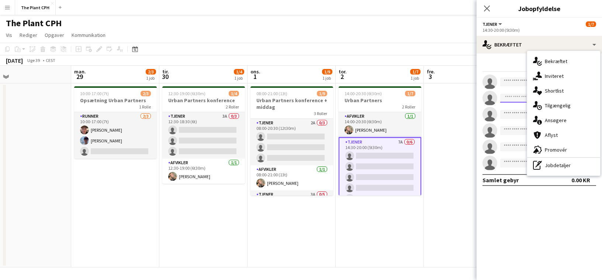
click at [509, 102] on input at bounding box center [543, 98] width 86 height 9
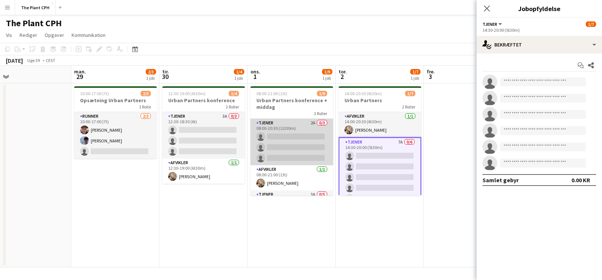
click at [310, 154] on app-card-role "Tjener 2A 0/3 08:00-20:30 (12t30m) single-neutral-actions single-neutral-action…" at bounding box center [292, 142] width 83 height 46
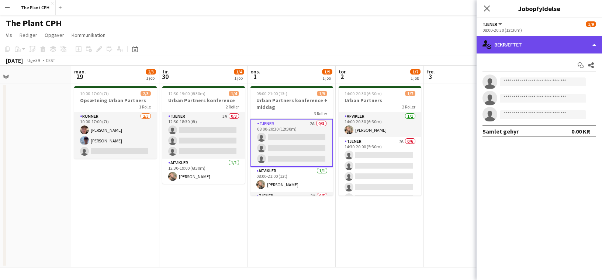
click at [562, 43] on div "single-neutral-actions-check-2 Bekræftet" at bounding box center [539, 45] width 125 height 18
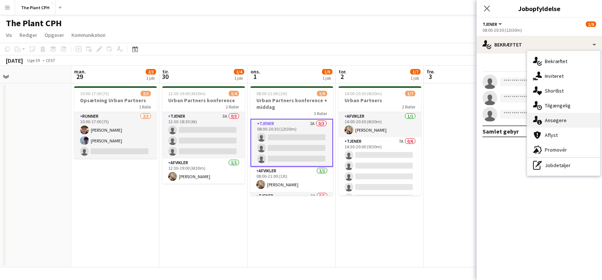
click at [558, 118] on span "Ansøgere" at bounding box center [556, 120] width 22 height 7
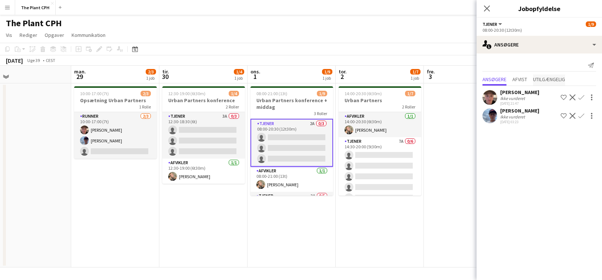
click at [551, 77] on span "Utilgængelig" at bounding box center [549, 79] width 32 height 5
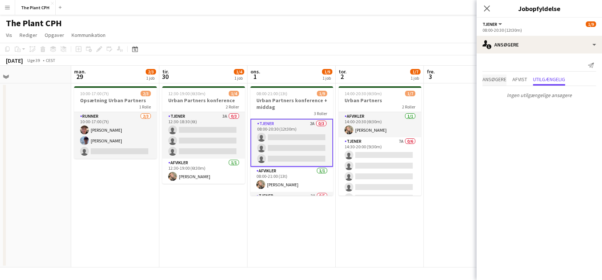
click at [503, 79] on span "Ansøgere" at bounding box center [495, 79] width 24 height 5
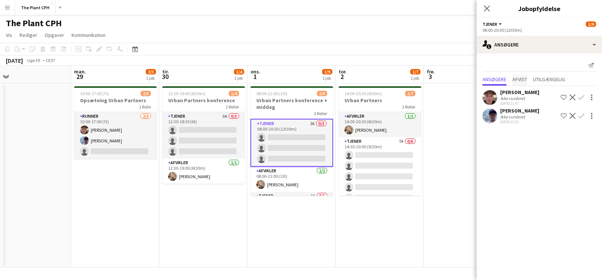
click at [523, 78] on span "Afvist" at bounding box center [520, 79] width 15 height 5
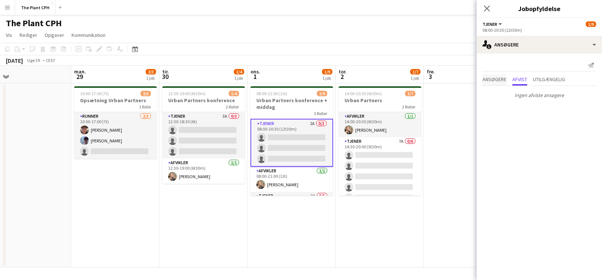
click at [504, 80] on span "Ansøgere" at bounding box center [495, 79] width 24 height 5
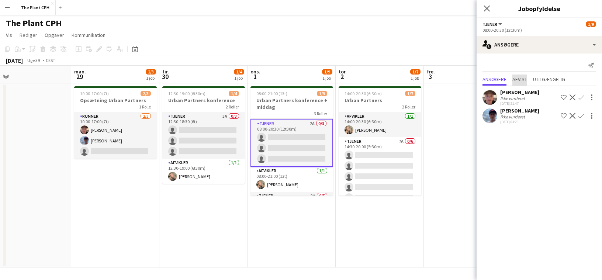
click at [518, 79] on span "Afvist" at bounding box center [520, 79] width 15 height 5
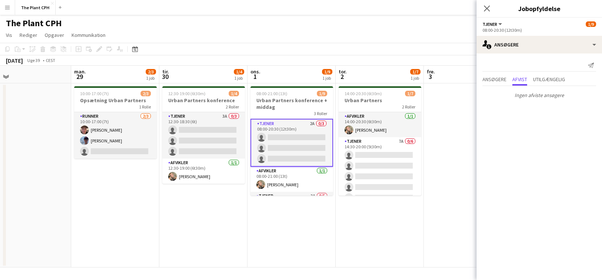
click at [371, 51] on app-toolbar "Kopier Indsæt Indsæt Kommando V Indsæt med mandskab Kommando Skift V Indsæt lin…" at bounding box center [301, 49] width 602 height 13
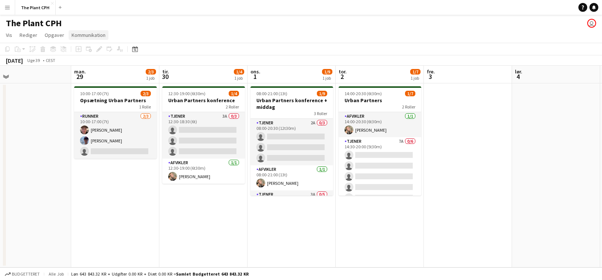
click at [78, 38] on span "Kommunikation" at bounding box center [89, 35] width 34 height 7
click at [266, 38] on app-page-menu "Vis Dagvisning udvidet Dagvisning kollapset Månedsvisning Datovælger Spring til…" at bounding box center [301, 36] width 602 height 14
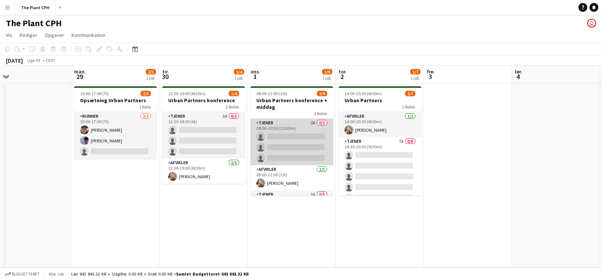
click at [296, 123] on app-card-role "Tjener 2A 0/3 08:00-20:30 (12t30m) single-neutral-actions single-neutral-action…" at bounding box center [292, 142] width 83 height 46
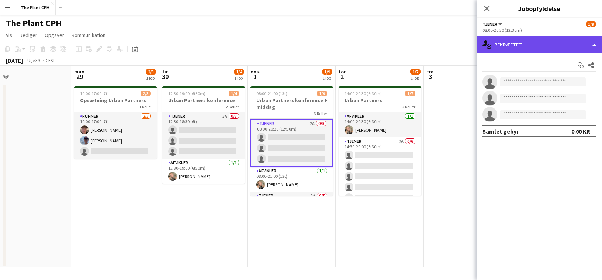
click at [523, 46] on div "single-neutral-actions-check-2 Bekræftet" at bounding box center [539, 45] width 125 height 18
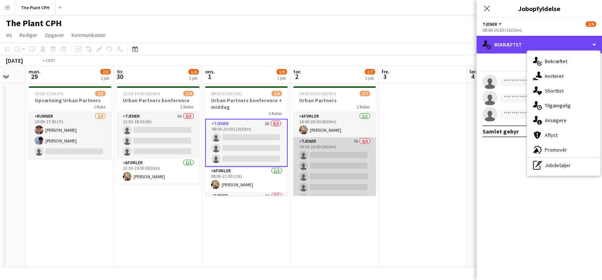
scroll to position [0, 279]
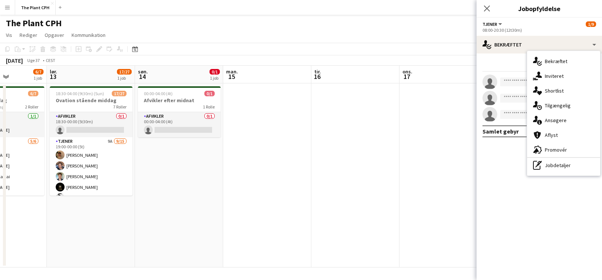
click at [274, 145] on app-date-cell at bounding box center [267, 175] width 88 height 184
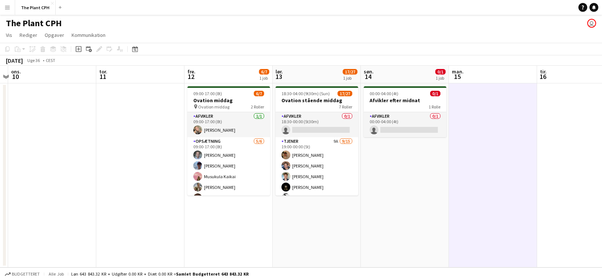
click at [537, 146] on app-date-cell at bounding box center [581, 175] width 88 height 184
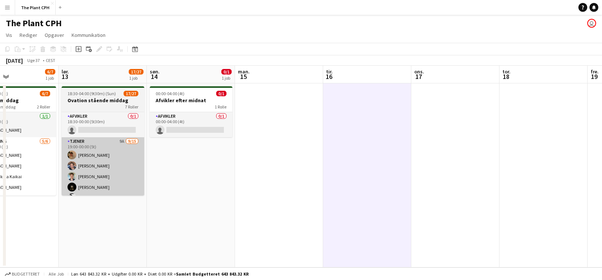
scroll to position [0, 217]
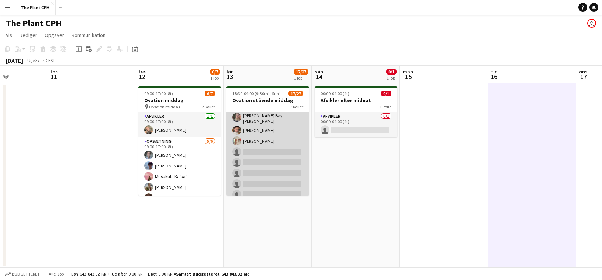
click at [270, 159] on app-card-role "Tjener 9A [DATE] 19:00-00:00 (5t) [PERSON_NAME] [PERSON_NAME] [PERSON_NAME] [PE…" at bounding box center [268, 123] width 83 height 177
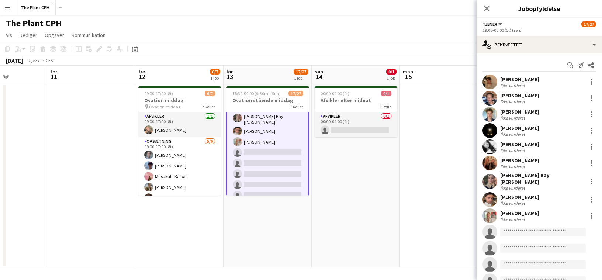
scroll to position [103, 0]
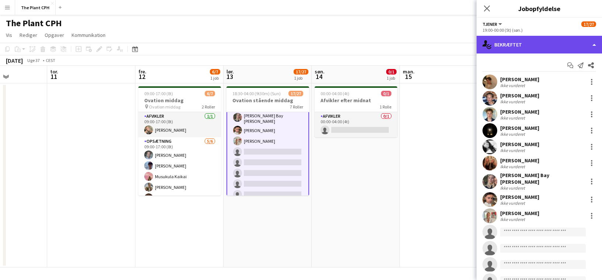
click at [547, 42] on div "single-neutral-actions-check-2 Bekræftet" at bounding box center [539, 45] width 125 height 18
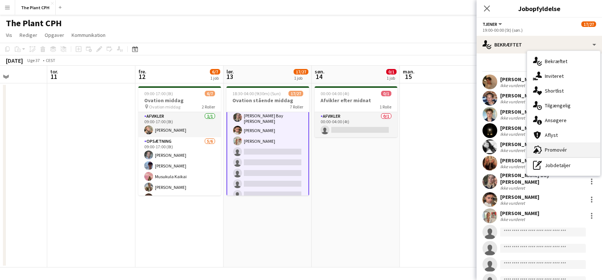
click at [567, 147] on div "advertising-megaphone Promovér" at bounding box center [563, 149] width 73 height 15
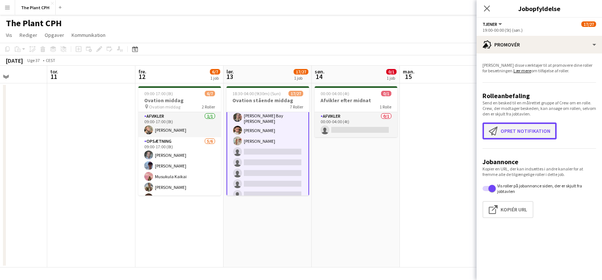
click at [545, 130] on button "Opret notifikation Opret notifikation" at bounding box center [520, 131] width 74 height 17
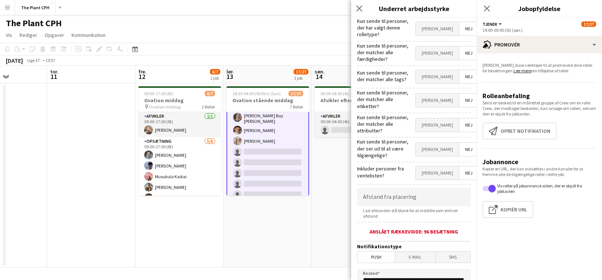
click at [440, 31] on span "[PERSON_NAME]" at bounding box center [437, 28] width 43 height 13
click at [437, 47] on span "[PERSON_NAME]" at bounding box center [437, 52] width 43 height 13
click at [442, 77] on span "[PERSON_NAME]" at bounding box center [437, 76] width 43 height 13
click at [450, 101] on span "[PERSON_NAME]" at bounding box center [437, 100] width 43 height 13
click at [445, 143] on span "[PERSON_NAME]" at bounding box center [437, 149] width 43 height 13
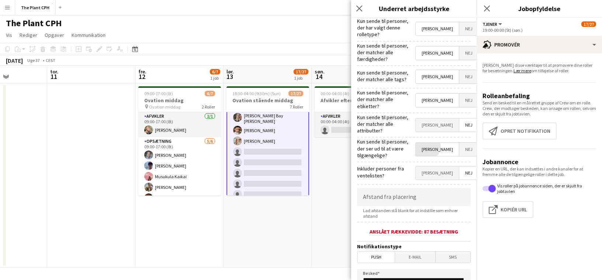
click at [439, 118] on span "[PERSON_NAME]" at bounding box center [437, 124] width 43 height 13
click at [441, 169] on span "[PERSON_NAME]" at bounding box center [437, 172] width 43 height 13
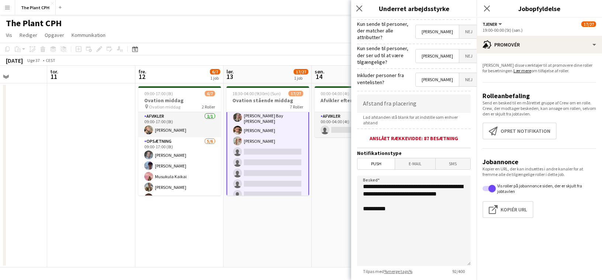
scroll to position [132, 0]
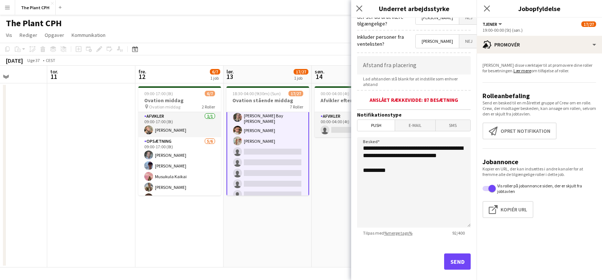
click at [376, 120] on span "Push" at bounding box center [376, 125] width 37 height 11
click at [406, 120] on span "E-mail" at bounding box center [415, 125] width 40 height 11
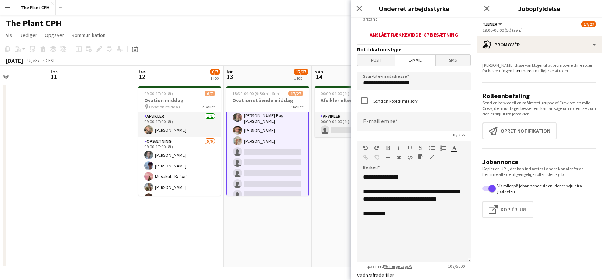
scroll to position [197, 0]
click at [449, 54] on span "SMS" at bounding box center [453, 59] width 35 height 11
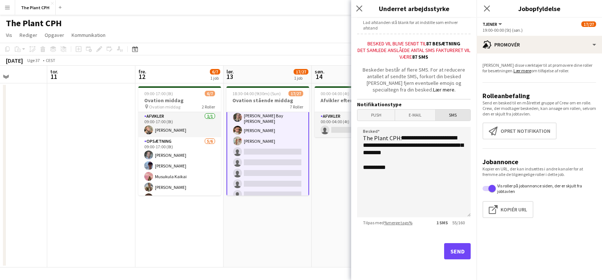
scroll to position [178, 0]
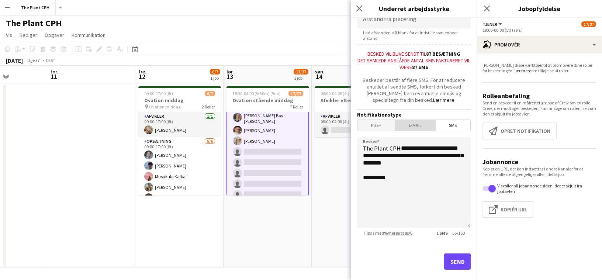
click at [428, 120] on span "E-mail" at bounding box center [415, 125] width 40 height 11
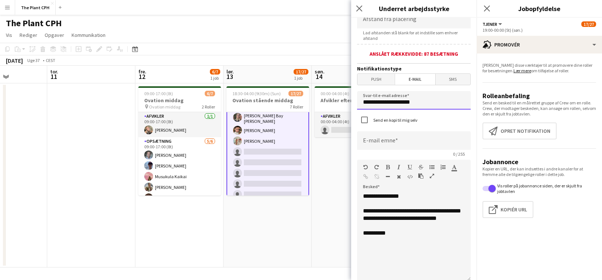
click at [425, 97] on input "**********" at bounding box center [414, 100] width 114 height 18
click at [427, 134] on input at bounding box center [414, 140] width 114 height 18
drag, startPoint x: 386, startPoint y: 129, endPoint x: 389, endPoint y: 152, distance: 23.2
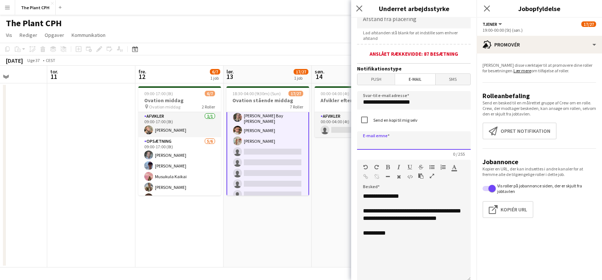
click at [386, 131] on input at bounding box center [414, 140] width 114 height 18
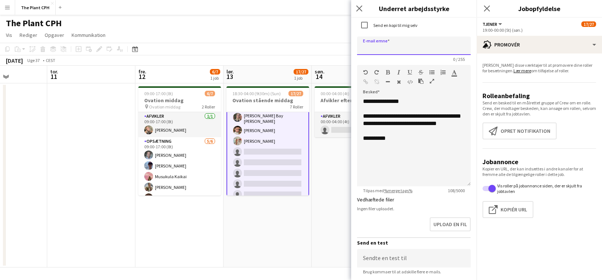
scroll to position [280, 0]
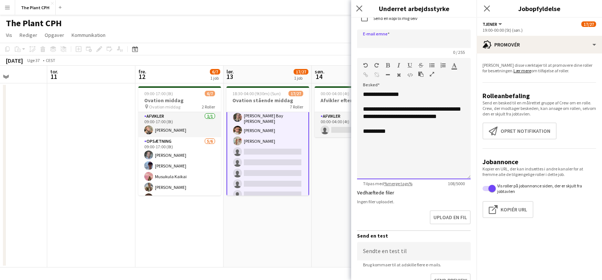
click at [375, 121] on div "**********" at bounding box center [414, 135] width 114 height 89
click at [375, 122] on div "**********" at bounding box center [414, 135] width 114 height 89
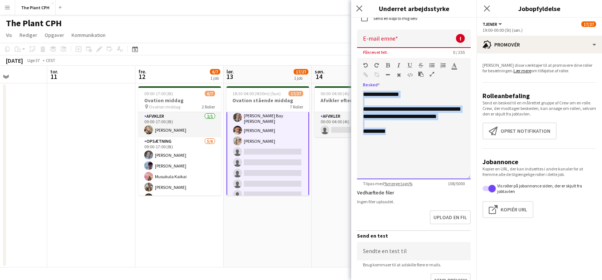
drag, startPoint x: 399, startPoint y: 131, endPoint x: 355, endPoint y: 86, distance: 63.2
click at [355, 86] on form "**********" at bounding box center [413, 41] width 125 height 607
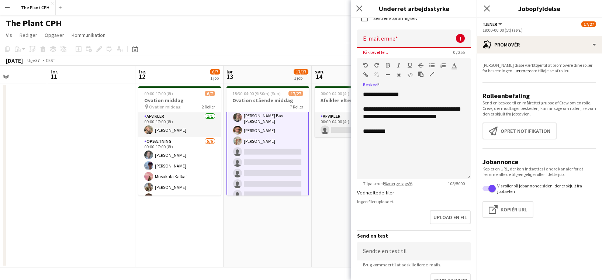
click at [310, 52] on app-toolbar "Kopier Indsæt Indsæt Kommando V Indsæt med mandskab Kommando Skift V Indsæt lin…" at bounding box center [301, 49] width 602 height 13
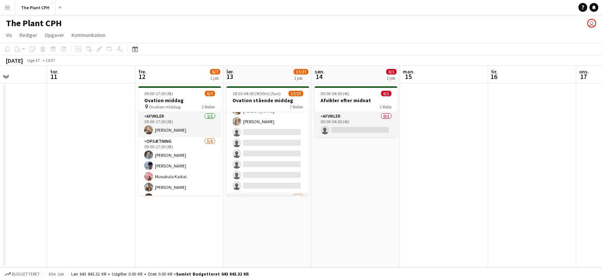
scroll to position [0, 218]
click at [99, 33] on span "Kommunikation" at bounding box center [89, 35] width 34 height 7
click at [155, 30] on app-page-menu "Vis Dagvisning udvidet Dagvisning kollapset Månedsvisning Datovælger Spring til…" at bounding box center [301, 36] width 602 height 14
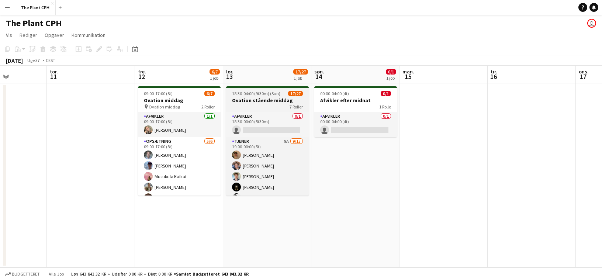
click at [251, 100] on h3 "Ovation stående middag" at bounding box center [267, 100] width 83 height 7
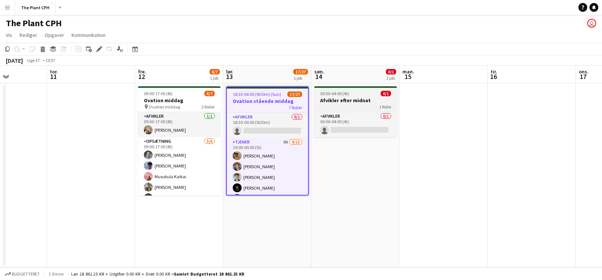
click at [344, 99] on h3 "Afvikler efter midnat" at bounding box center [355, 100] width 83 height 7
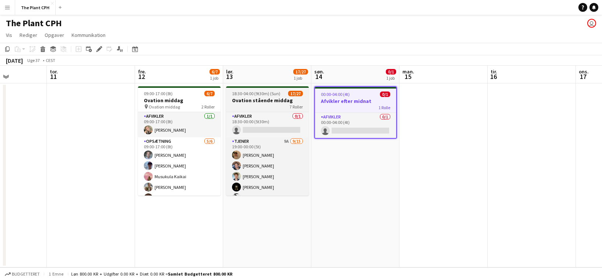
click at [266, 96] on app-job-card "18:30-04:00 (9t30m) (Sun) 17/27 Ovation stående middag 7 Roller Afvikler 0/1 18…" at bounding box center [267, 140] width 83 height 109
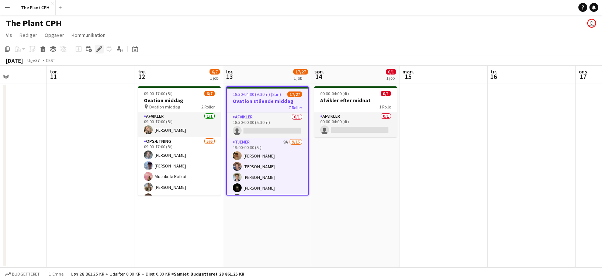
click at [97, 51] on icon at bounding box center [97, 51] width 2 height 2
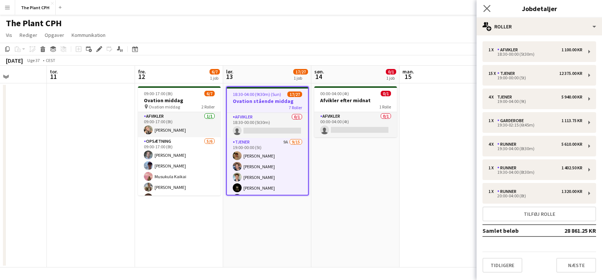
click at [491, 9] on app-icon "Luk pop-in" at bounding box center [487, 8] width 11 height 11
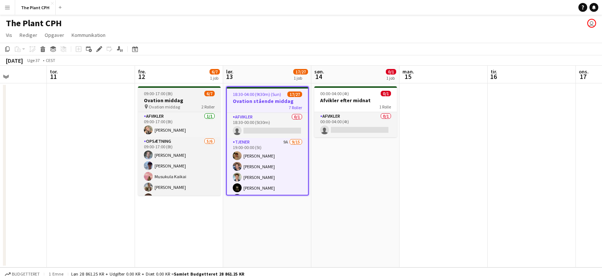
click at [203, 98] on h3 "Ovation middag" at bounding box center [179, 100] width 83 height 7
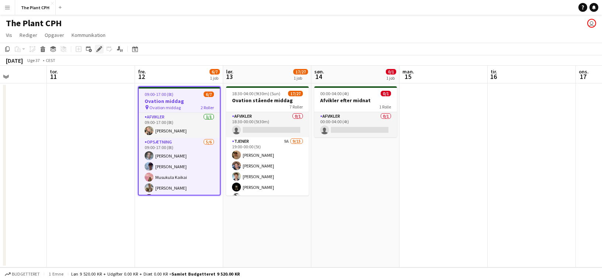
click at [96, 49] on div "Rediger" at bounding box center [99, 49] width 9 height 9
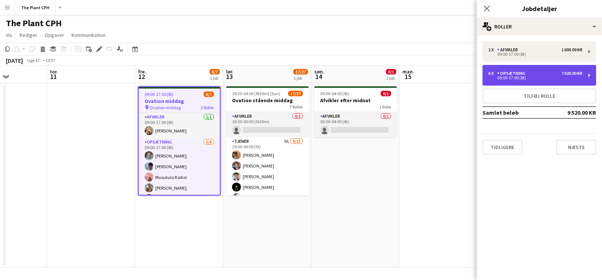
click at [562, 77] on div "09:00-17:00 (8t)" at bounding box center [536, 78] width 94 height 4
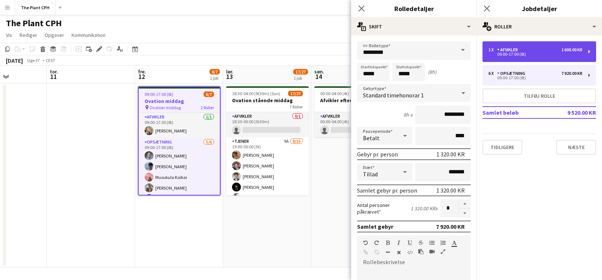
click at [534, 45] on div "1 x Afvikler 1 600.00 KR 09:00-17:00 (8t)" at bounding box center [540, 51] width 114 height 21
type input "********"
type input "*********"
type input "***"
type input "*"
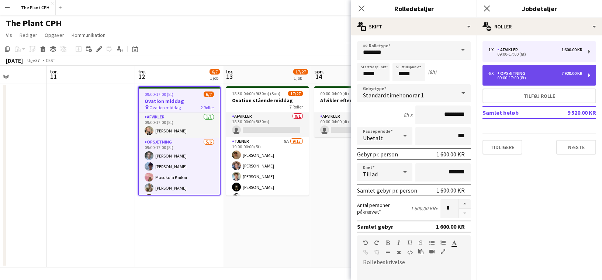
click at [541, 68] on div "6 x Opsætning 7 920.00 KR 09:00-17:00 (8t)" at bounding box center [540, 75] width 114 height 21
type input "*********"
type input "****"
type input "*"
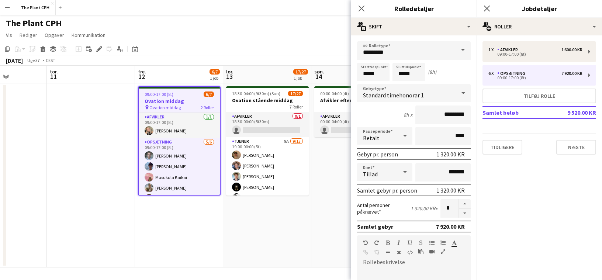
click at [167, 60] on div "[DATE] Uge 37 • CEST" at bounding box center [301, 60] width 602 height 10
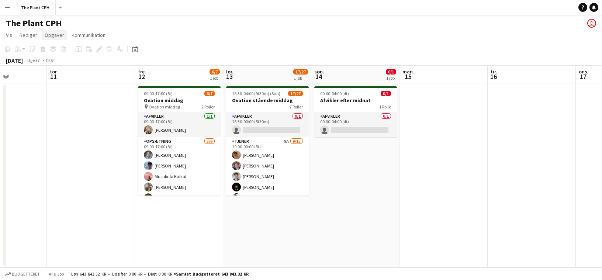
click at [56, 35] on span "Opgaver" at bounding box center [55, 35] width 20 height 7
click at [35, 36] on span "Rediger" at bounding box center [29, 35] width 18 height 7
click at [46, 52] on div "Kopier Indsæt Indsæt Kommando V Indsæt med mandskab Kommando Skift V Indsæt lin…" at bounding box center [35, 49] width 65 height 9
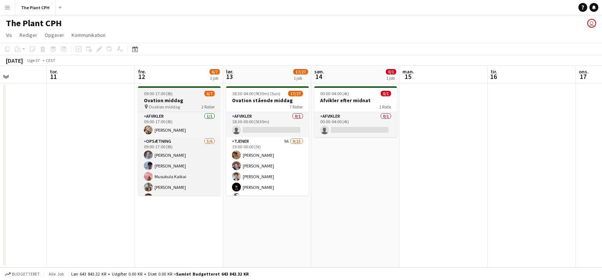
click at [166, 97] on h3 "Ovation middag" at bounding box center [179, 100] width 83 height 7
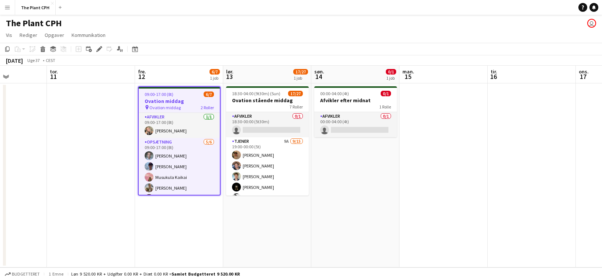
click at [170, 61] on div "[DATE] Uge 37 • CEST" at bounding box center [301, 60] width 602 height 10
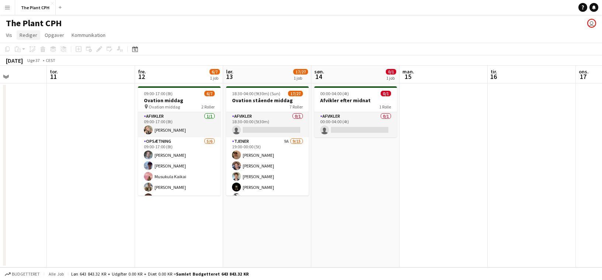
click at [35, 37] on span "Rediger" at bounding box center [29, 35] width 18 height 7
click at [25, 39] on link "Rediger" at bounding box center [29, 35] width 24 height 10
click at [4, 37] on link "Vis" at bounding box center [9, 35] width 12 height 10
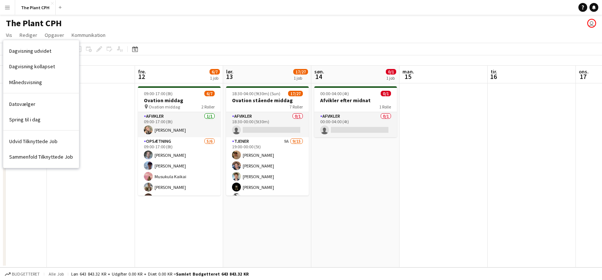
click at [63, 193] on app-date-cell at bounding box center [91, 175] width 88 height 184
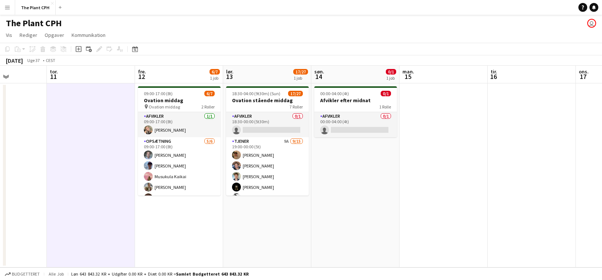
scroll to position [0, 217]
click at [107, 24] on div "The Plant CPH user" at bounding box center [301, 22] width 602 height 14
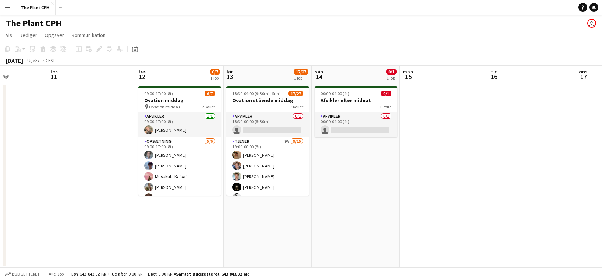
click at [10, 10] on app-icon "Menu" at bounding box center [7, 7] width 6 height 6
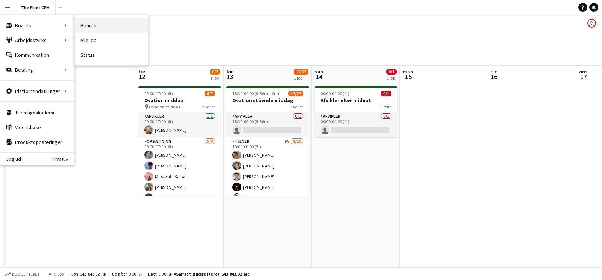
click at [78, 24] on link "Boards" at bounding box center [112, 25] width 74 height 15
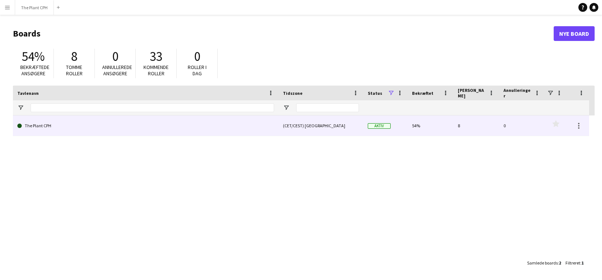
click at [177, 127] on link "The Plant CPH" at bounding box center [145, 125] width 257 height 21
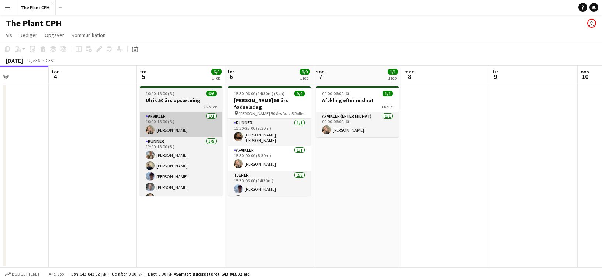
click at [171, 113] on app-card-role "Afvikler [DATE] 10:00-18:00 (8t) [PERSON_NAME]" at bounding box center [181, 124] width 83 height 25
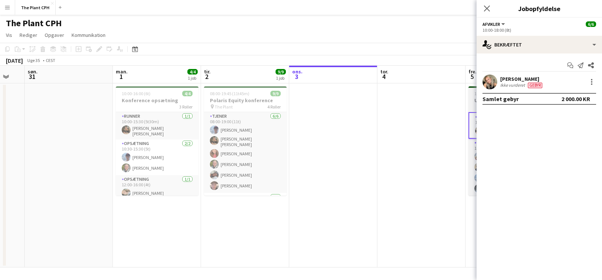
scroll to position [0, 192]
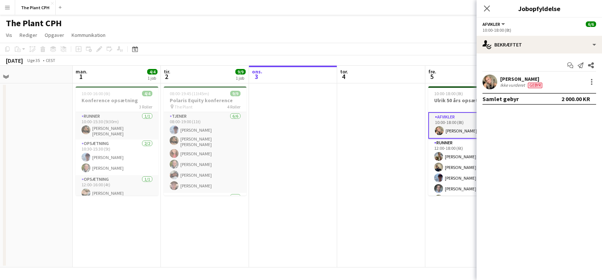
click at [325, 121] on app-date-cell at bounding box center [293, 175] width 88 height 184
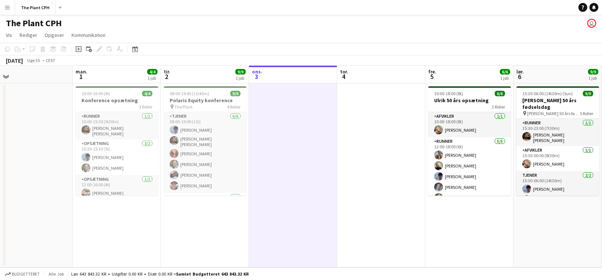
click at [8, 11] on button "Menu" at bounding box center [7, 7] width 15 height 15
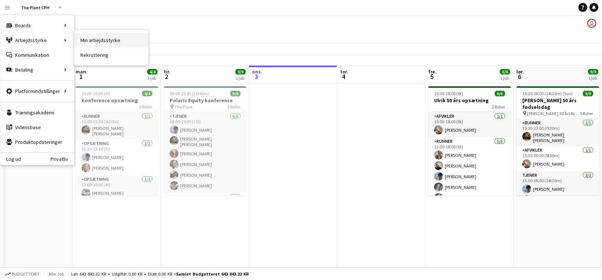
click at [98, 42] on link "Min arbejdsstyrke" at bounding box center [112, 40] width 74 height 15
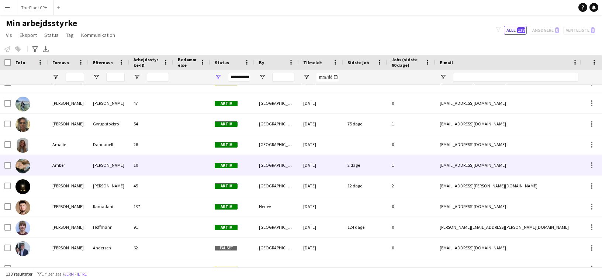
click at [162, 159] on div "10" at bounding box center [151, 165] width 44 height 20
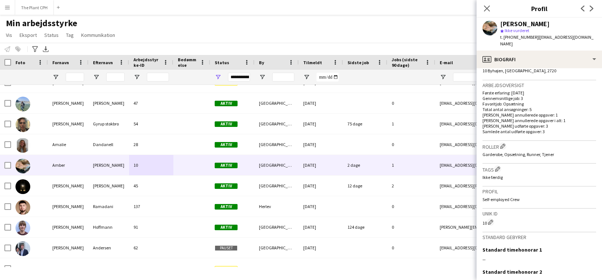
drag, startPoint x: 486, startPoint y: 87, endPoint x: 532, endPoint y: 90, distance: 46.6
click at [532, 90] on div "Første erfaring: [DATE] Gennemsnitlige job: 3 Favoritjob: Opsætning Total antal…" at bounding box center [540, 112] width 114 height 44
click at [532, 96] on p "Gennemsnitlige job: 3" at bounding box center [540, 99] width 114 height 6
drag, startPoint x: 528, startPoint y: 91, endPoint x: 537, endPoint y: 99, distance: 11.0
click at [509, 96] on p "Gennemsnitlige job: 3" at bounding box center [540, 99] width 114 height 6
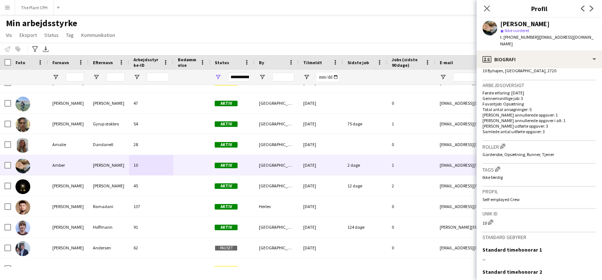
click at [547, 107] on p "Total antal ansøgninger: 5" at bounding box center [540, 110] width 114 height 6
drag, startPoint x: 532, startPoint y: 102, endPoint x: 535, endPoint y: 105, distance: 4.2
click at [520, 107] on p "Total antal ansøgninger: 5" at bounding box center [540, 110] width 114 height 6
click at [546, 112] on p "[PERSON_NAME] annullerede opgaver: 1" at bounding box center [540, 115] width 114 height 6
drag, startPoint x: 542, startPoint y: 108, endPoint x: 502, endPoint y: 108, distance: 39.9
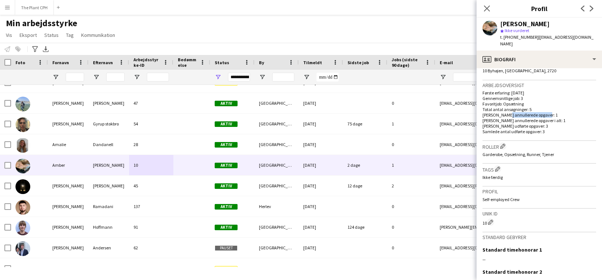
click at [502, 112] on p "[PERSON_NAME] annullerede opgaver: 1" at bounding box center [540, 115] width 114 height 6
click at [537, 112] on p "[PERSON_NAME] annullerede opgaver: 1" at bounding box center [540, 115] width 114 height 6
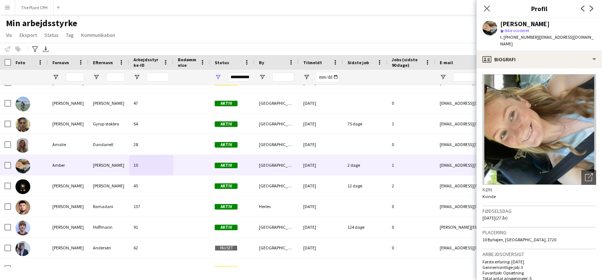
click at [503, 42] on div "[PERSON_NAME] star Ikke vurderet t. [PHONE_NUMBER] | [EMAIL_ADDRESS][DOMAIN_NAM…" at bounding box center [539, 34] width 125 height 33
click at [490, 8] on app-icon "Luk pop-in" at bounding box center [487, 8] width 11 height 11
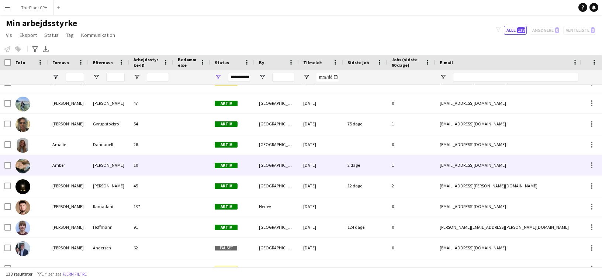
click at [179, 166] on div at bounding box center [191, 165] width 37 height 20
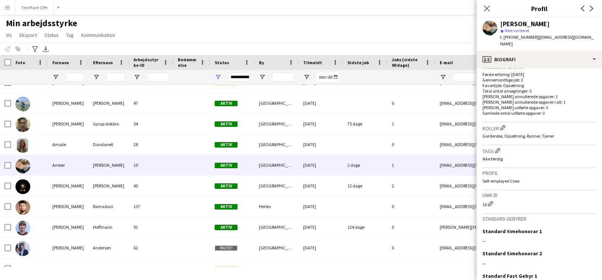
scroll to position [186, 0]
click at [544, 135] on span "Garderobe, Opsætning, Runner, Tjener" at bounding box center [519, 138] width 72 height 6
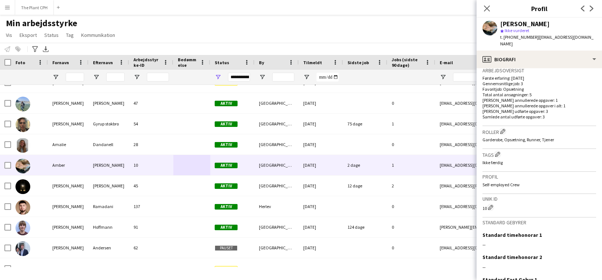
click at [554, 137] on div "Garderobe, Opsætning, Runner, Tjener" at bounding box center [540, 140] width 114 height 6
drag, startPoint x: 555, startPoint y: 132, endPoint x: 542, endPoint y: 136, distance: 13.0
click at [542, 136] on div "Roller [PERSON_NAME] besætningsfirmaroller Garderobe, Opsætning, Runner, Tjener" at bounding box center [540, 137] width 114 height 23
drag, startPoint x: 540, startPoint y: 135, endPoint x: 534, endPoint y: 135, distance: 5.9
click at [534, 137] on span "Garderobe, Opsætning, Runner, Tjener" at bounding box center [519, 140] width 72 height 6
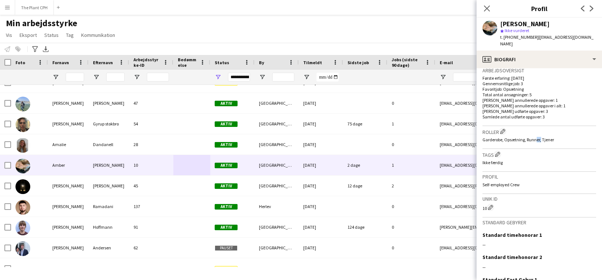
drag, startPoint x: 545, startPoint y: 133, endPoint x: 555, endPoint y: 133, distance: 9.2
click at [555, 137] on div "Garderobe, Opsætning, Runner, Tjener" at bounding box center [540, 140] width 114 height 6
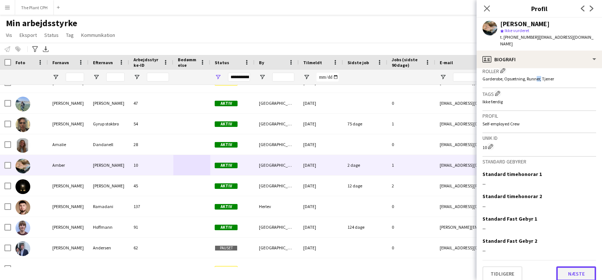
click at [578, 266] on button "Næste" at bounding box center [576, 273] width 40 height 15
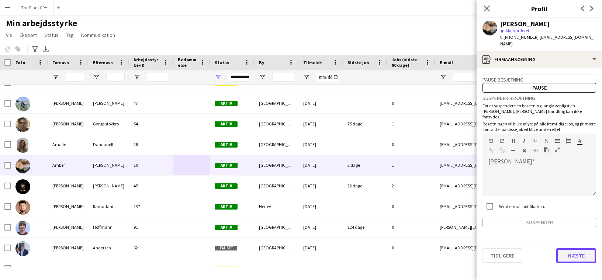
click at [583, 248] on button "Næste" at bounding box center [576, 255] width 40 height 15
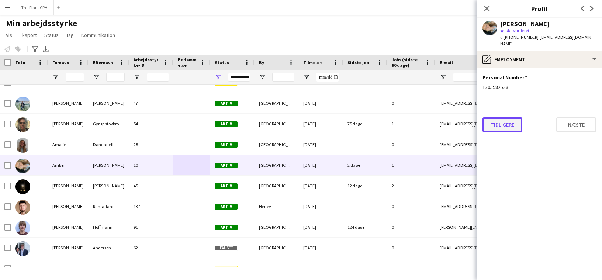
click at [510, 122] on button "Tidligere" at bounding box center [503, 124] width 40 height 15
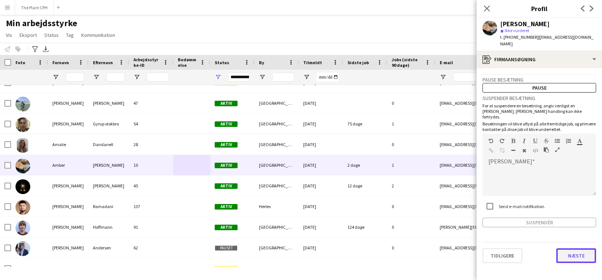
click at [585, 248] on button "Næste" at bounding box center [576, 255] width 40 height 15
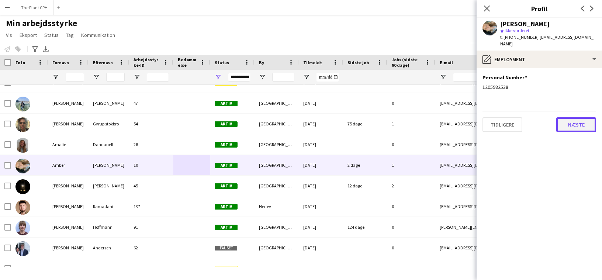
click at [576, 124] on button "Næste" at bounding box center [576, 124] width 40 height 15
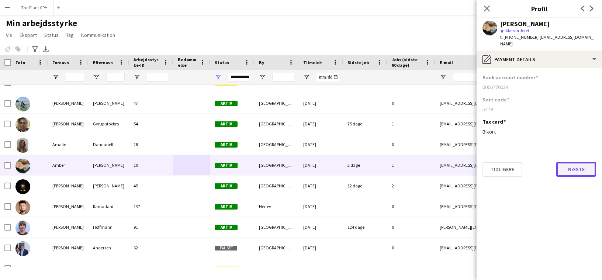
click at [578, 162] on button "Næste" at bounding box center [576, 169] width 40 height 15
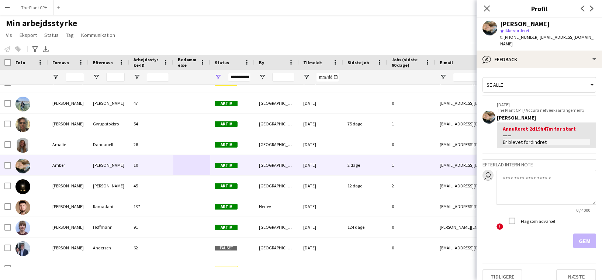
scroll to position [3, 0]
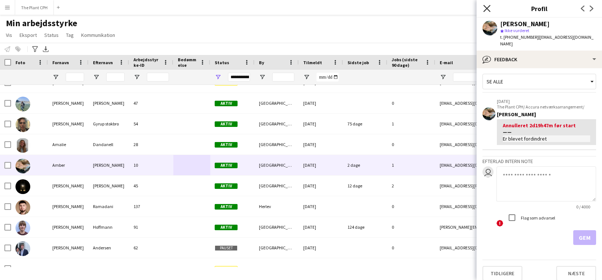
click at [489, 11] on icon "Luk pop-in" at bounding box center [486, 8] width 7 height 7
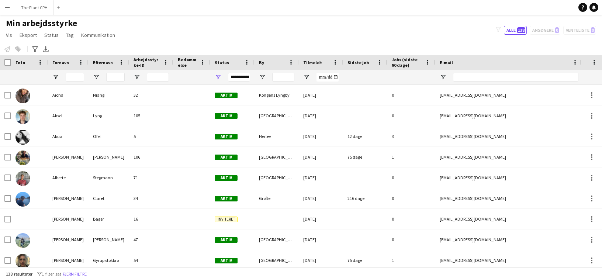
scroll to position [0, 0]
click at [13, 34] on link "Vis" at bounding box center [9, 35] width 12 height 10
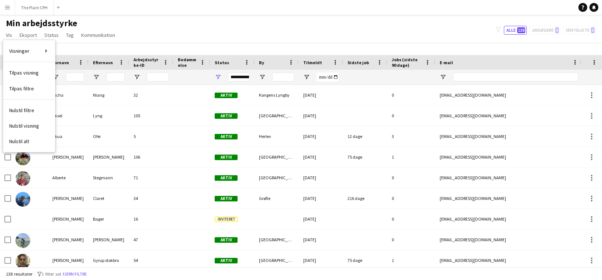
click at [7, 11] on button "Menu" at bounding box center [7, 7] width 15 height 15
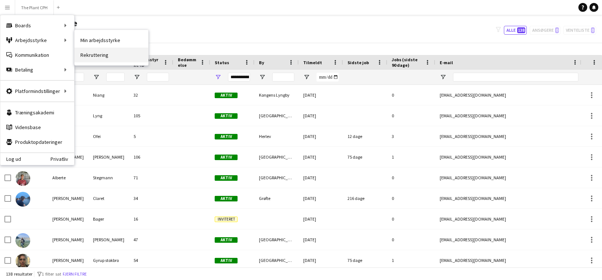
click at [99, 54] on link "Rekruttering" at bounding box center [112, 55] width 74 height 15
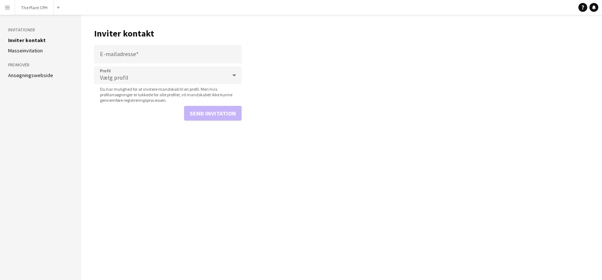
click at [38, 77] on link "Ansøgningswebside" at bounding box center [30, 75] width 45 height 7
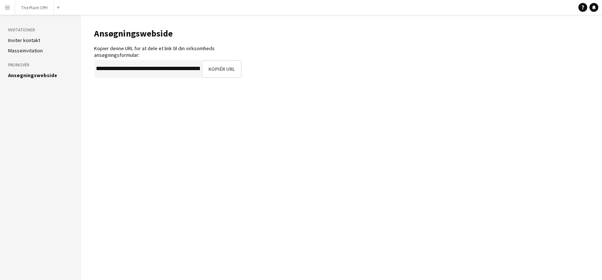
click at [37, 40] on link "Inviter kontakt" at bounding box center [24, 40] width 32 height 7
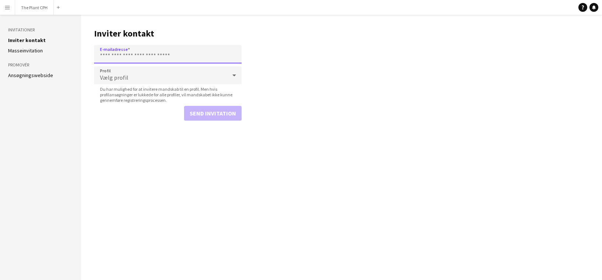
click at [180, 60] on input "E-mailadresse" at bounding box center [168, 54] width 148 height 18
click at [308, 67] on main "Inviter kontakt E-mailadresse Profil Vælg profil Du har mulighed for at inviter…" at bounding box center [341, 147] width 521 height 265
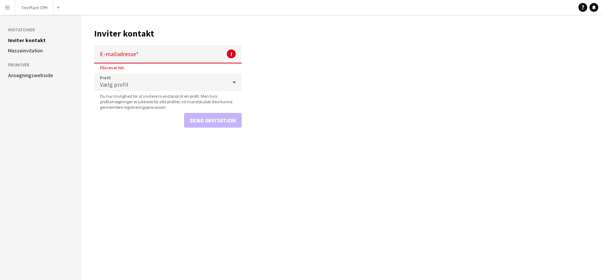
click at [36, 55] on aside "Invitationer Inviter kontakt Masseinvitation Promovér Ansøgningswebside" at bounding box center [40, 147] width 81 height 265
click at [37, 54] on link "Masseinvitation" at bounding box center [25, 50] width 35 height 7
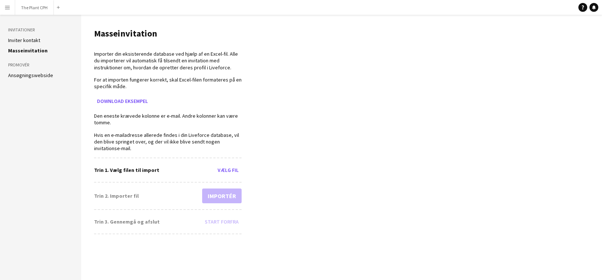
click at [36, 74] on link "Ansøgningswebside" at bounding box center [30, 75] width 45 height 7
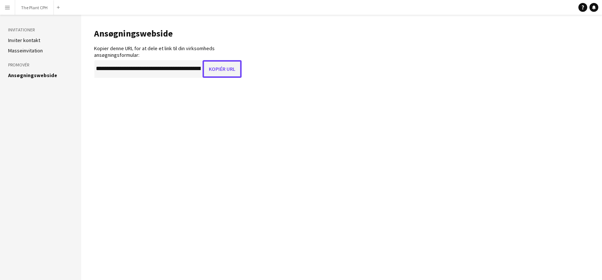
click at [215, 69] on button "Kopiér URL" at bounding box center [222, 69] width 39 height 18
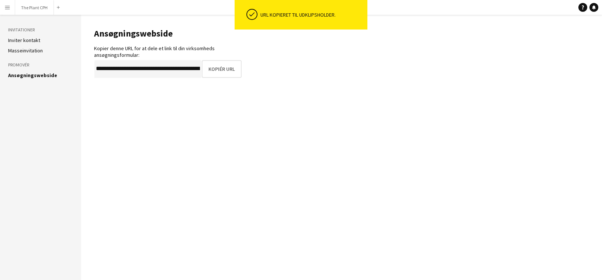
click at [11, 8] on button "Menu" at bounding box center [7, 7] width 15 height 15
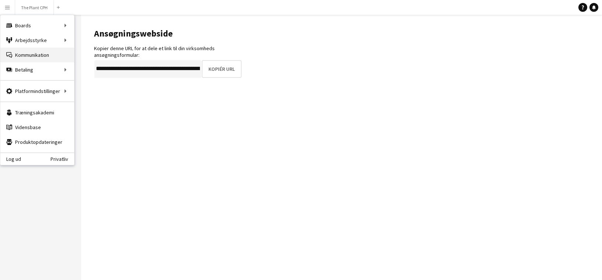
click at [32, 55] on link "Kommunikation Kommunikation" at bounding box center [37, 55] width 74 height 15
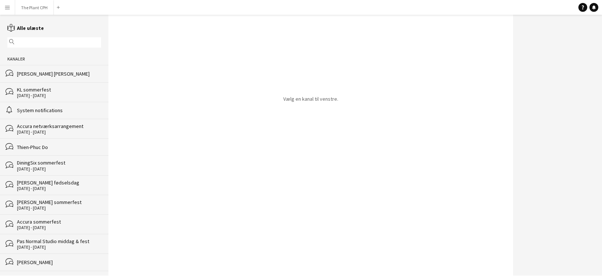
click at [13, 6] on button "Menu" at bounding box center [7, 7] width 15 height 15
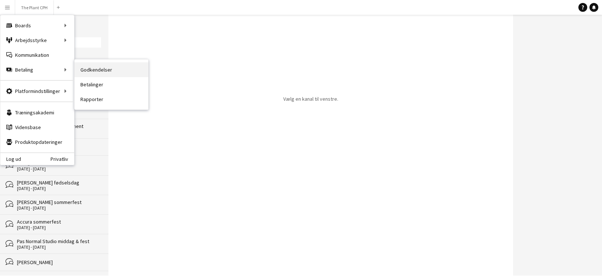
click at [97, 69] on link "Godkendelser" at bounding box center [112, 69] width 74 height 15
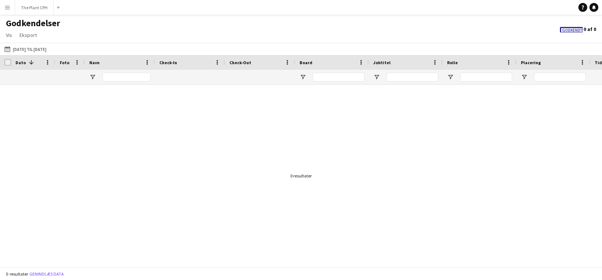
click at [7, 7] on app-icon "Menu" at bounding box center [7, 7] width 6 height 6
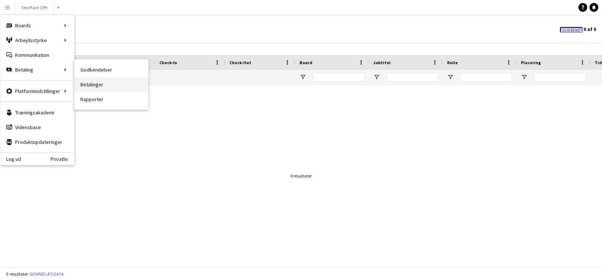
click at [117, 79] on link "Betalinger" at bounding box center [112, 84] width 74 height 15
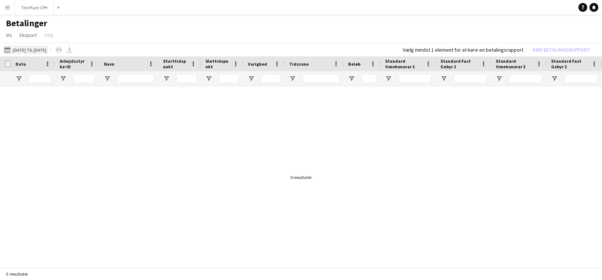
click at [25, 51] on button "[DATE] til [DATE] [DATE] til [DATE]" at bounding box center [25, 49] width 45 height 9
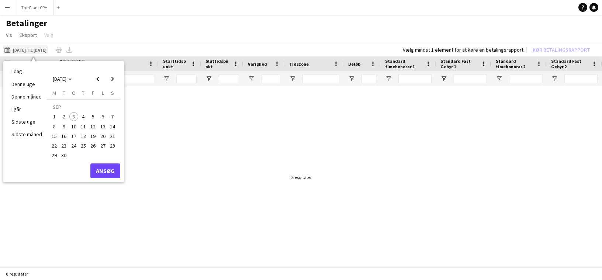
click at [21, 52] on button "[DATE] til [DATE] [DATE] til [DATE]" at bounding box center [25, 49] width 45 height 9
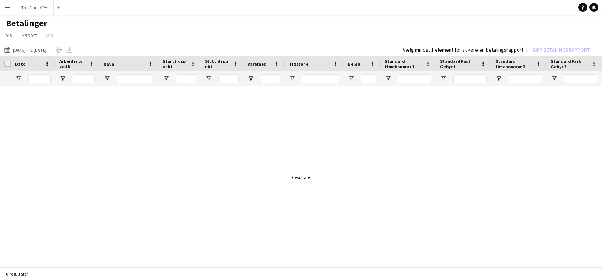
scroll to position [0, 0]
drag, startPoint x: 37, startPoint y: 50, endPoint x: 48, endPoint y: 55, distance: 13.0
click at [37, 50] on button "[DATE] til [DATE] [DATE] til [DATE]" at bounding box center [25, 49] width 45 height 9
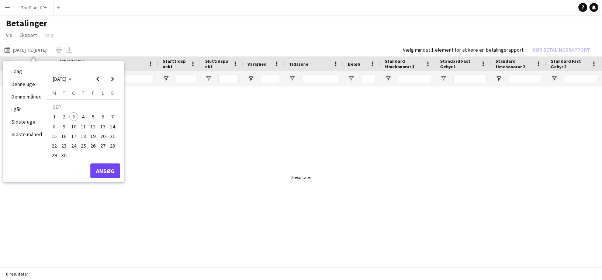
click at [346, 115] on div at bounding box center [301, 177] width 602 height 182
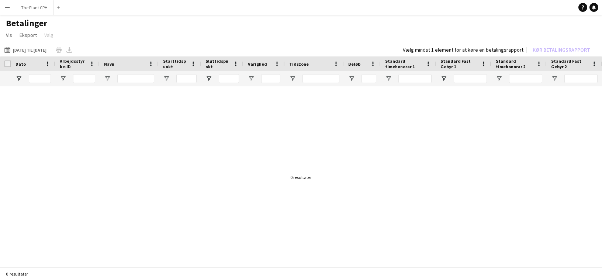
scroll to position [0, 0]
click at [105, 133] on div at bounding box center [301, 177] width 602 height 182
click at [13, 10] on button "Menu" at bounding box center [7, 7] width 15 height 15
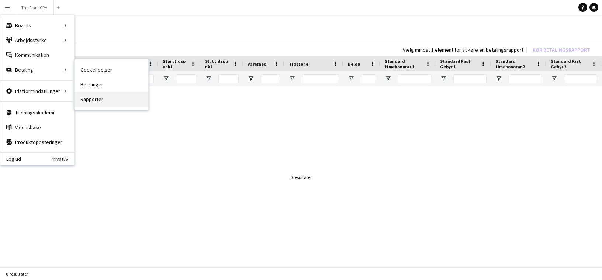
click at [107, 97] on link "Rapporter" at bounding box center [112, 99] width 74 height 15
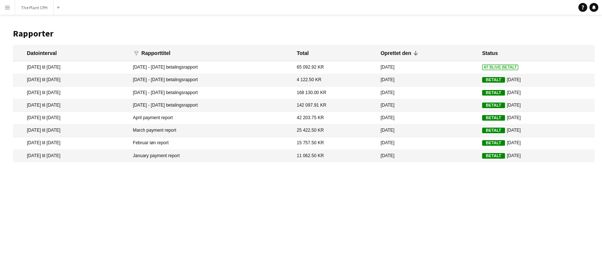
click at [69, 71] on mat-cell "8 aug. 2025 til 20 aug. 2025" at bounding box center [71, 67] width 116 height 13
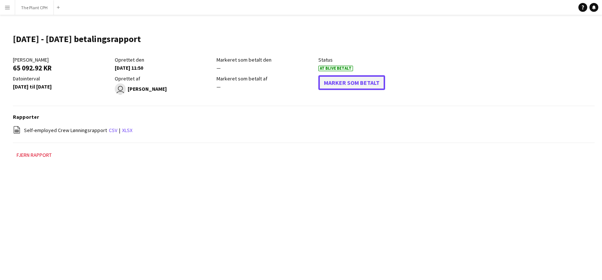
click at [370, 87] on button "Marker som betalt" at bounding box center [351, 82] width 67 height 15
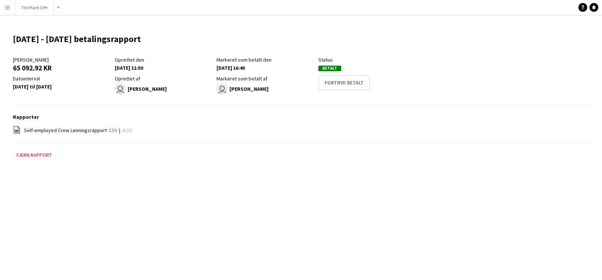
click at [128, 132] on link "xlsx" at bounding box center [127, 130] width 10 height 7
click at [31, 11] on button "The Plant CPH Luk" at bounding box center [34, 7] width 39 height 14
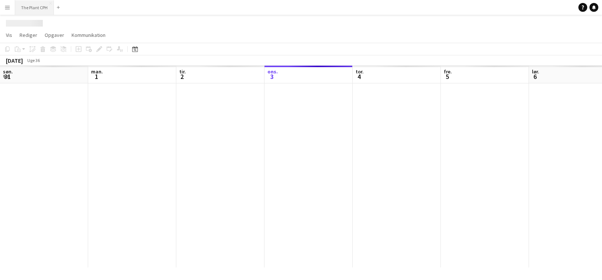
scroll to position [0, 176]
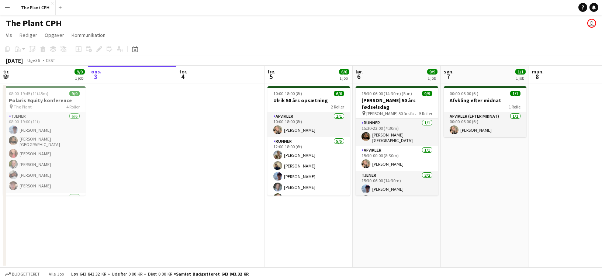
click at [10, 10] on app-icon "Menu" at bounding box center [7, 7] width 6 height 6
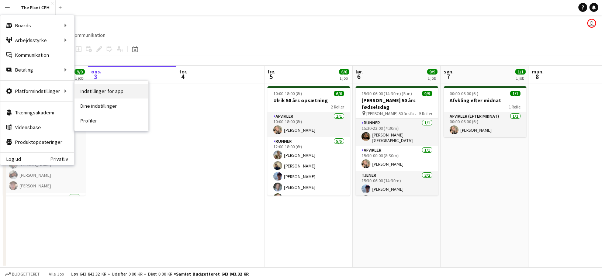
click at [91, 94] on link "Indstillinger for app" at bounding box center [112, 91] width 74 height 15
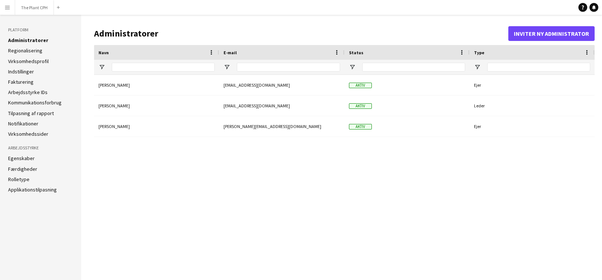
click at [11, 10] on button "Menu" at bounding box center [7, 7] width 15 height 15
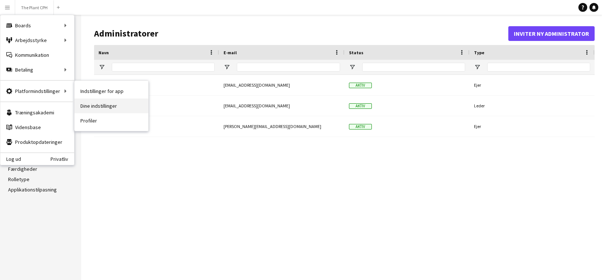
click at [99, 101] on link "Dine indstillinger" at bounding box center [112, 106] width 74 height 15
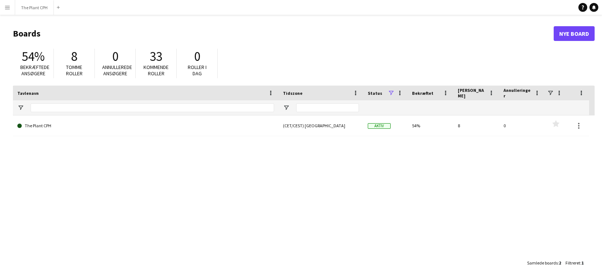
drag, startPoint x: 8, startPoint y: 12, endPoint x: 20, endPoint y: 49, distance: 38.6
click at [8, 12] on button "Menu" at bounding box center [7, 7] width 15 height 15
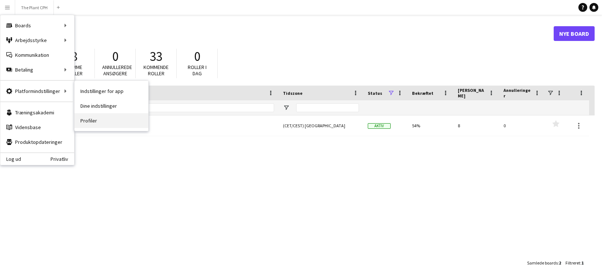
click at [104, 123] on link "Profiler" at bounding box center [112, 120] width 74 height 15
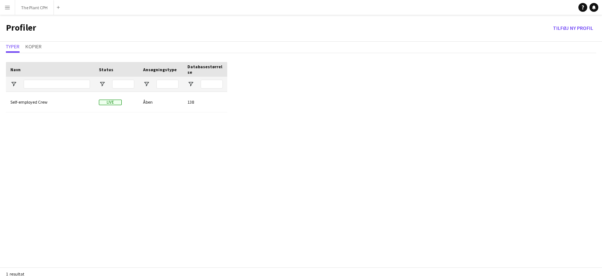
click at [10, 7] on app-icon "Menu" at bounding box center [7, 7] width 6 height 6
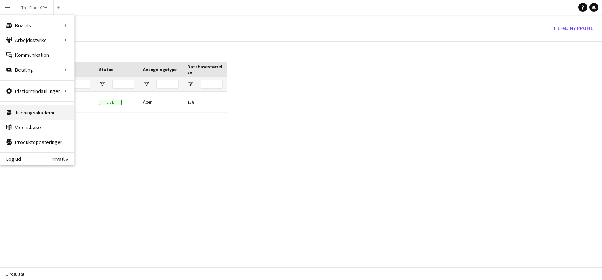
click at [63, 110] on link "Træningsakademi Træningsakademi" at bounding box center [37, 112] width 74 height 15
click at [35, 129] on link "Vidensbase Vidensbase" at bounding box center [37, 127] width 74 height 15
click at [201, 132] on div "Self-employed Crew Live Åben 138" at bounding box center [116, 187] width 221 height 191
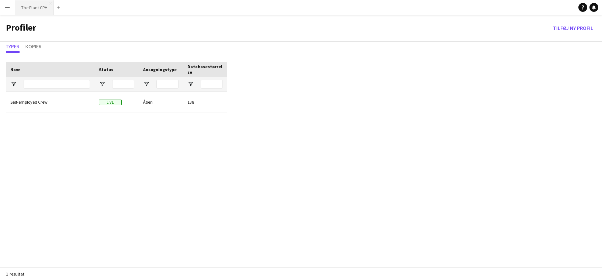
click at [31, 9] on button "The Plant CPH Luk" at bounding box center [34, 7] width 39 height 14
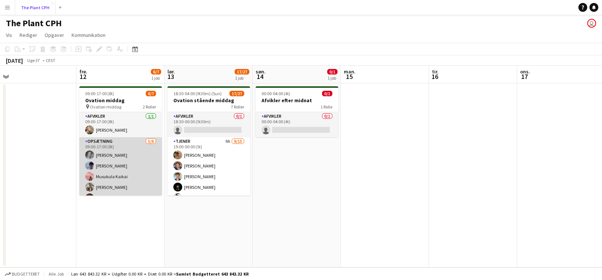
scroll to position [0, 176]
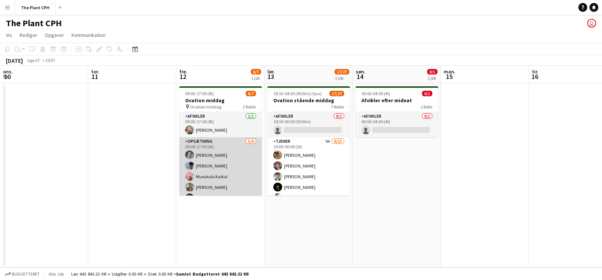
click at [227, 154] on app-card-role "Opsætning 5/6 09:00-17:00 (8t) Lucas Carlsen Noah Holst Musukula Kaikai Maria F…" at bounding box center [220, 176] width 83 height 79
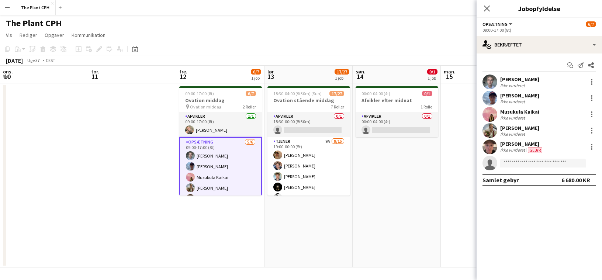
click at [397, 154] on app-date-cell "00:00-04:00 (4t) 0/1 Afvikler efter midnat 1 Rolle Afvikler 0/1 00:00-04:00 (4t…" at bounding box center [397, 175] width 88 height 184
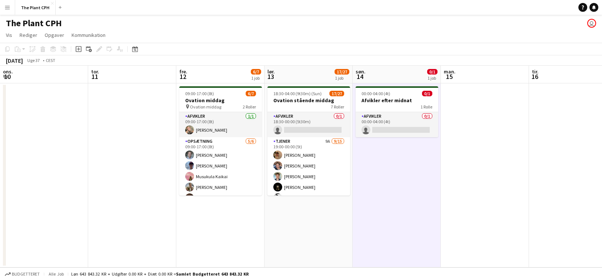
click at [323, 32] on app-page-menu "Vis Dagvisning udvidet Dagvisning kollapset Månedsvisning Datovælger Spring til…" at bounding box center [301, 36] width 602 height 14
